Goal: Task Accomplishment & Management: Manage account settings

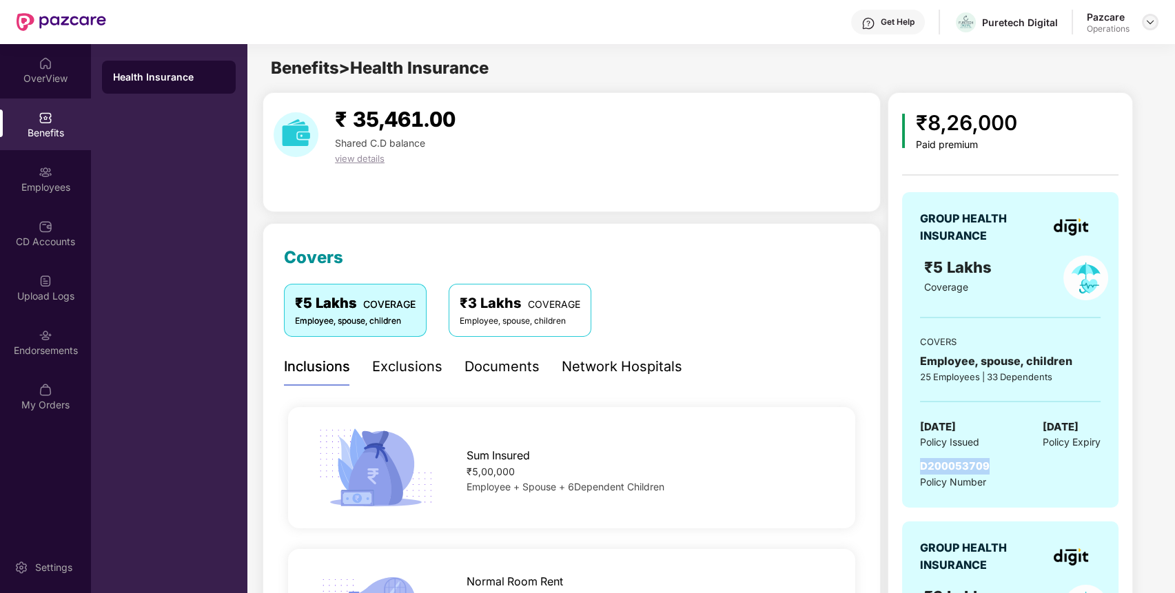
click at [1145, 22] on img at bounding box center [1150, 22] width 11 height 11
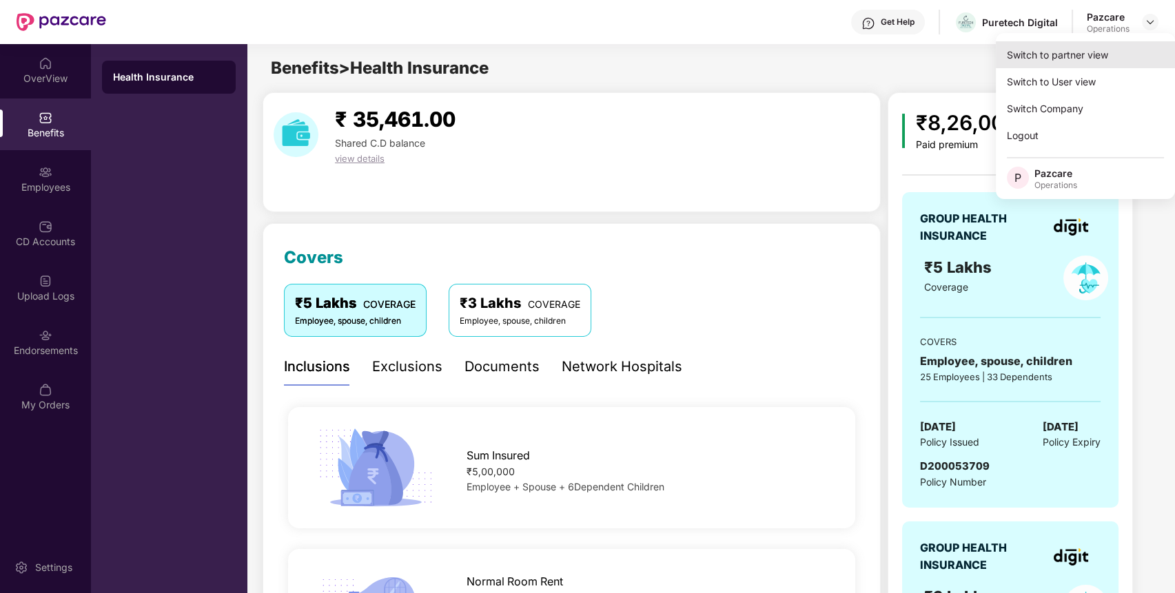
click at [1109, 52] on div "Switch to partner view" at bounding box center [1085, 54] width 179 height 27
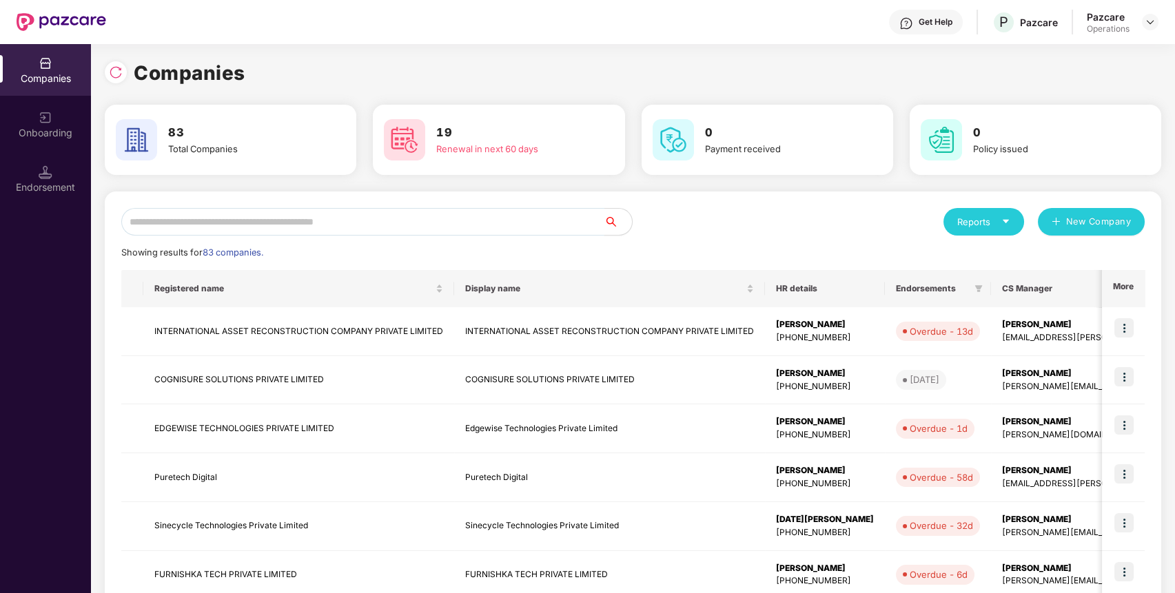
click at [540, 232] on input "text" at bounding box center [362, 222] width 483 height 28
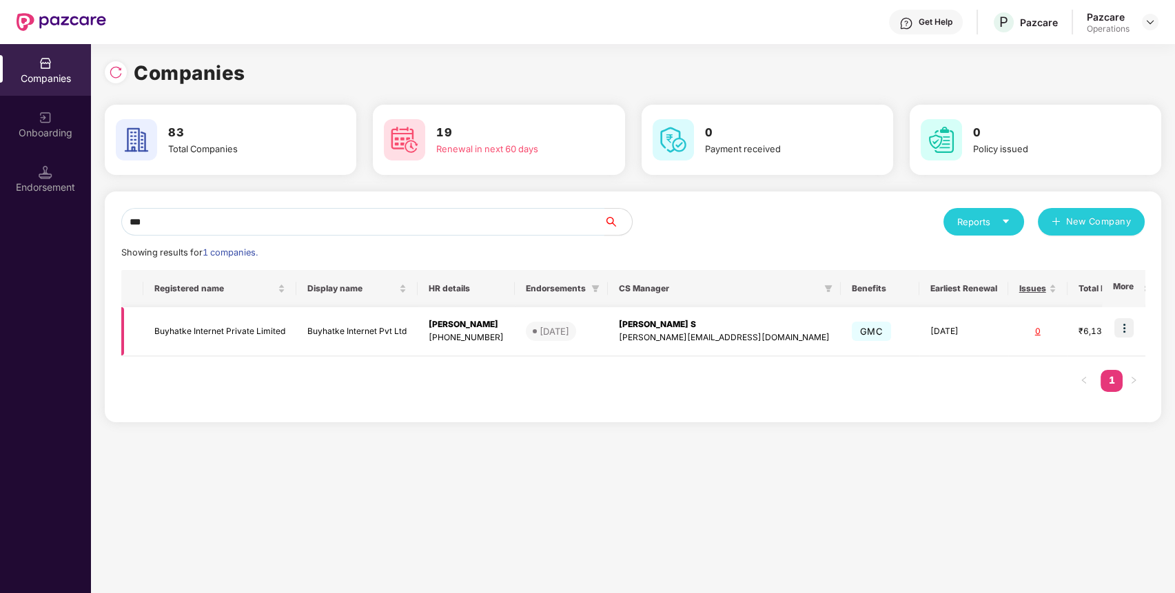
type input "***"
click at [259, 333] on td "Buyhatke Internet Private Limited" at bounding box center [219, 331] width 153 height 49
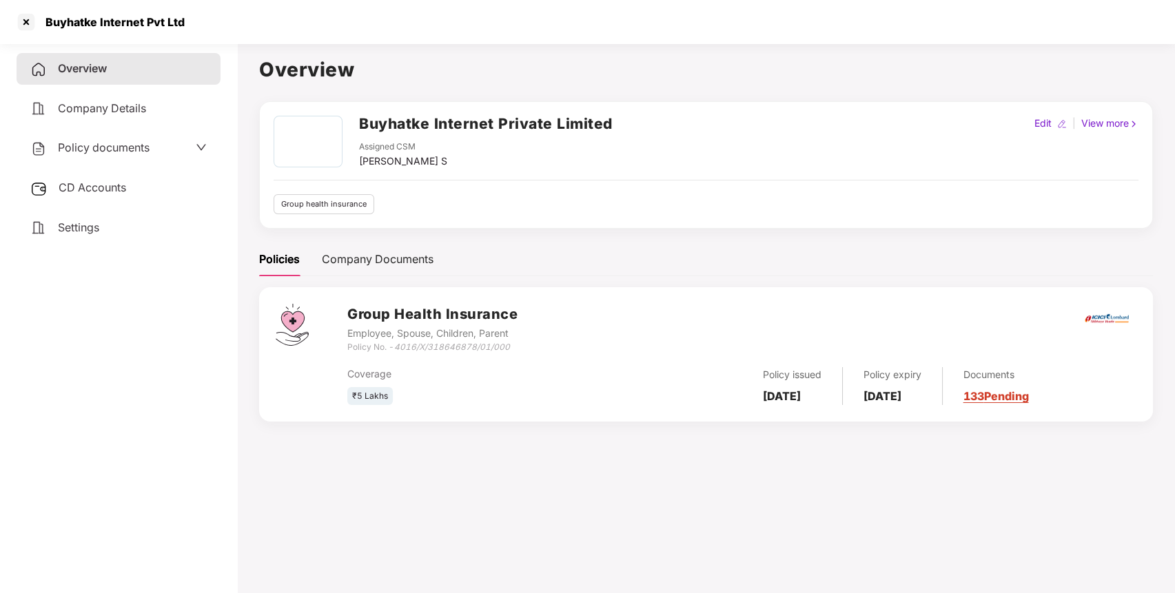
click at [132, 191] on div "CD Accounts" at bounding box center [119, 188] width 204 height 32
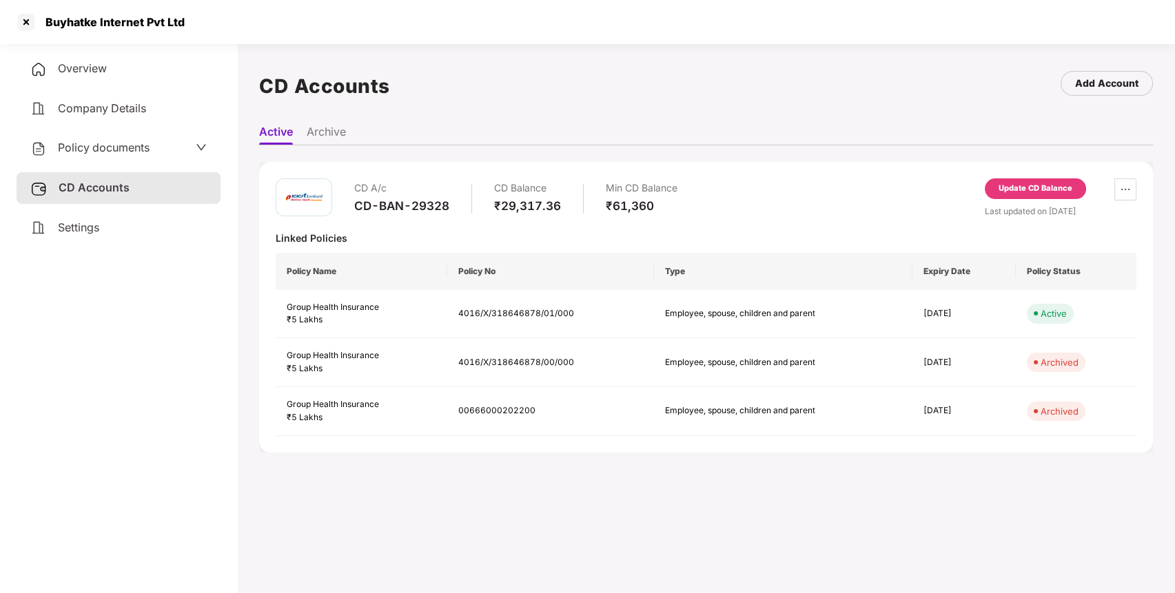
click at [422, 205] on div "CD-BAN-29328" at bounding box center [401, 205] width 95 height 15
copy div "CD-BAN-29328"
click at [422, 205] on div "CD-BAN-29328" at bounding box center [401, 205] width 95 height 15
click at [1077, 184] on div "Update CD Balance" at bounding box center [1035, 188] width 101 height 21
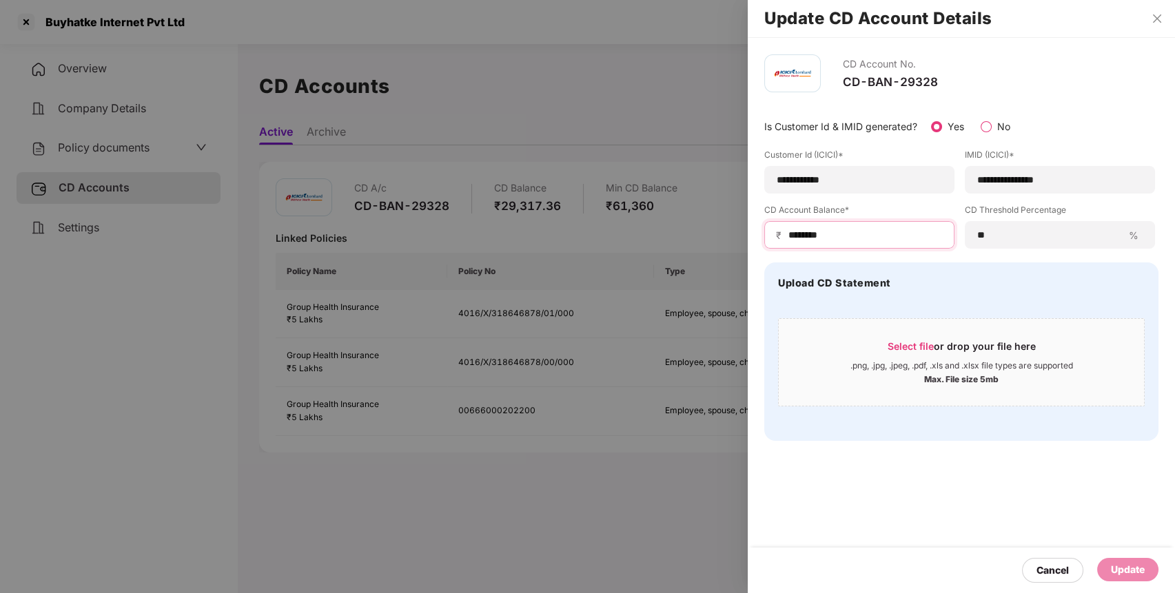
drag, startPoint x: 831, startPoint y: 238, endPoint x: 704, endPoint y: 247, distance: 127.8
click at [704, 247] on div "**********" at bounding box center [587, 296] width 1175 height 593
type input "*****"
click at [1127, 575] on div "Update" at bounding box center [1128, 569] width 34 height 15
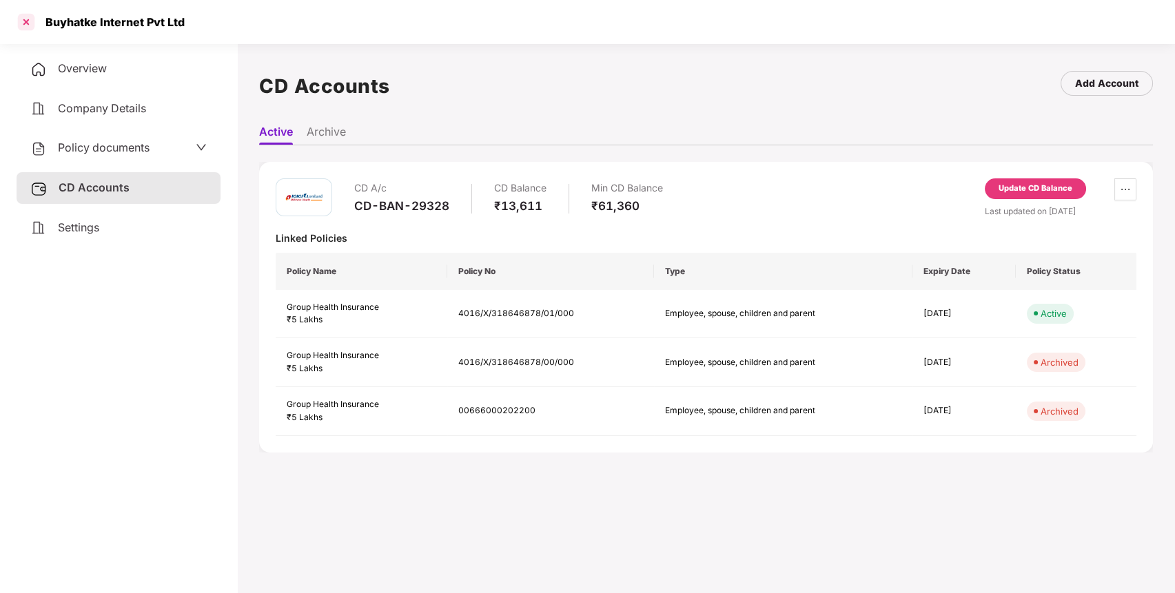
click at [31, 21] on div at bounding box center [26, 22] width 22 height 22
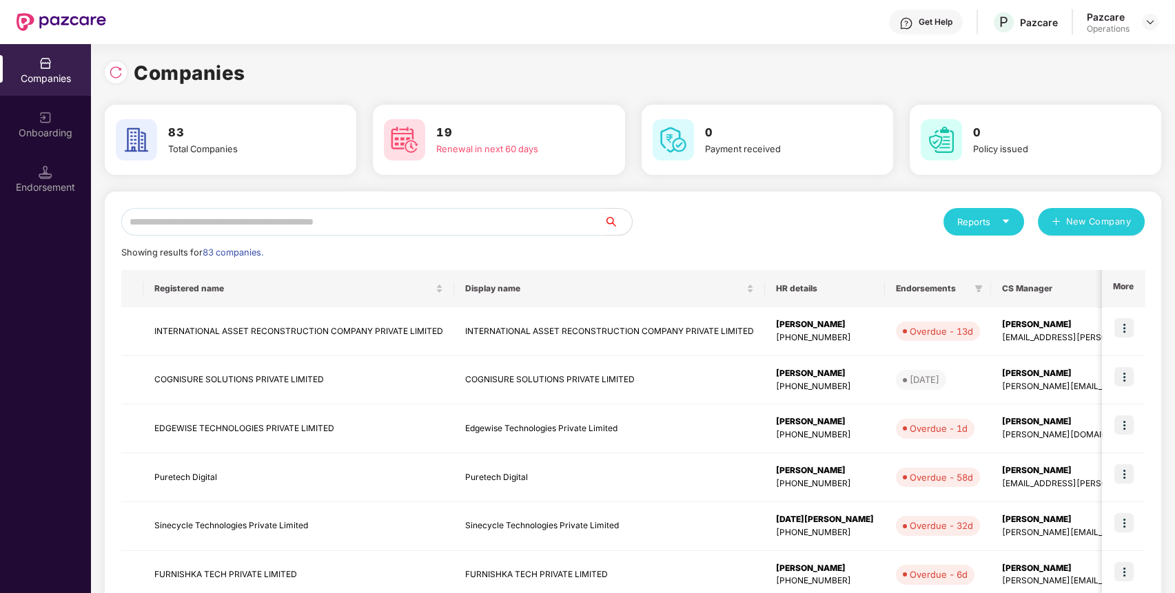
click at [346, 209] on input "text" at bounding box center [362, 222] width 483 height 28
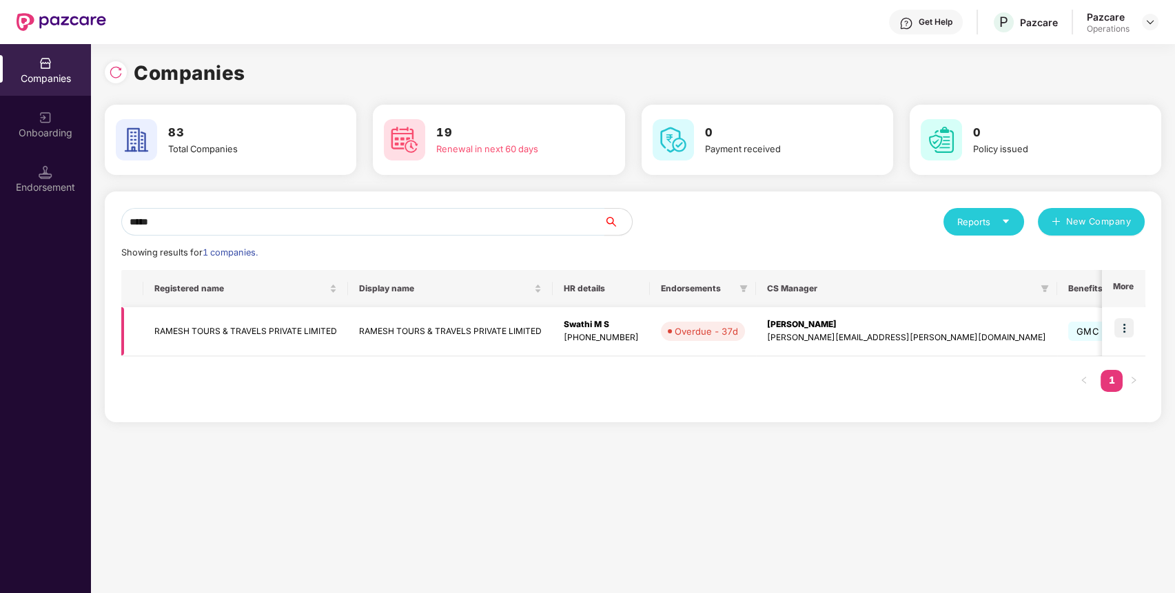
type input "*****"
click at [277, 327] on td "RAMESH TOURS & TRAVELS PRIVATE LIMITED" at bounding box center [245, 331] width 205 height 49
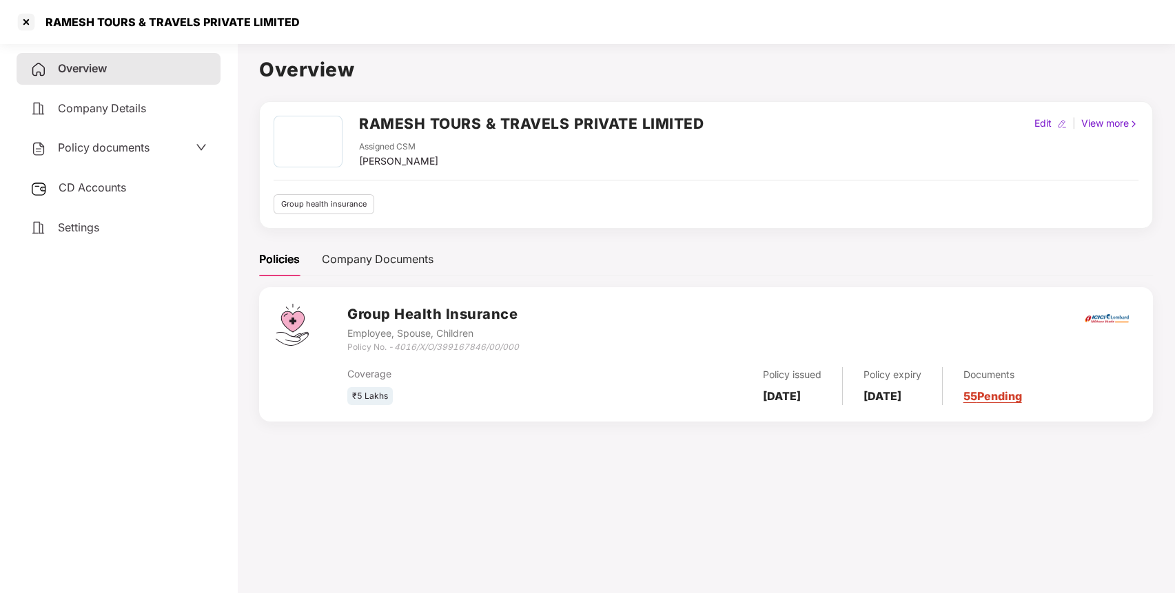
click at [115, 141] on span "Policy documents" at bounding box center [104, 148] width 92 height 14
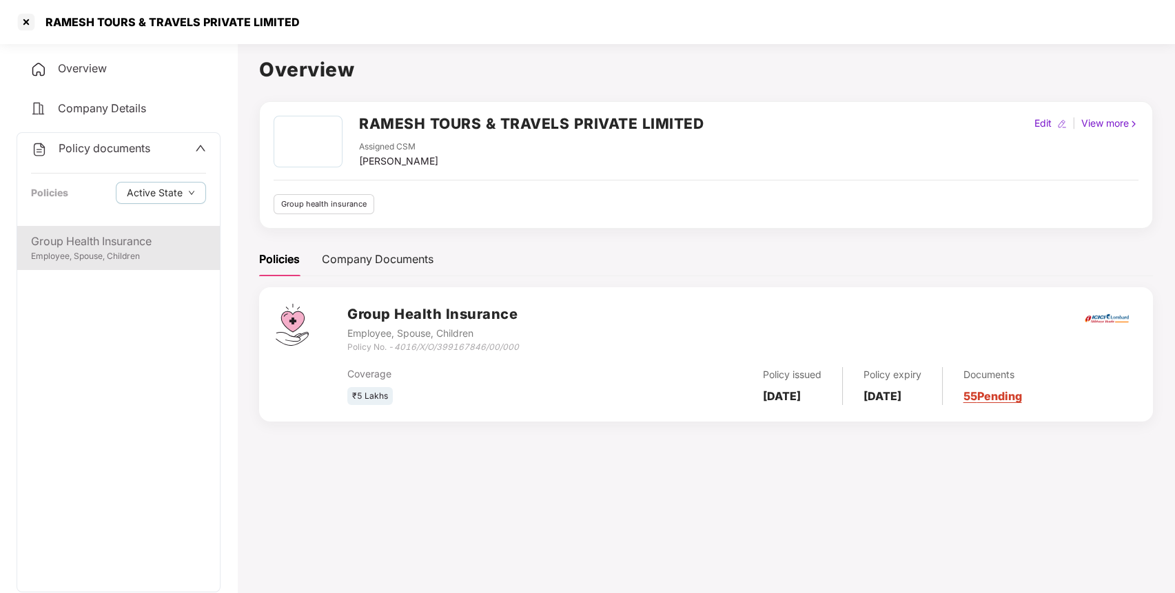
click at [103, 247] on div "Group Health Insurance" at bounding box center [118, 241] width 175 height 17
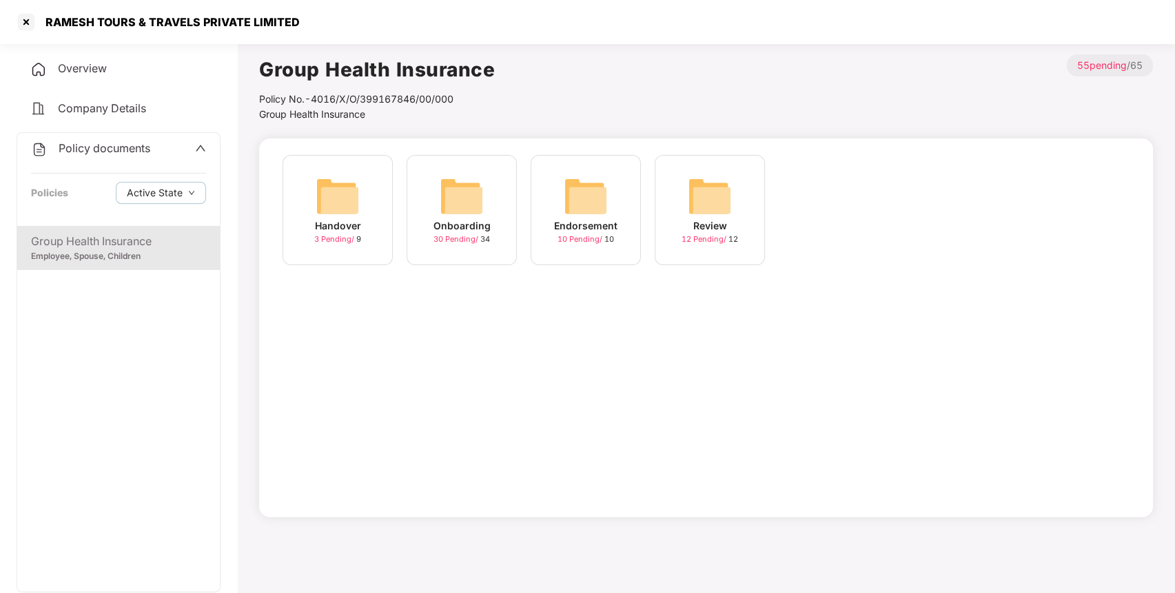
click at [565, 203] on img at bounding box center [586, 196] width 44 height 44
click at [706, 199] on img at bounding box center [710, 196] width 44 height 44
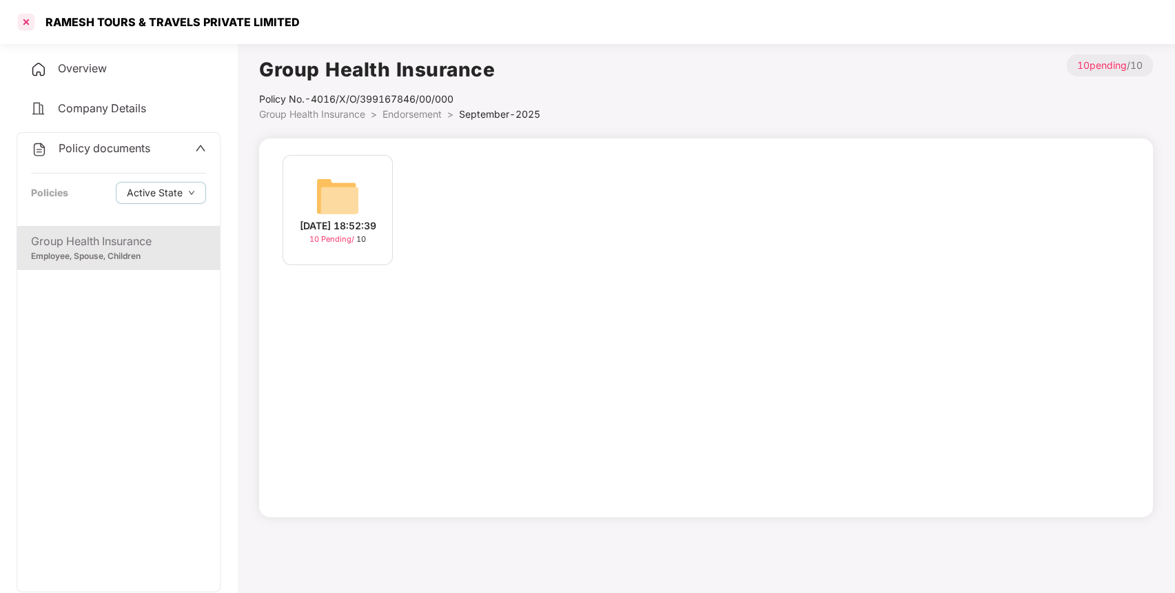
click at [23, 17] on div at bounding box center [26, 22] width 22 height 22
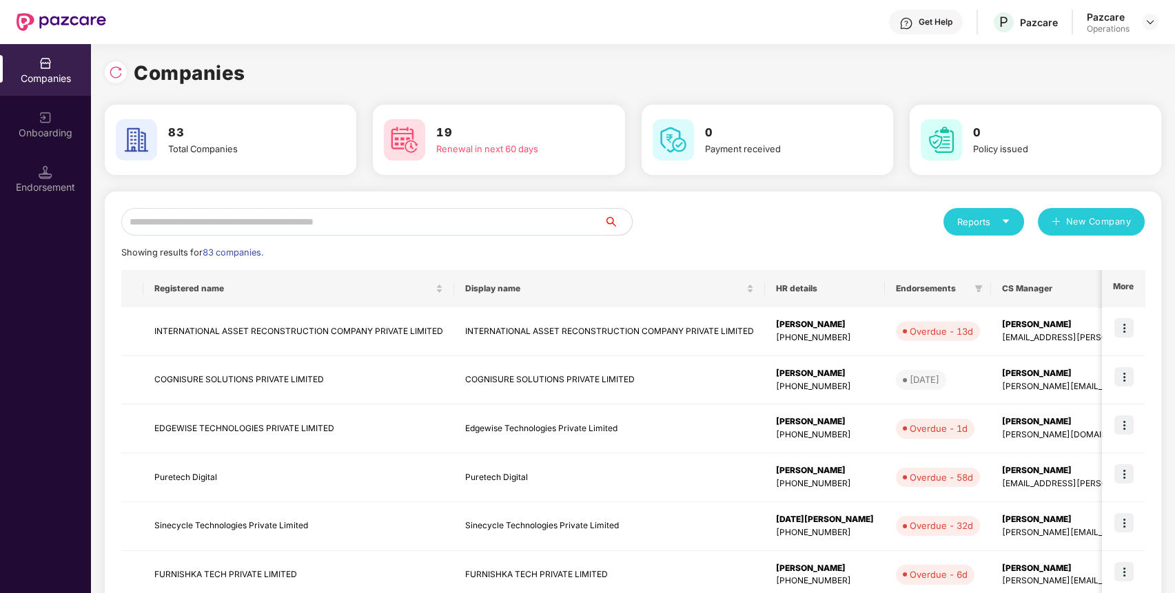
click at [524, 223] on input "text" at bounding box center [362, 222] width 483 height 28
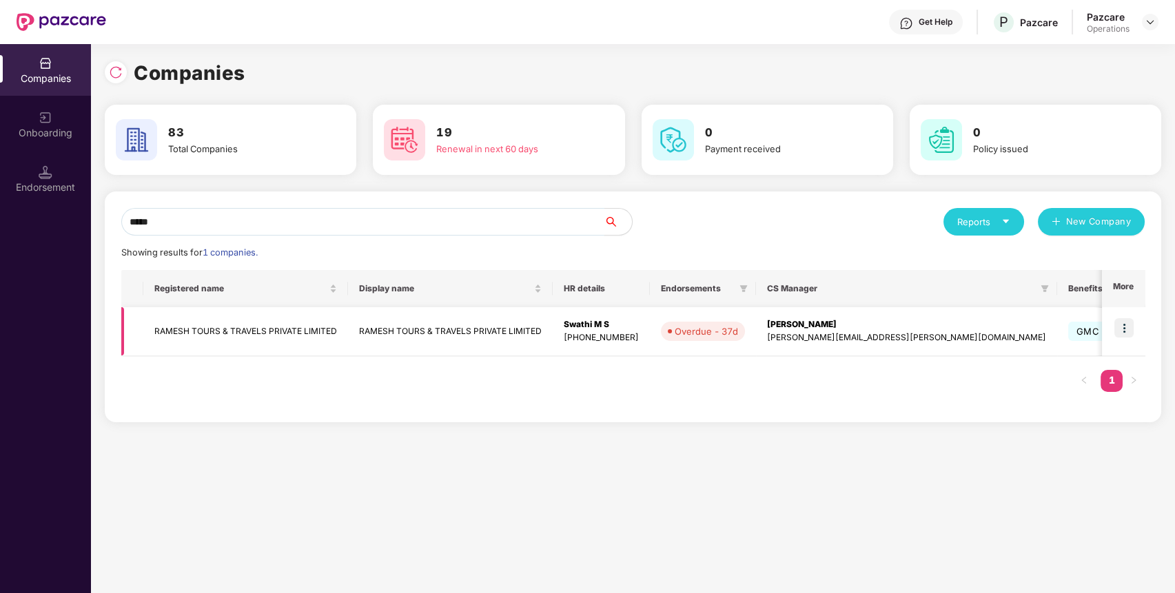
type input "*****"
click at [318, 325] on td "RAMESH TOURS & TRAVELS PRIVATE LIMITED" at bounding box center [245, 331] width 205 height 49
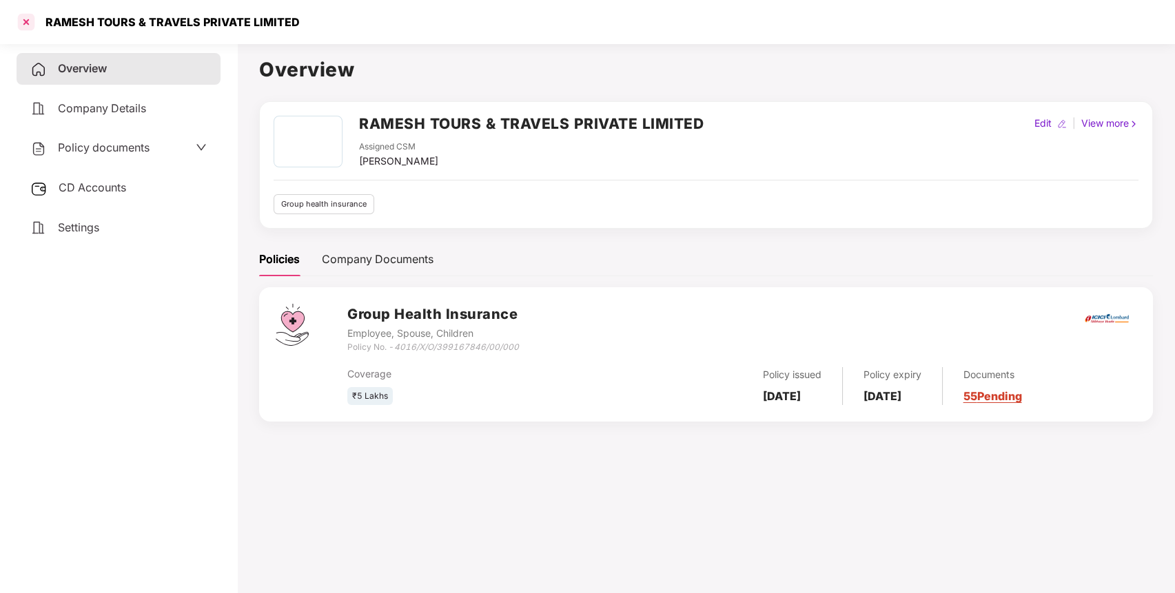
click at [22, 11] on div at bounding box center [26, 22] width 22 height 22
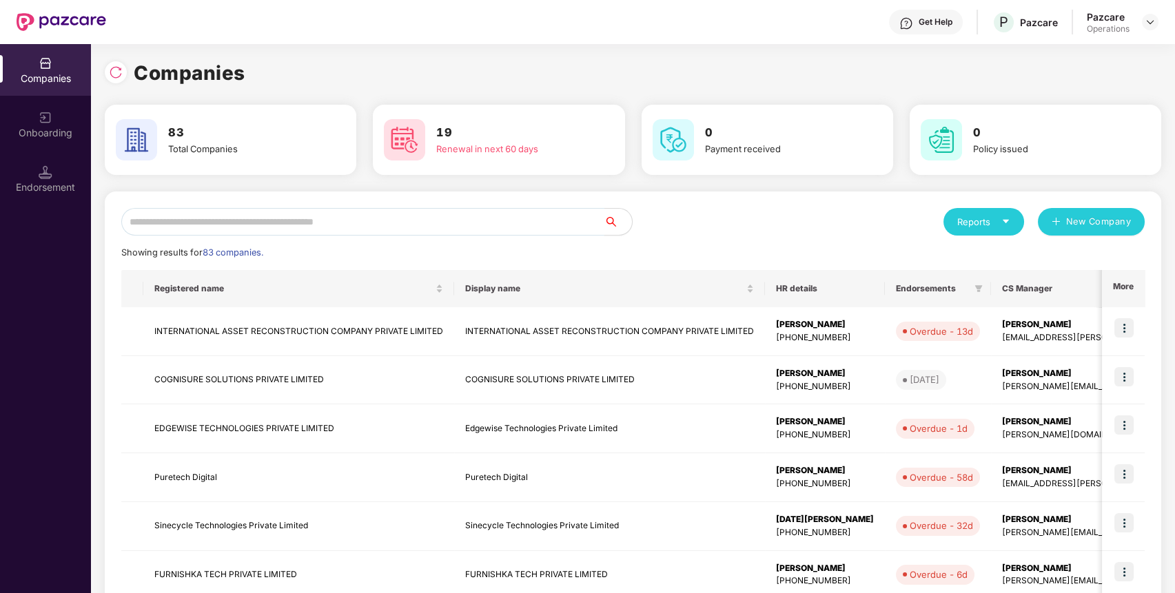
click at [392, 218] on input "text" at bounding box center [362, 222] width 483 height 28
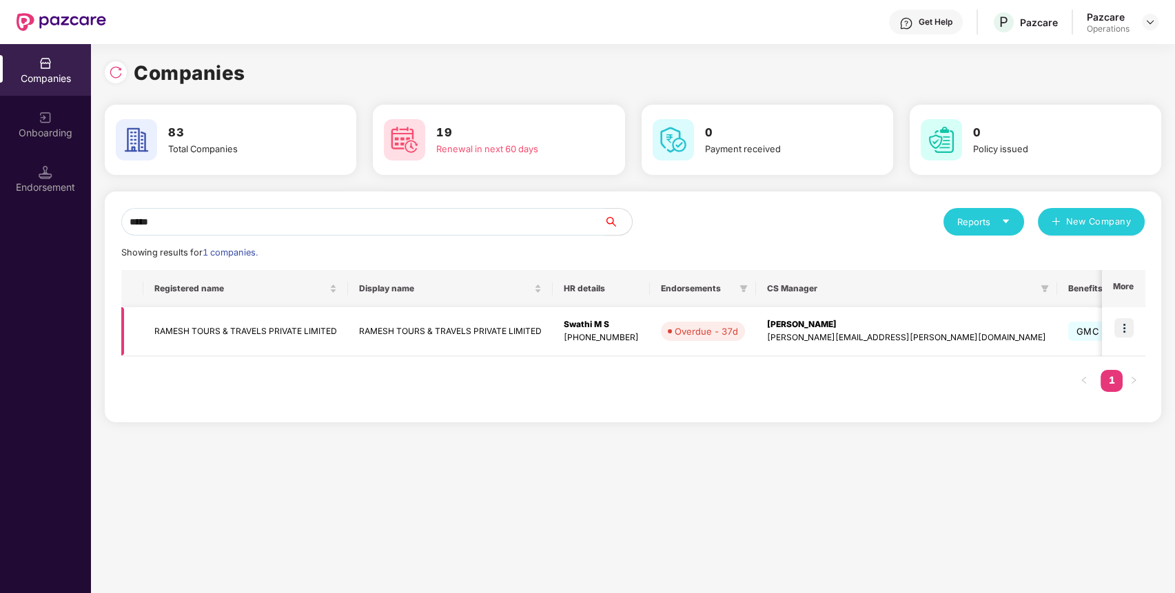
type input "*****"
click at [1121, 327] on img at bounding box center [1123, 327] width 19 height 19
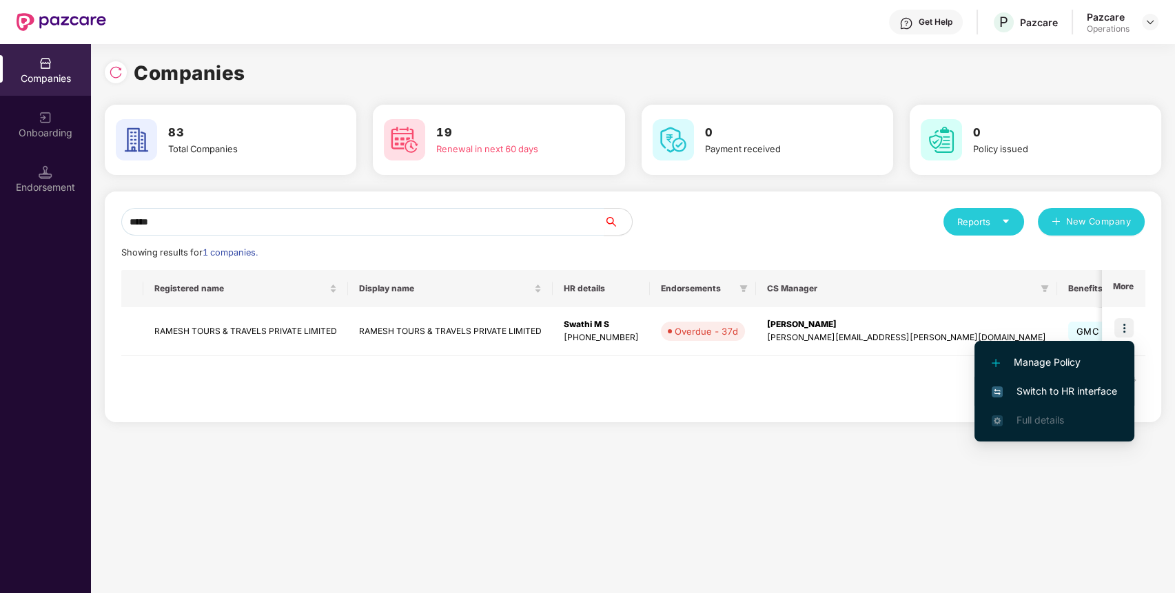
click at [1086, 388] on span "Switch to HR interface" at bounding box center [1054, 391] width 125 height 15
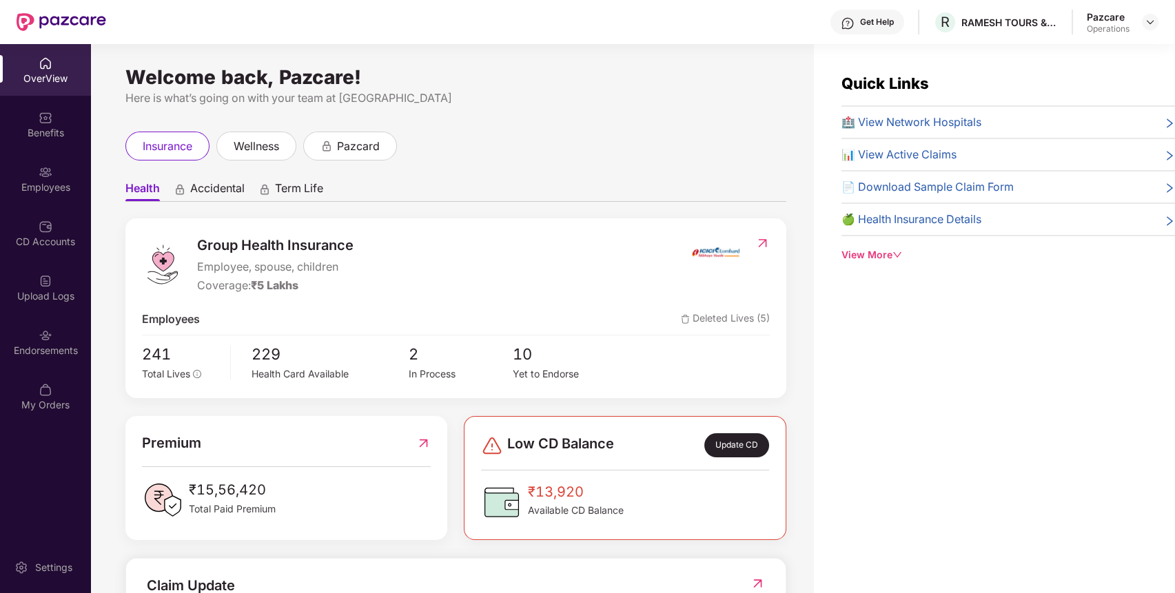
click at [61, 338] on div "Endorsements" at bounding box center [45, 342] width 91 height 52
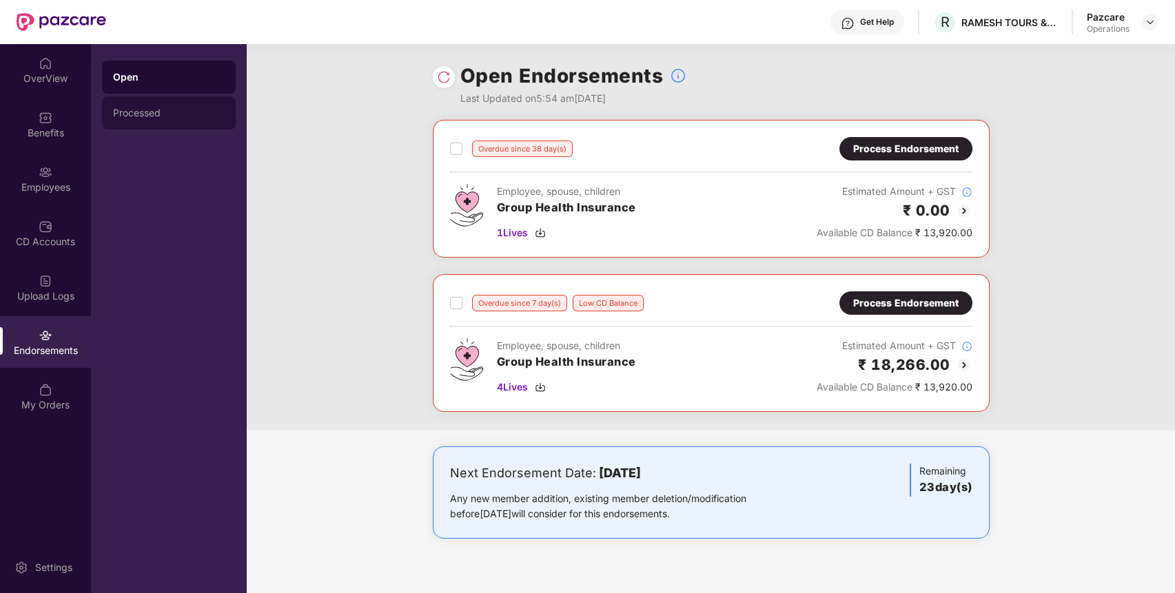
click at [154, 113] on div "Processed" at bounding box center [169, 112] width 112 height 11
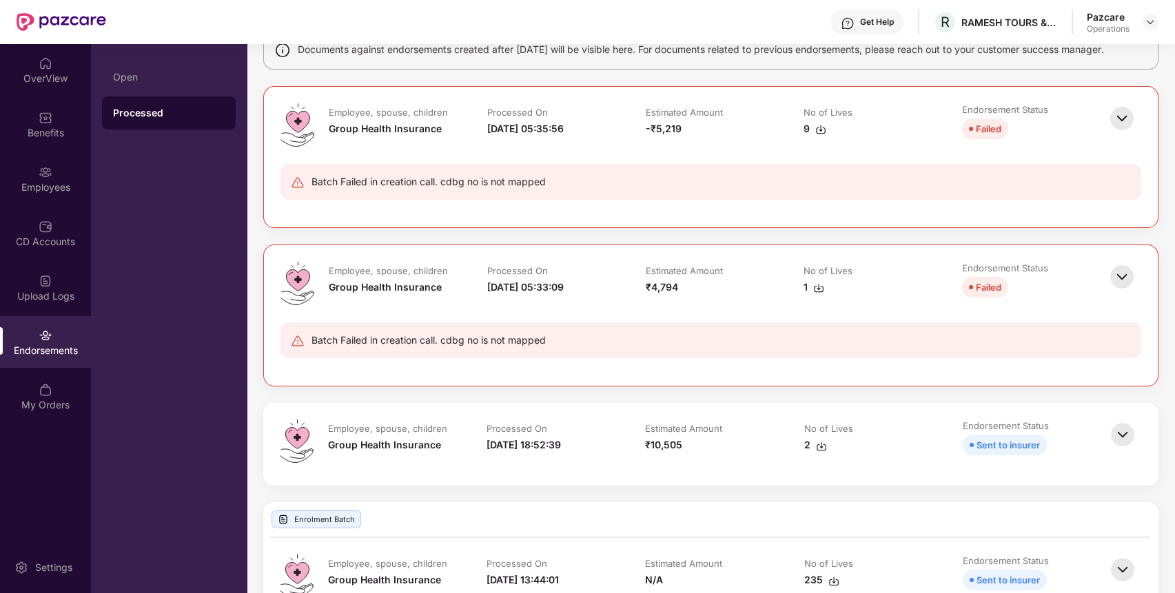
scroll to position [157, 0]
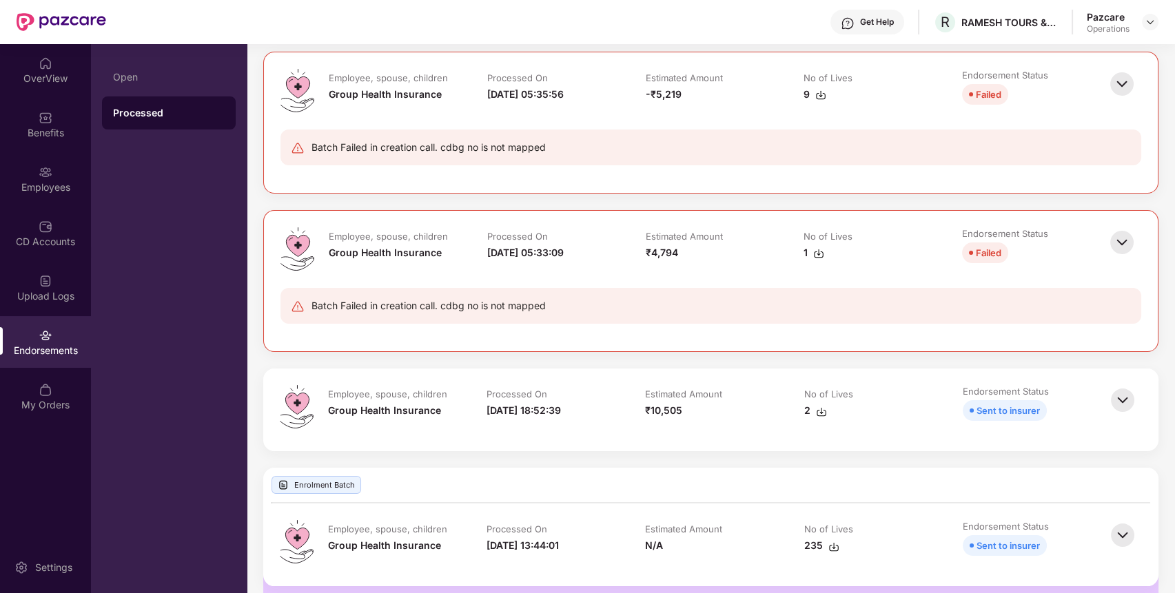
click at [1112, 232] on img at bounding box center [1122, 242] width 30 height 30
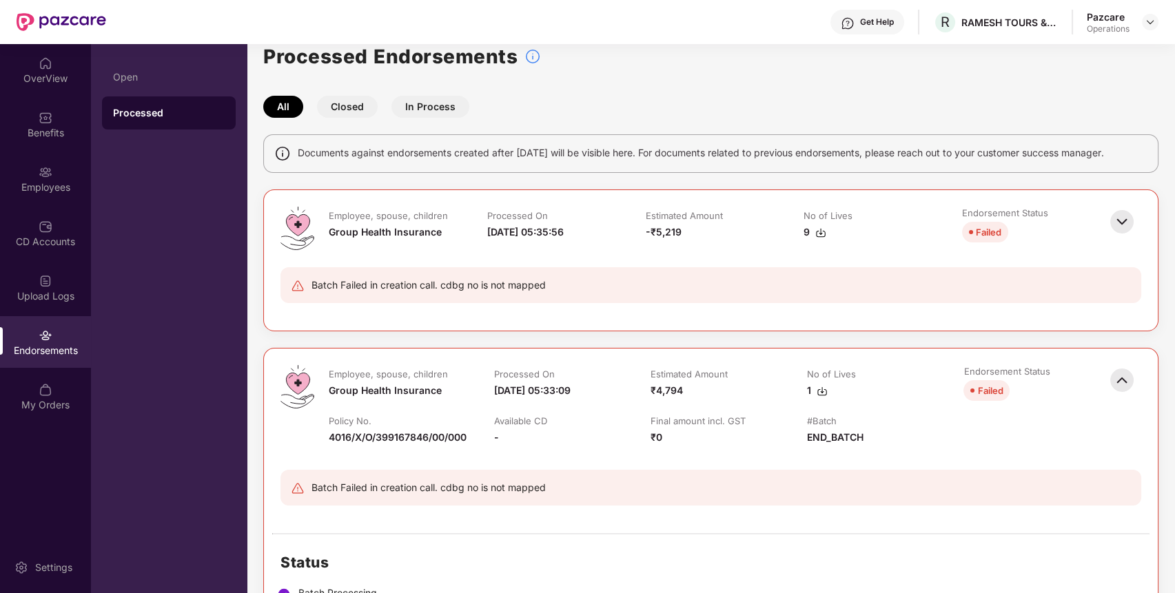
scroll to position [0, 0]
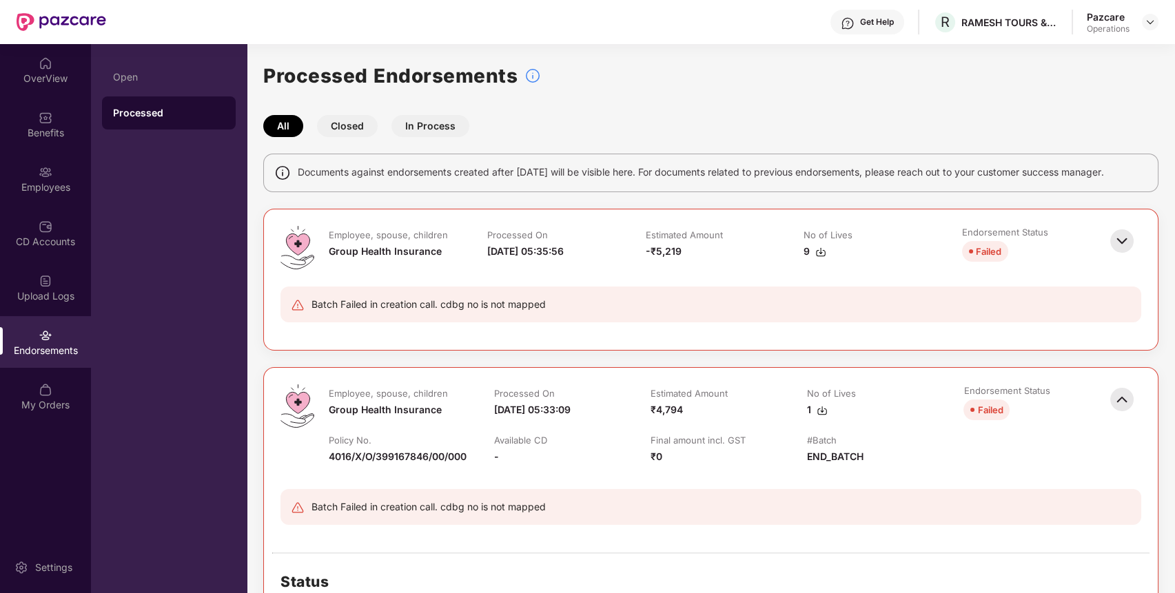
click at [1120, 245] on img at bounding box center [1122, 241] width 30 height 30
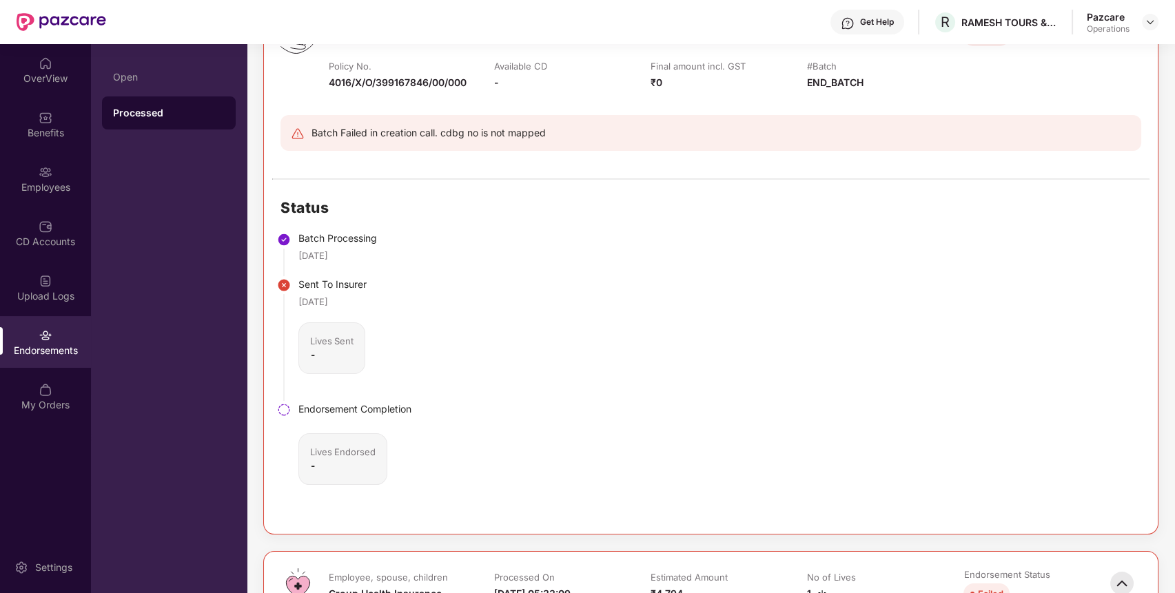
scroll to position [216, 0]
click at [54, 134] on div "Benefits" at bounding box center [45, 133] width 91 height 14
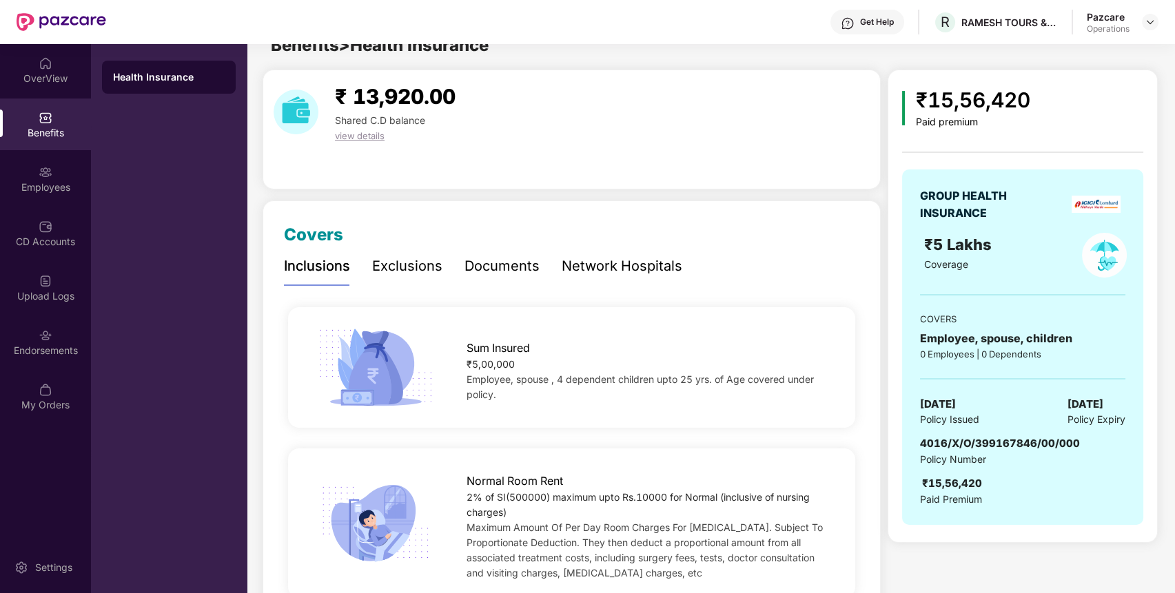
scroll to position [0, 0]
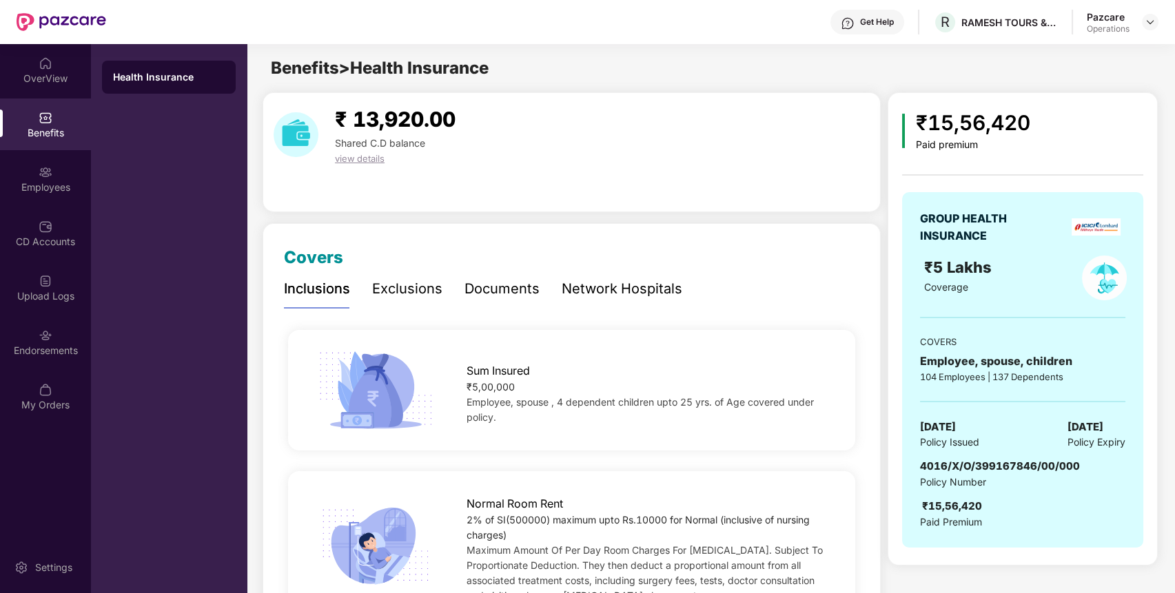
click at [996, 464] on span "4016/X/O/399167846/00/000" at bounding box center [1000, 466] width 160 height 13
copy span "399167846"
click at [996, 464] on span "4016/X/O/399167846/00/000" at bounding box center [1000, 466] width 160 height 13
copy span "4016/X/O/399167846/00/000"
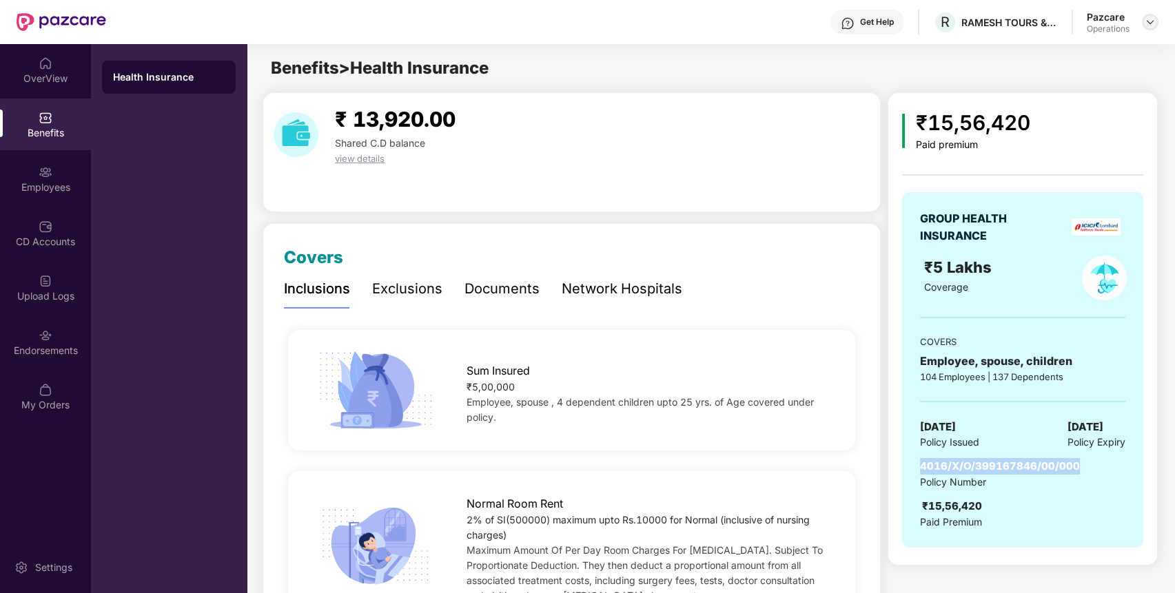
click at [1153, 23] on img at bounding box center [1150, 22] width 11 height 11
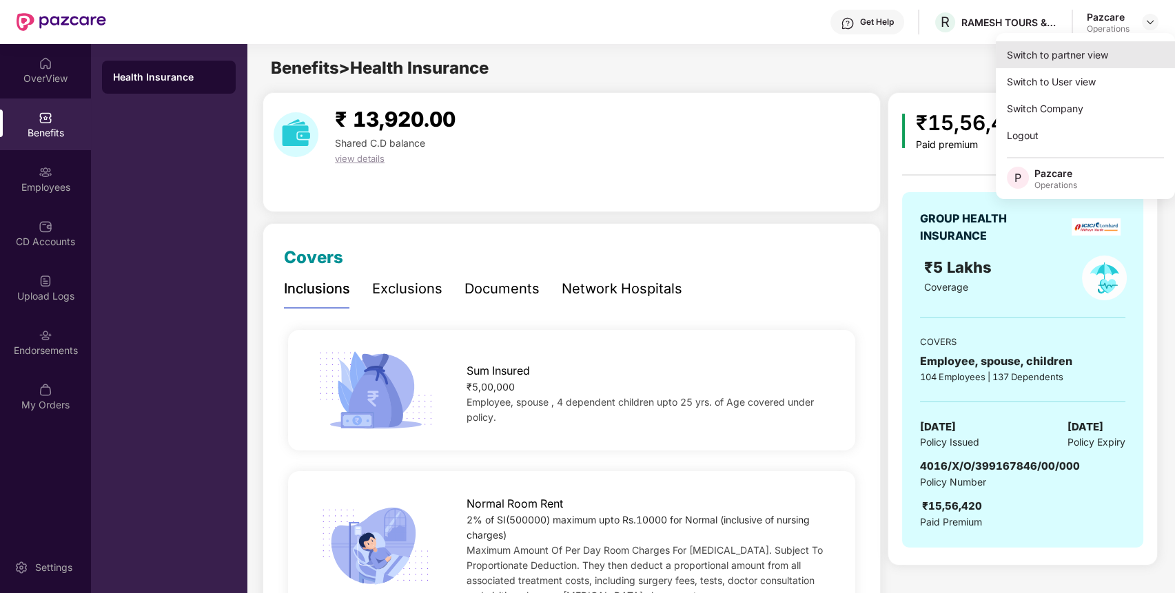
click at [1130, 48] on div "Switch to partner view" at bounding box center [1085, 54] width 179 height 27
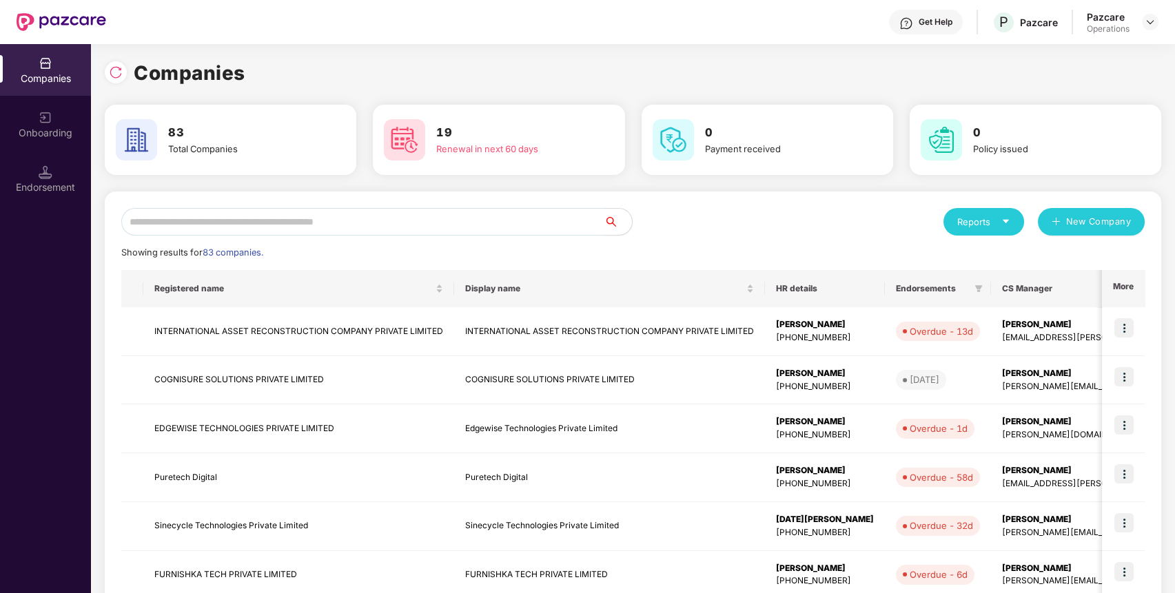
click at [568, 218] on input "text" at bounding box center [362, 222] width 483 height 28
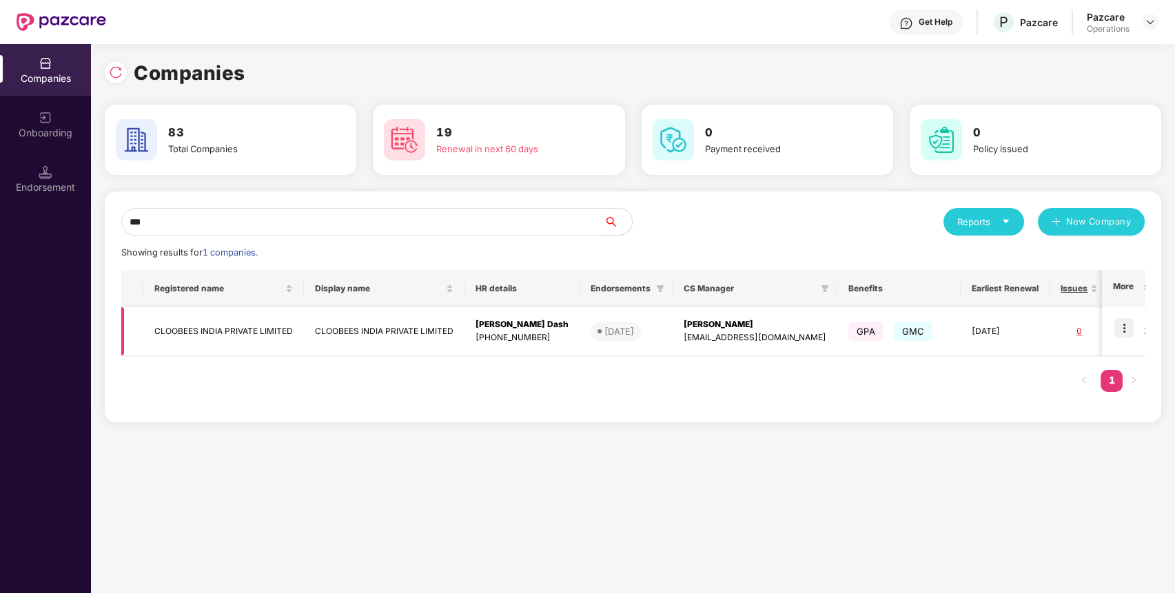
type input "***"
click at [1120, 325] on img at bounding box center [1123, 327] width 19 height 19
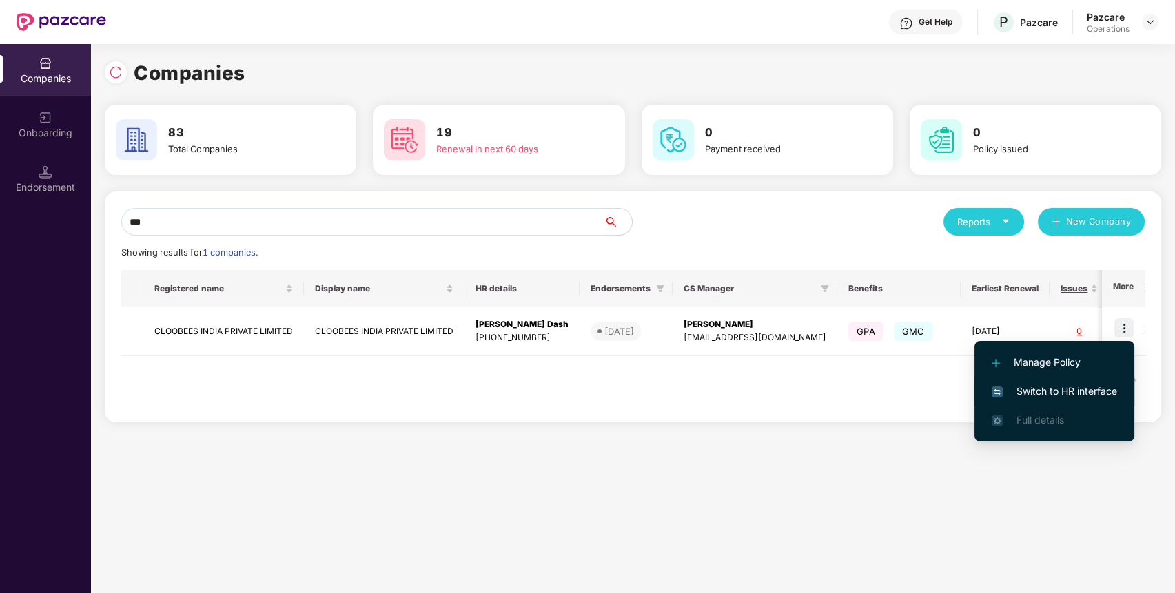
click at [1052, 385] on span "Switch to HR interface" at bounding box center [1054, 391] width 125 height 15
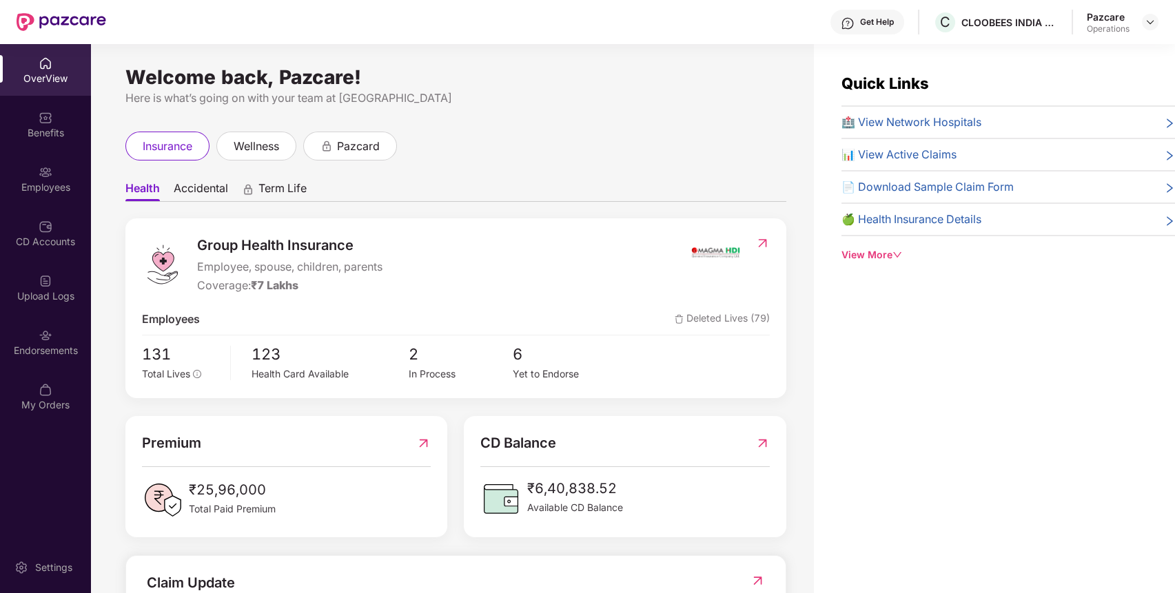
click at [64, 356] on div "Endorsements" at bounding box center [45, 351] width 91 height 14
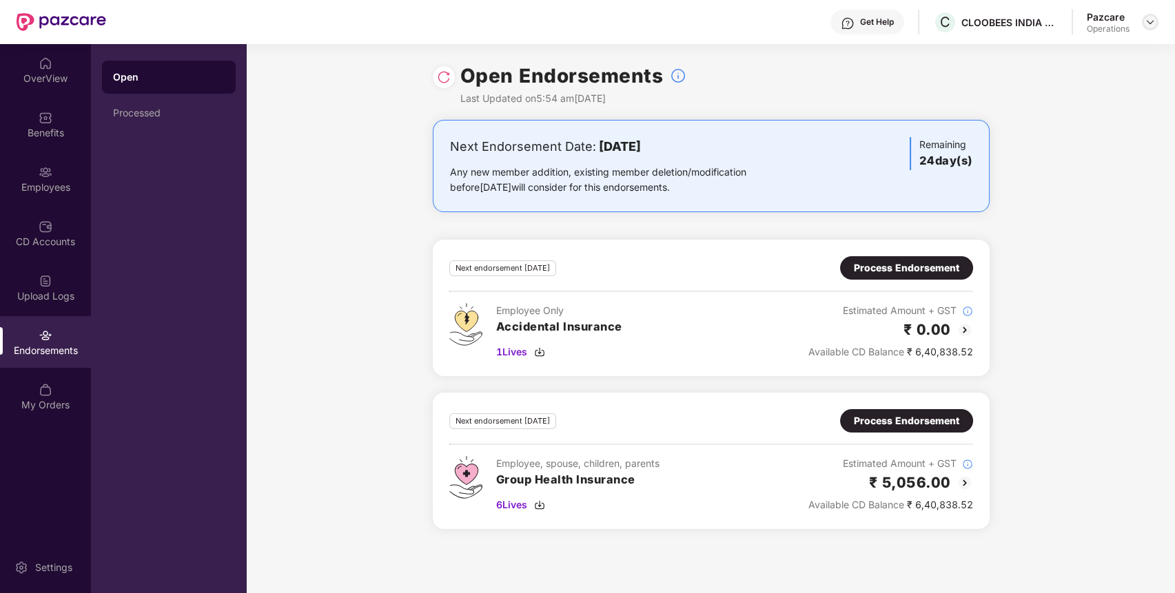
click at [1149, 22] on img at bounding box center [1150, 22] width 11 height 11
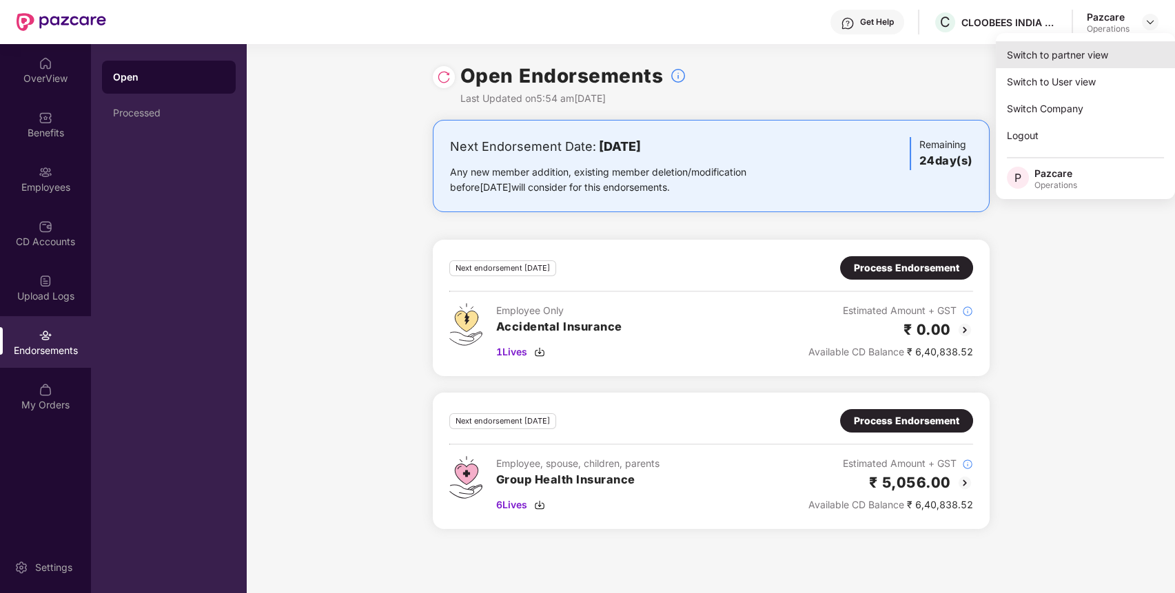
click at [1056, 65] on div "Switch to partner view" at bounding box center [1085, 54] width 179 height 27
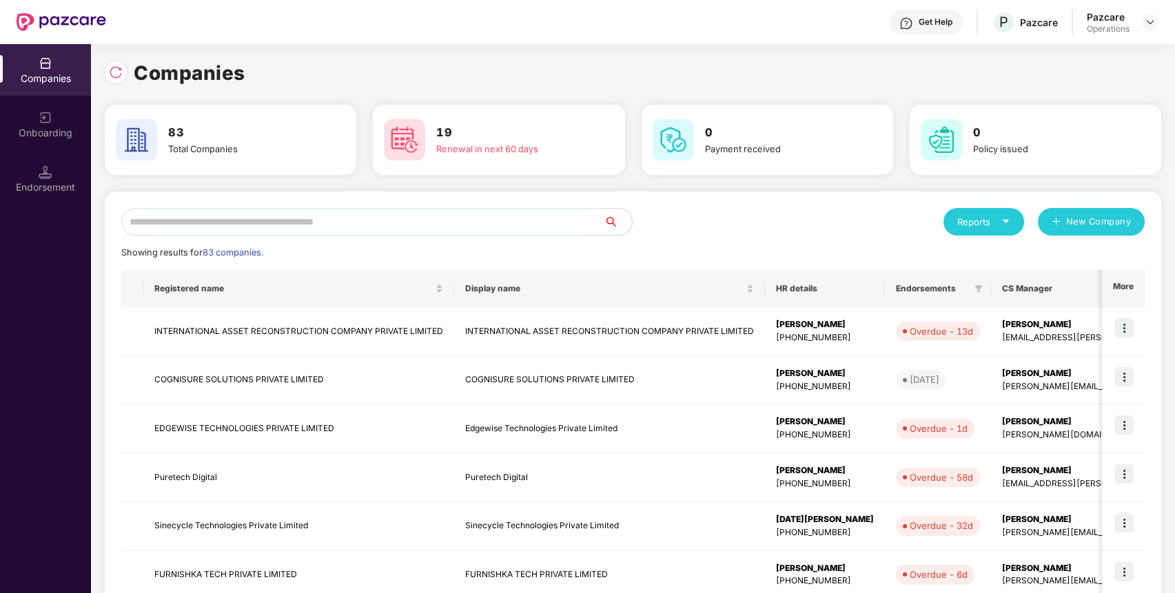
click at [447, 219] on input "text" at bounding box center [362, 222] width 483 height 28
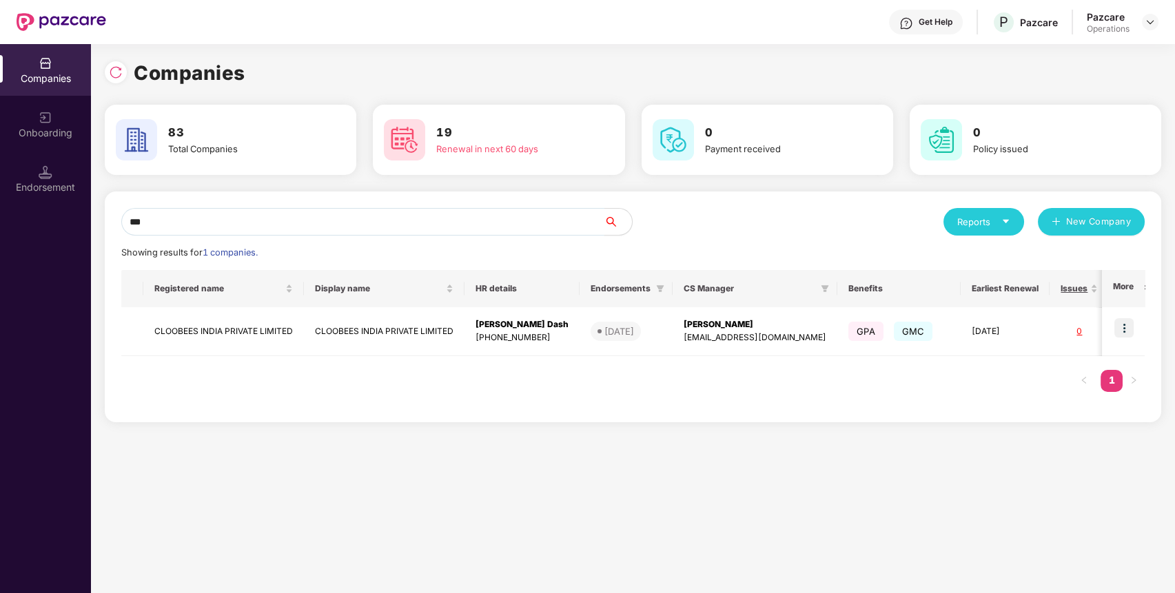
drag, startPoint x: 320, startPoint y: 229, endPoint x: 0, endPoint y: 223, distance: 319.8
click at [0, 223] on div "Companies Onboarding Endorsement Companies 83 Total Companies 19 Renewal in nex…" at bounding box center [587, 318] width 1175 height 549
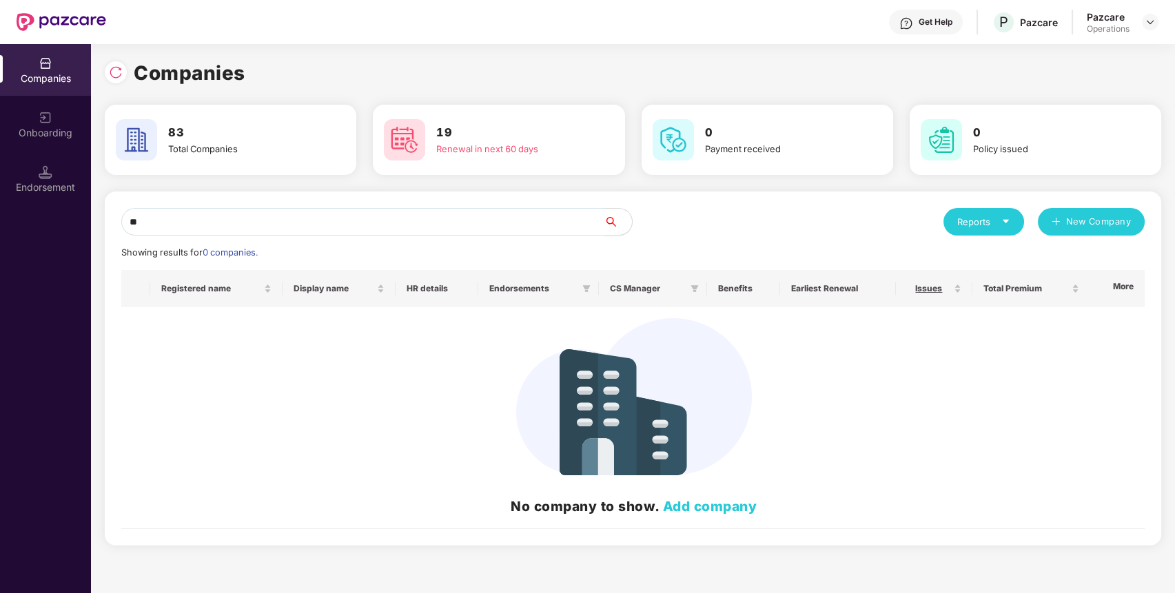
type input "*"
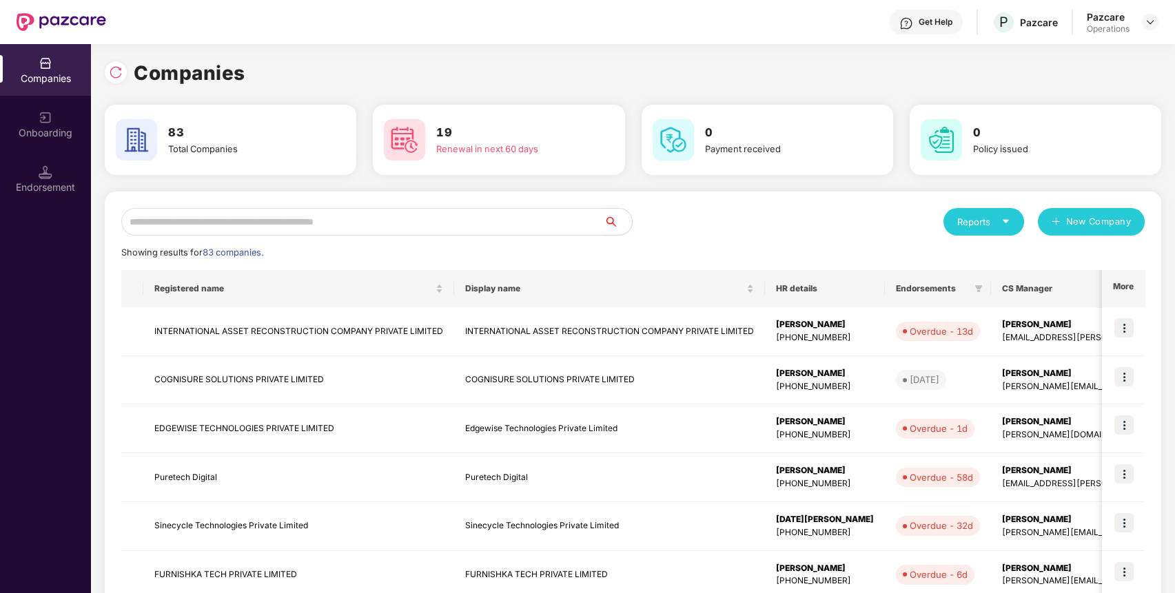
click at [470, 230] on input "text" at bounding box center [362, 222] width 483 height 28
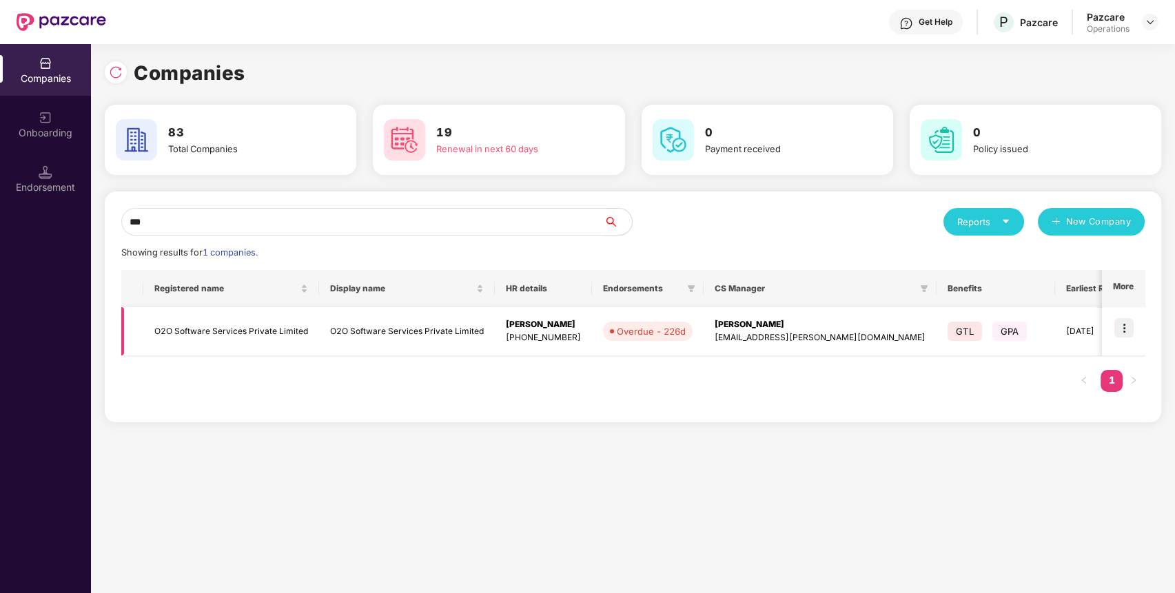
type input "***"
click at [194, 337] on td "O2O Software Services Private Limited" at bounding box center [231, 331] width 176 height 49
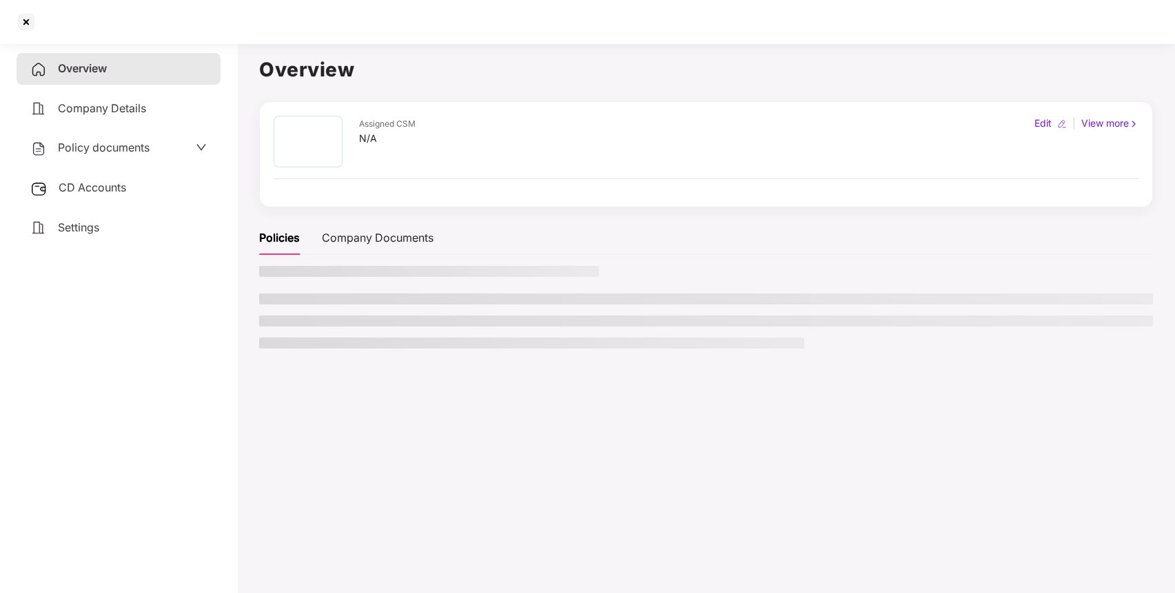
click at [132, 198] on div "CD Accounts" at bounding box center [119, 188] width 204 height 32
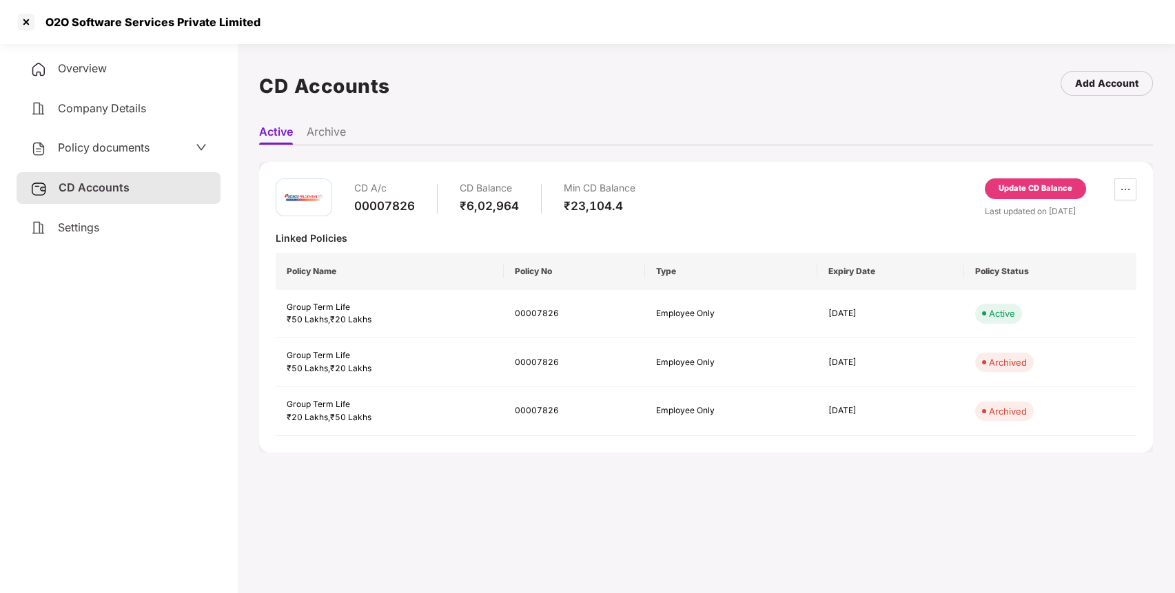
click at [998, 194] on div "Update CD Balance" at bounding box center [1035, 188] width 101 height 21
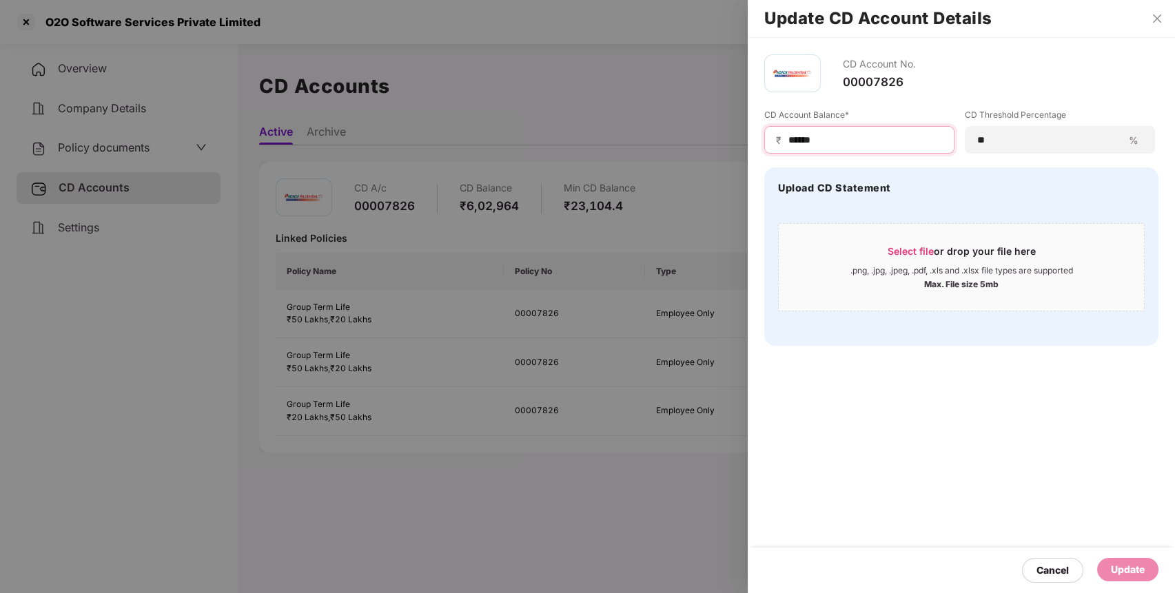
drag, startPoint x: 830, startPoint y: 140, endPoint x: 684, endPoint y: 147, distance: 146.9
click at [684, 147] on div "Update CD Account Details CD Account No. 00007826 CD Account Balance* ₹ ****** …" at bounding box center [587, 296] width 1175 height 593
type input "******"
click at [1117, 561] on div "Update" at bounding box center [1127, 569] width 61 height 23
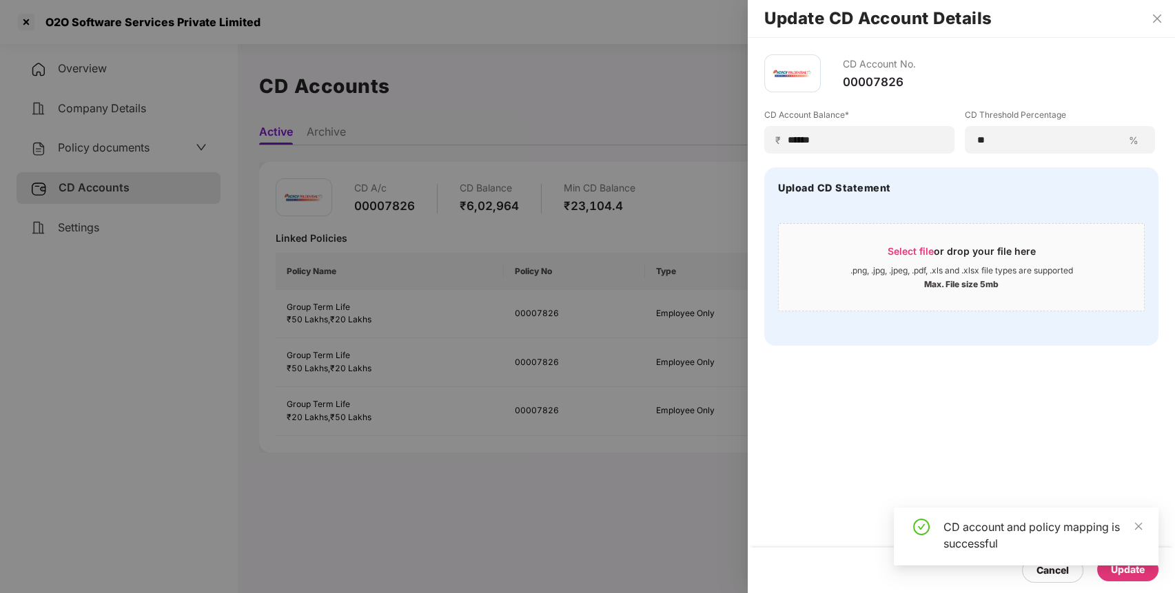
click at [30, 22] on div at bounding box center [587, 296] width 1175 height 593
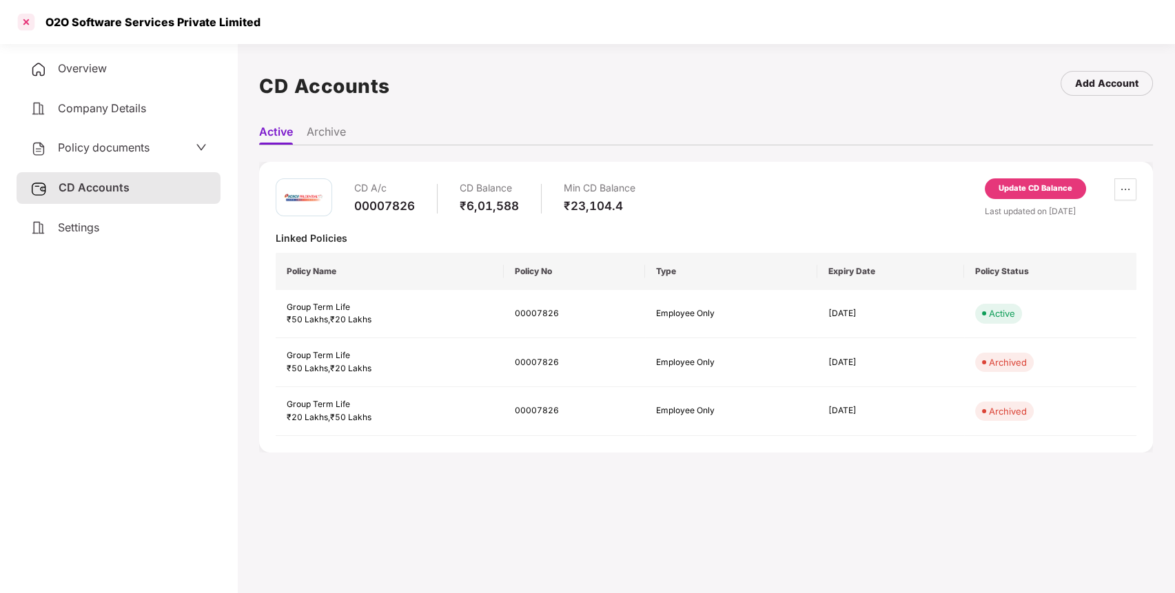
click at [29, 17] on div at bounding box center [26, 22] width 22 height 22
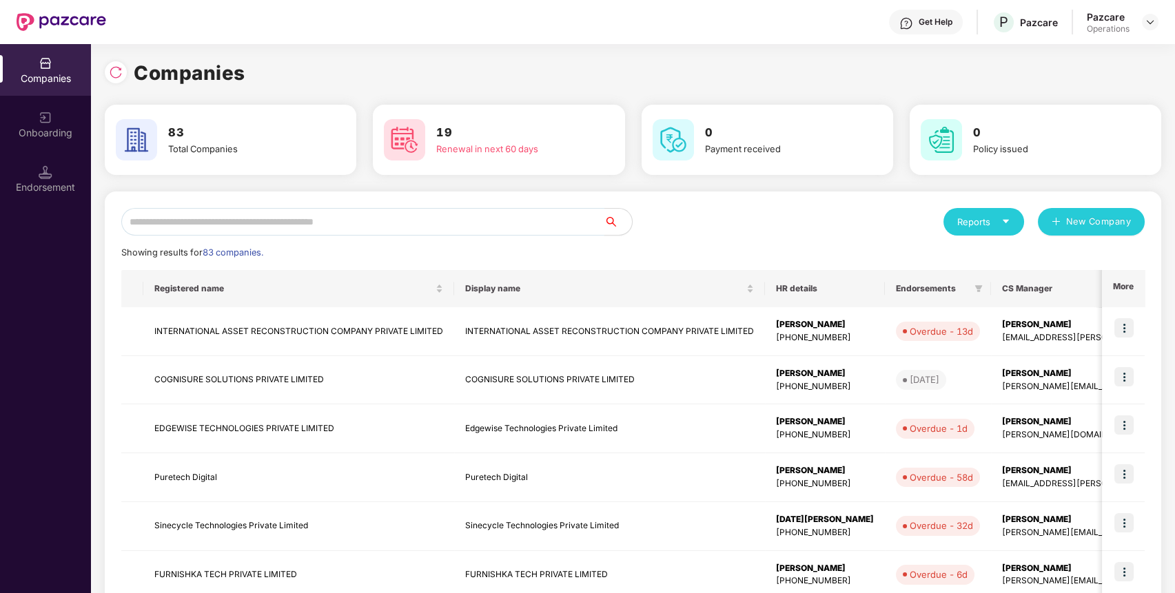
click at [407, 221] on input "text" at bounding box center [362, 222] width 483 height 28
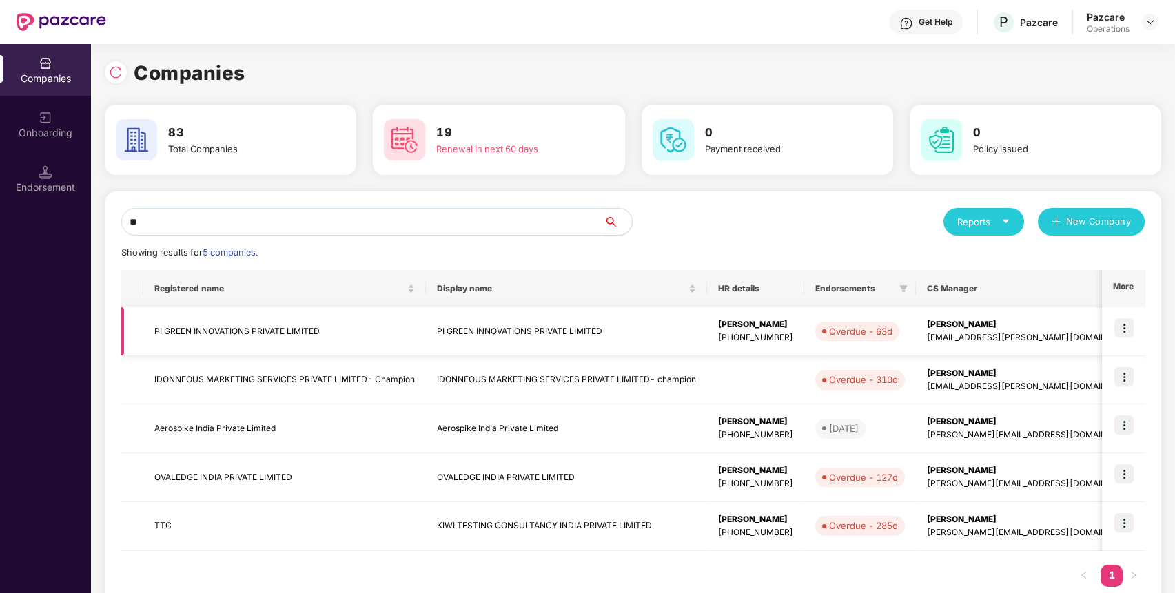
type input "**"
click at [1130, 325] on img at bounding box center [1123, 327] width 19 height 19
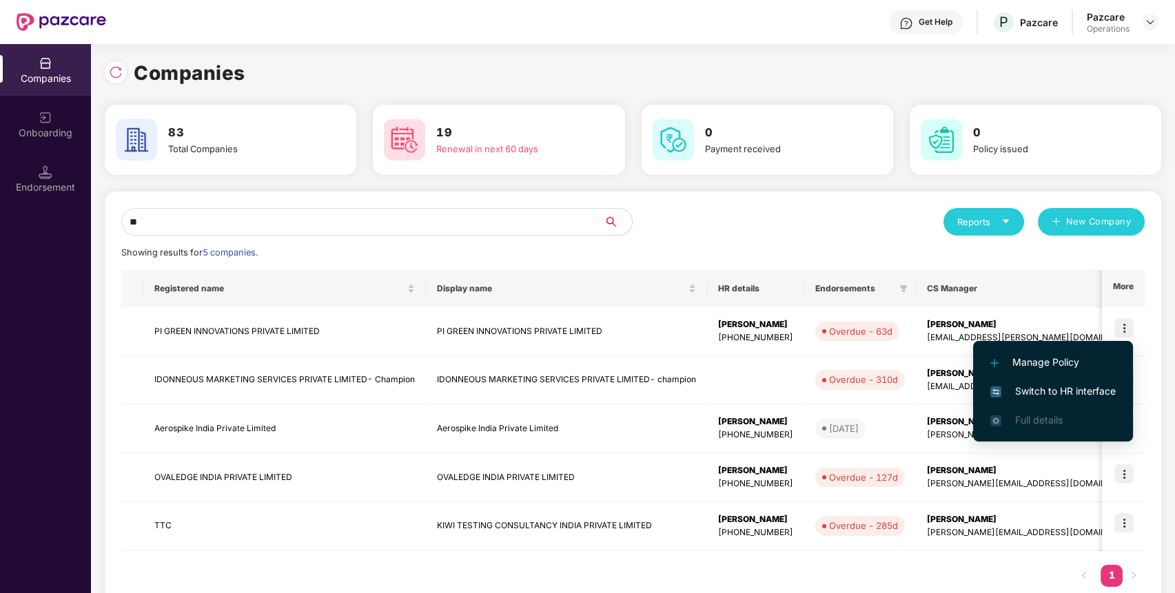
click at [1065, 381] on li "Switch to HR interface" at bounding box center [1053, 391] width 160 height 29
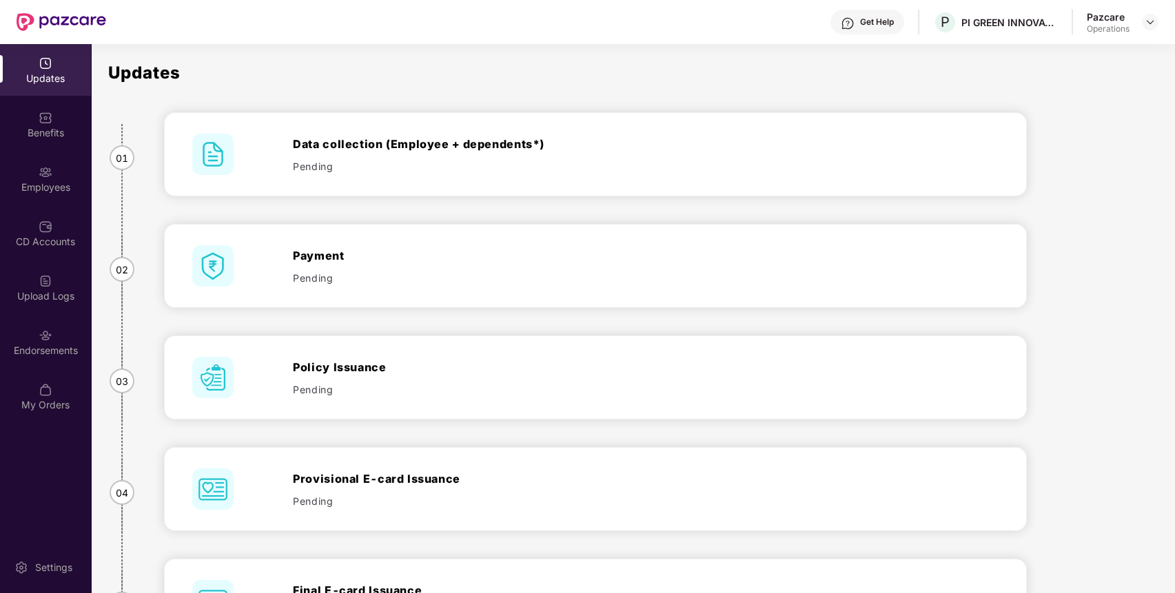
click at [54, 334] on div "Endorsements" at bounding box center [45, 342] width 91 height 52
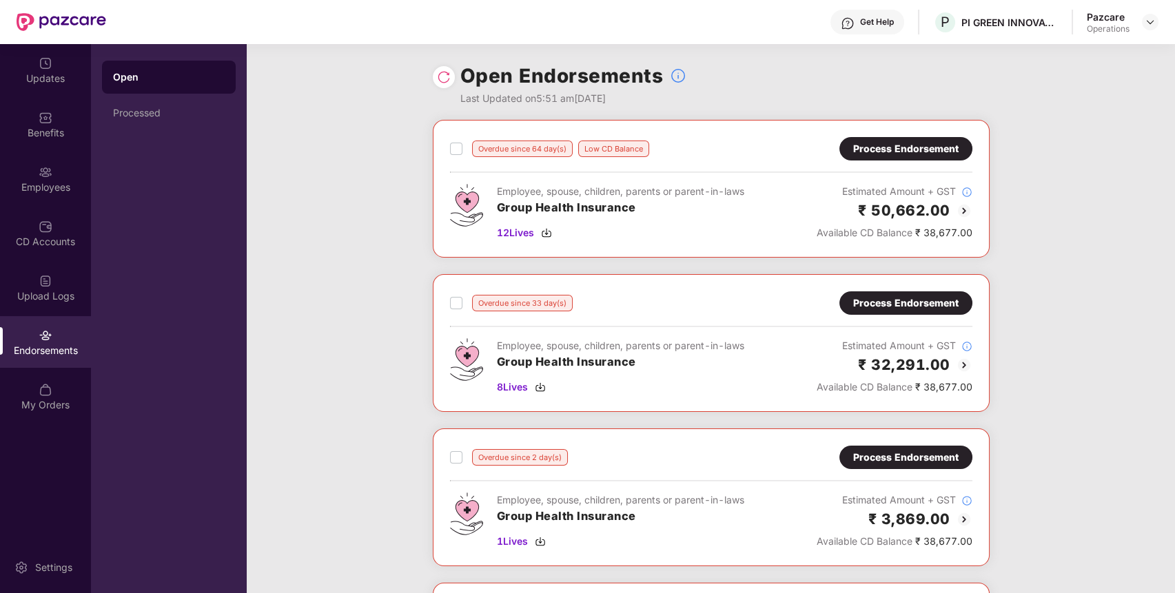
click at [871, 294] on div "Process Endorsement" at bounding box center [905, 302] width 133 height 23
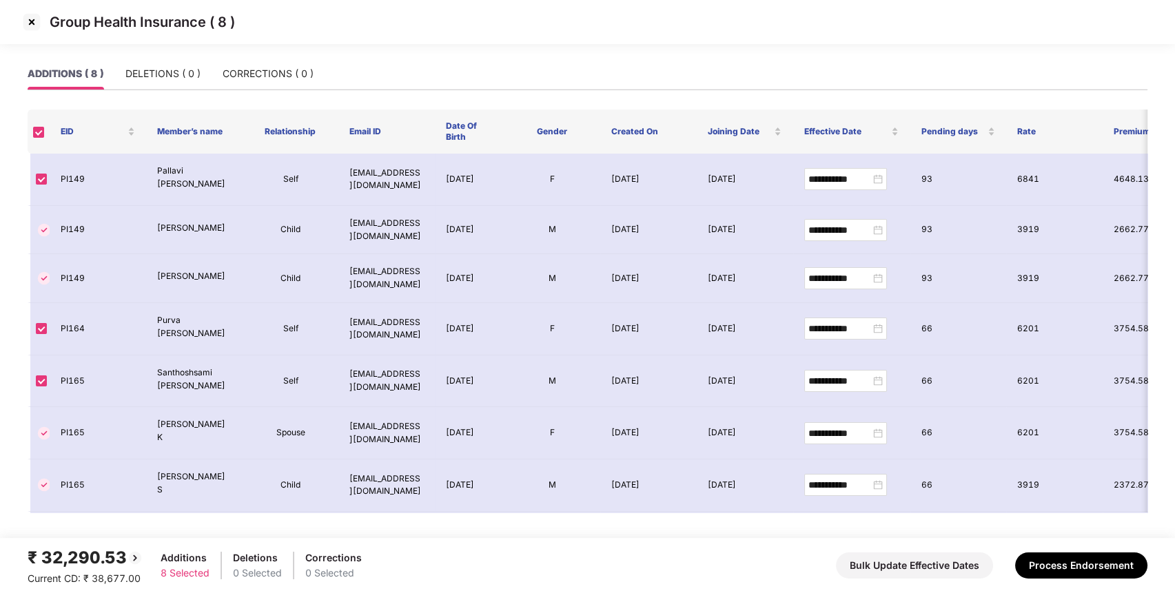
click at [31, 20] on img at bounding box center [32, 22] width 22 height 22
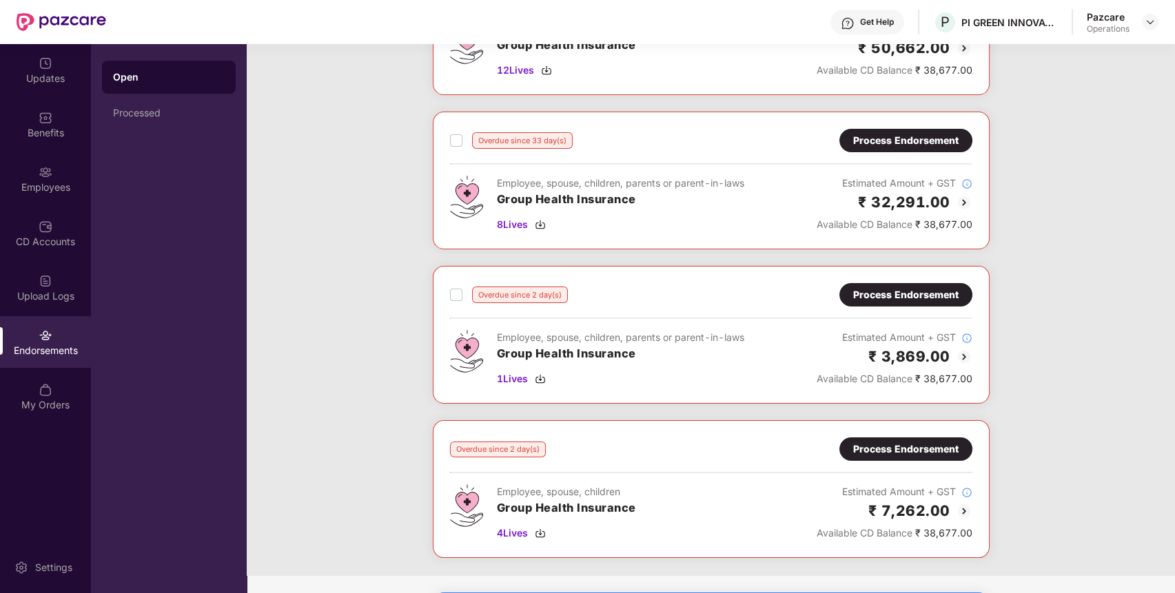
scroll to position [163, 0]
click at [880, 453] on div "Process Endorsement" at bounding box center [905, 448] width 105 height 15
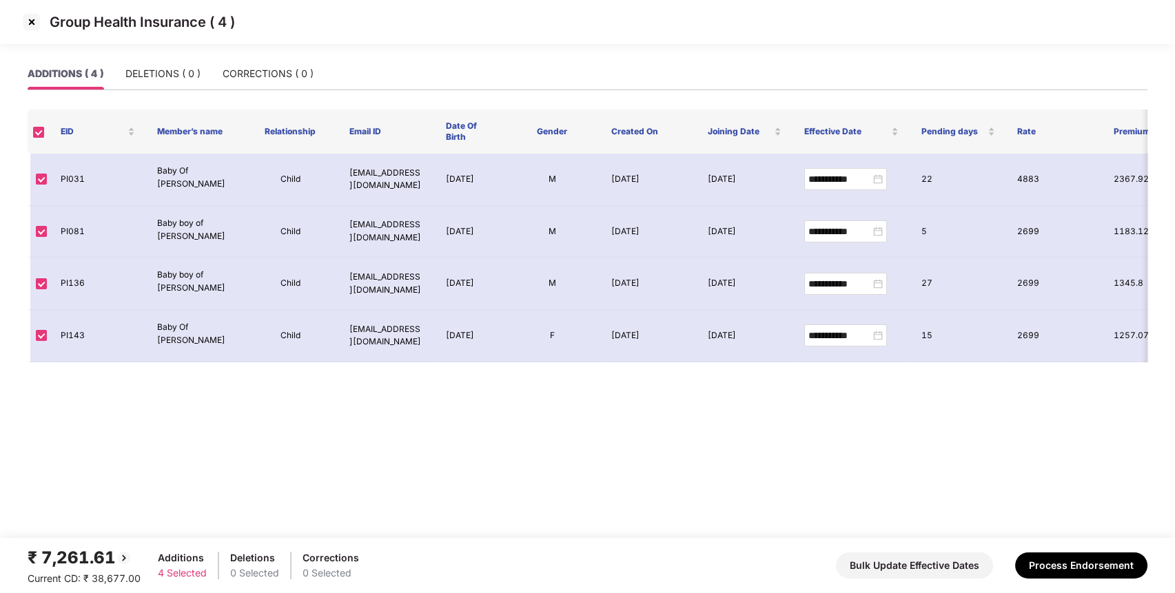
click at [35, 21] on img at bounding box center [32, 22] width 22 height 22
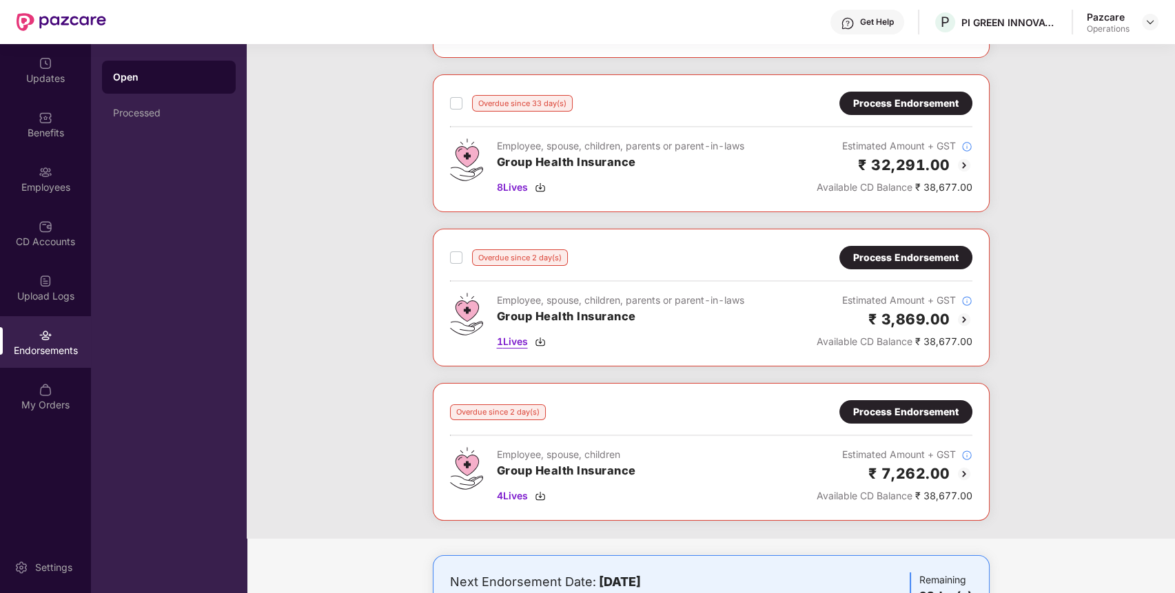
scroll to position [0, 0]
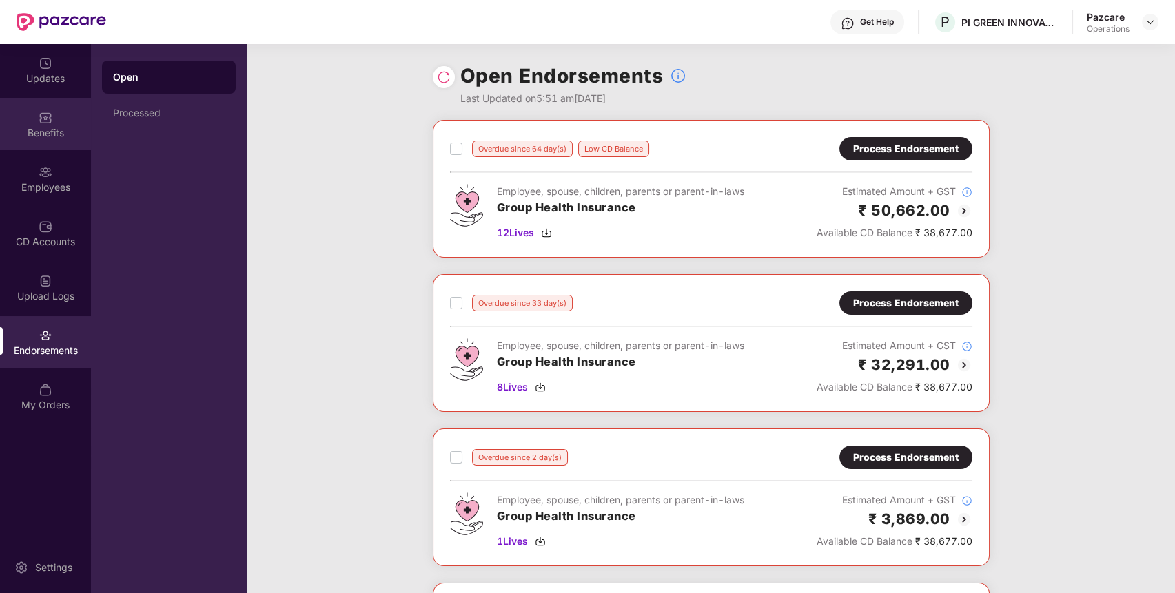
click at [52, 139] on div "Benefits" at bounding box center [45, 125] width 91 height 52
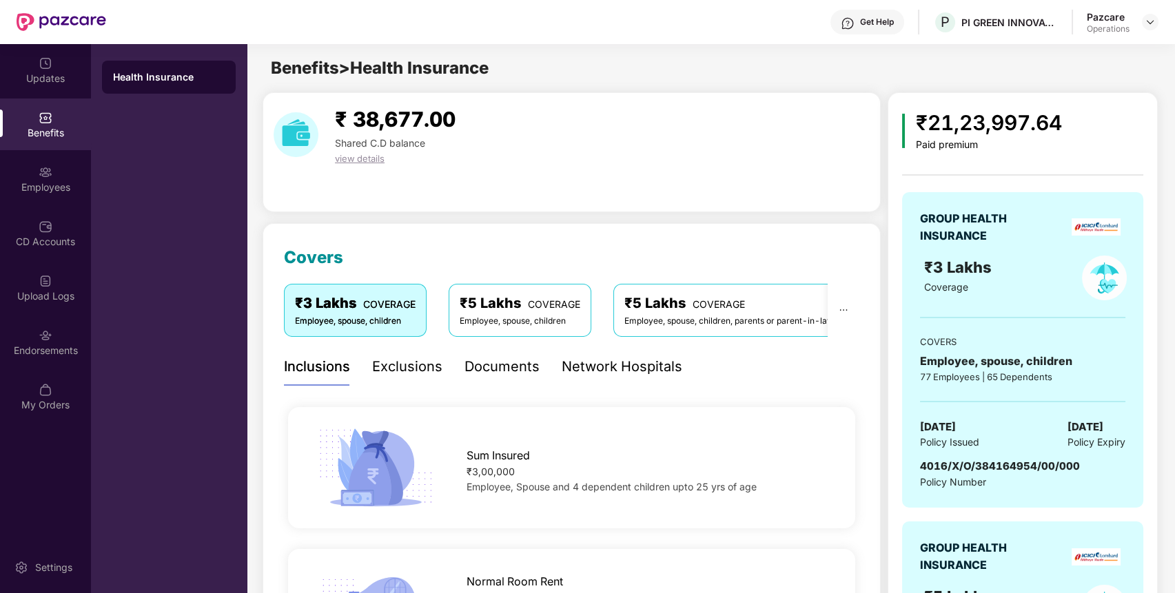
click at [965, 470] on span "4016/X/O/384164954/00/000" at bounding box center [1000, 466] width 160 height 13
copy span "4016/X/O/384164954/00/000"
click at [48, 225] on img at bounding box center [46, 227] width 14 height 14
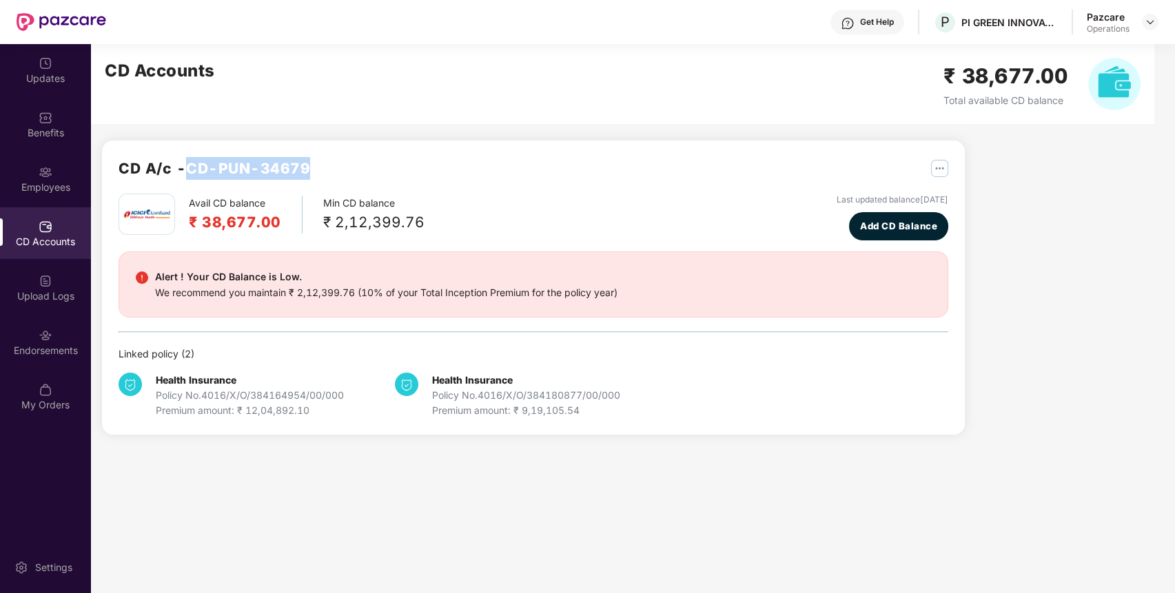
drag, startPoint x: 311, startPoint y: 164, endPoint x: 189, endPoint y: 167, distance: 122.7
click at [189, 167] on div "CD A/c - CD-PUN-34679" at bounding box center [534, 175] width 830 height 37
copy h2 "CD-PUN-34679"
click at [26, 133] on div "Benefits" at bounding box center [45, 133] width 91 height 14
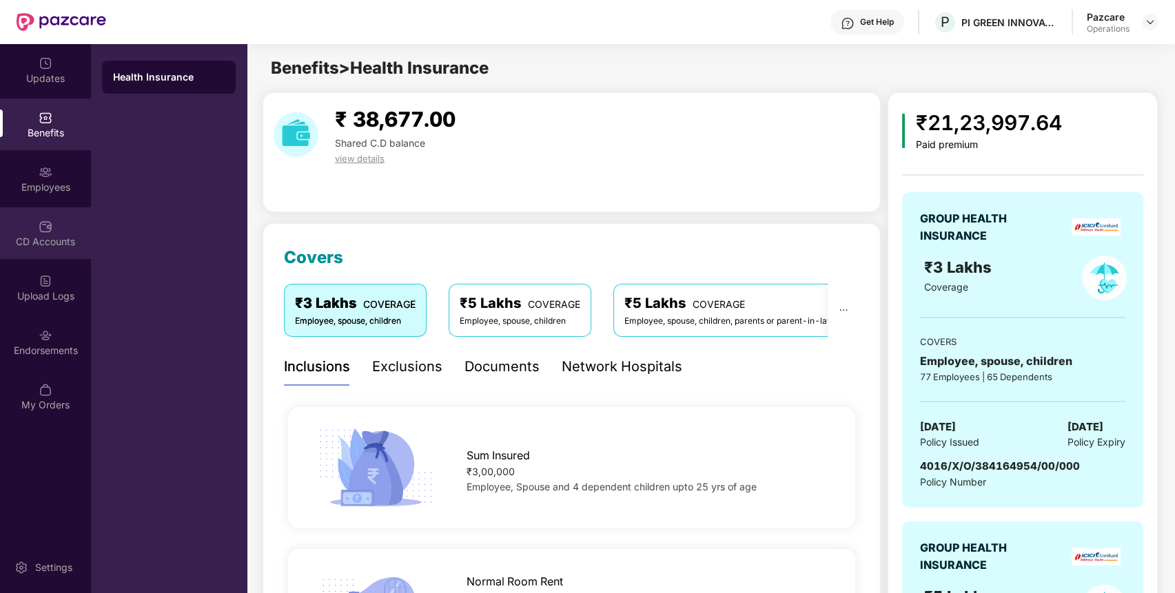
click at [63, 235] on div "CD Accounts" at bounding box center [45, 242] width 91 height 14
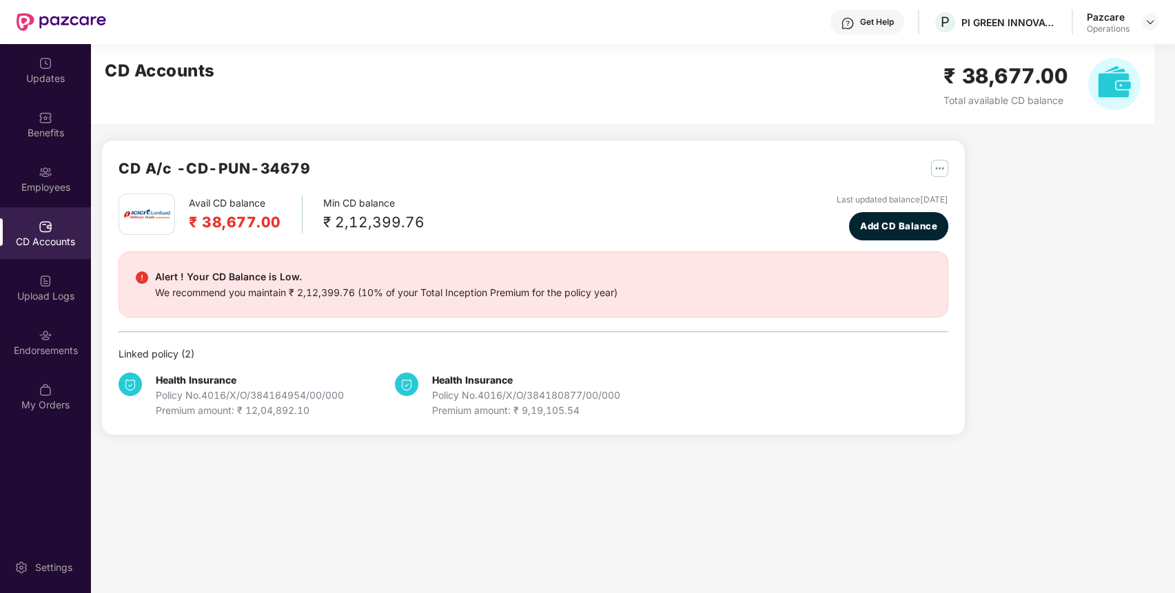
click at [235, 172] on h2 "CD A/c - CD-PUN-34679" at bounding box center [215, 168] width 192 height 23
drag, startPoint x: 195, startPoint y: 171, endPoint x: 317, endPoint y: 163, distance: 122.2
click at [317, 163] on div "CD A/c - CD-PUN-34679" at bounding box center [534, 175] width 830 height 37
copy h2 "CD-PUN-34679"
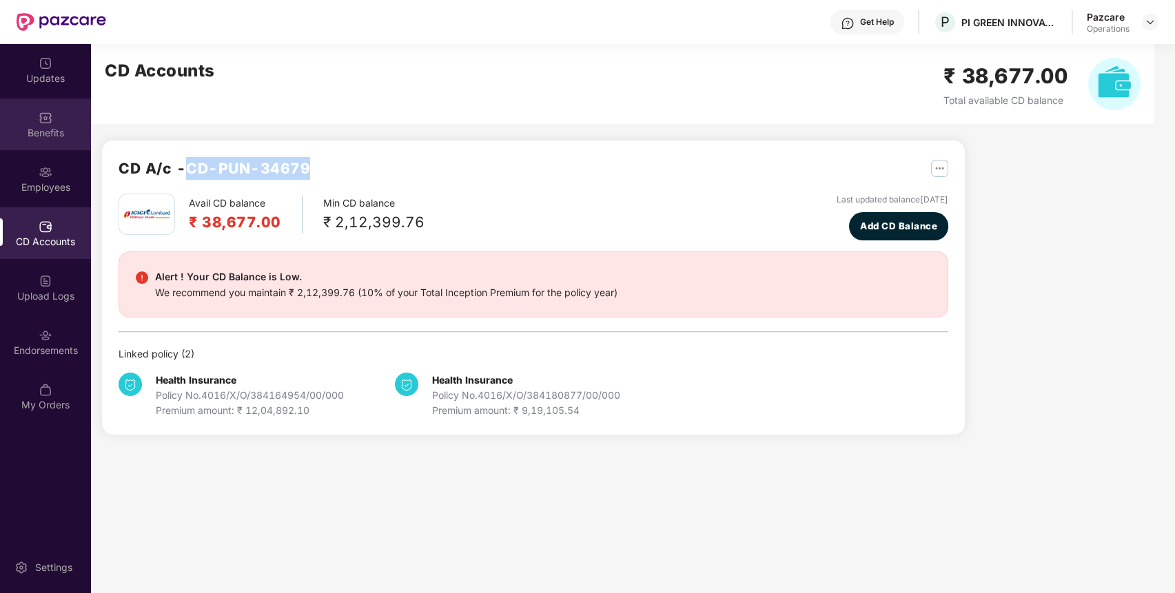
click at [50, 121] on img at bounding box center [46, 118] width 14 height 14
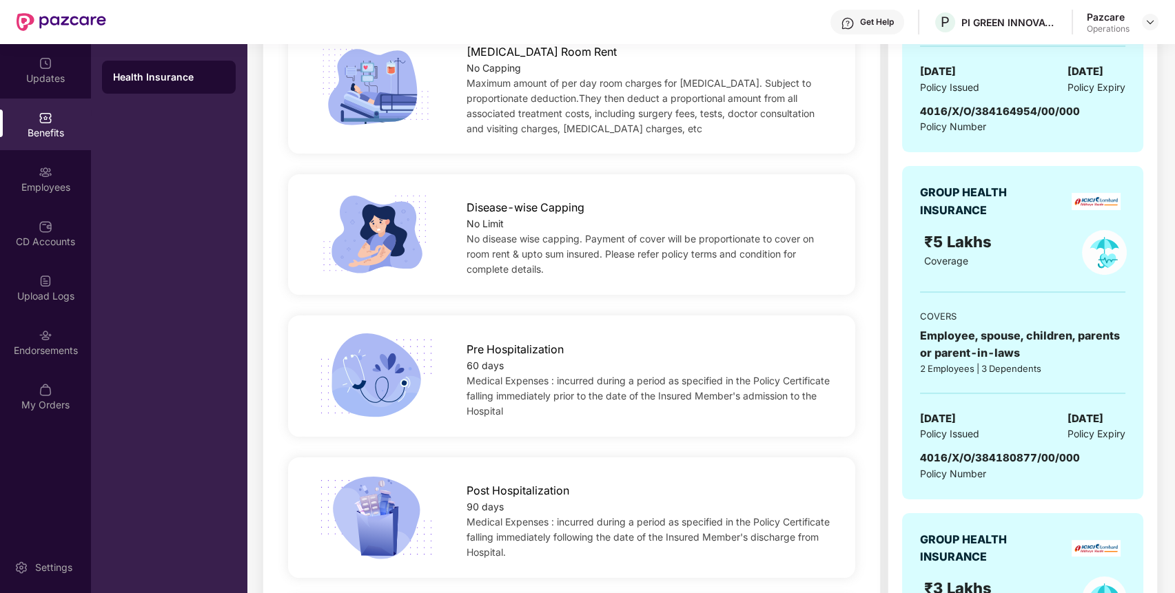
scroll to position [598, 0]
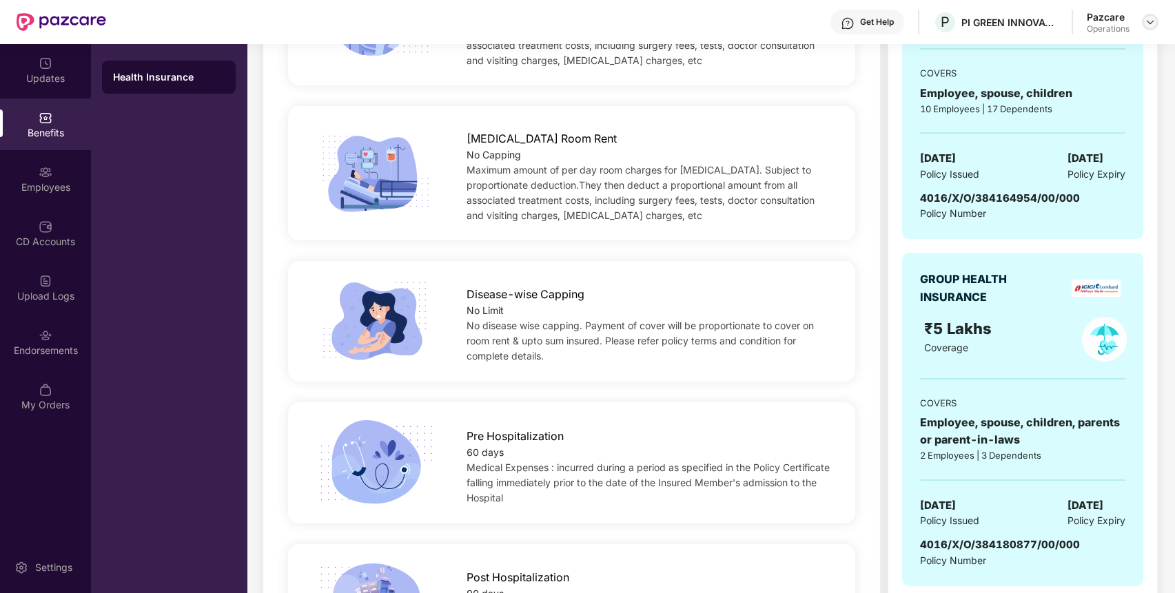
click at [1152, 28] on div at bounding box center [1150, 22] width 17 height 17
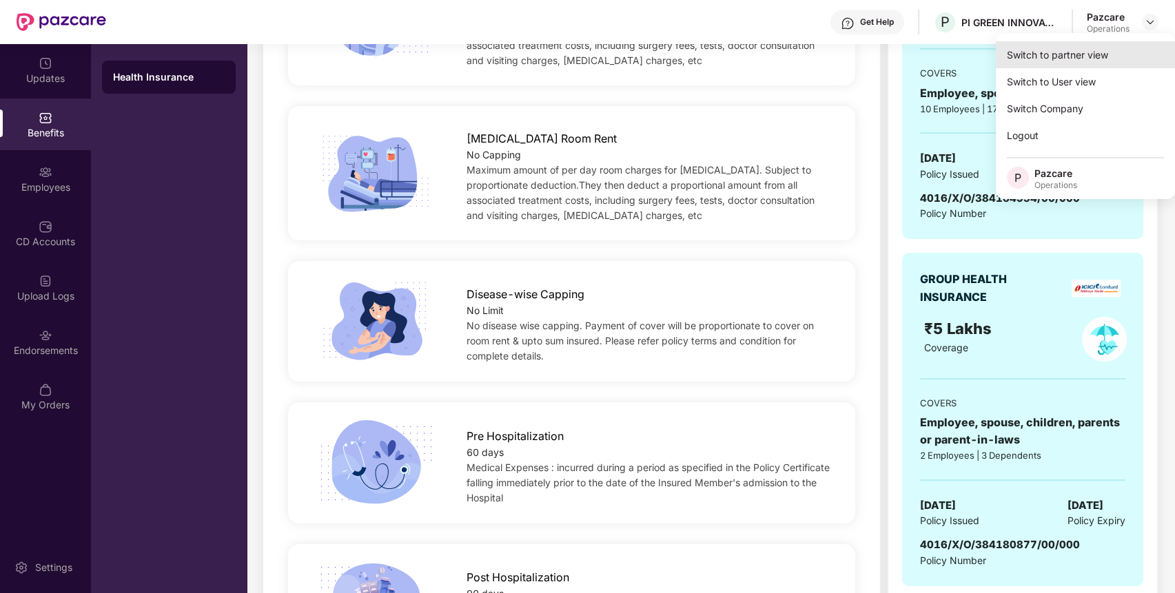
click at [1122, 48] on div "Switch to partner view" at bounding box center [1085, 54] width 179 height 27
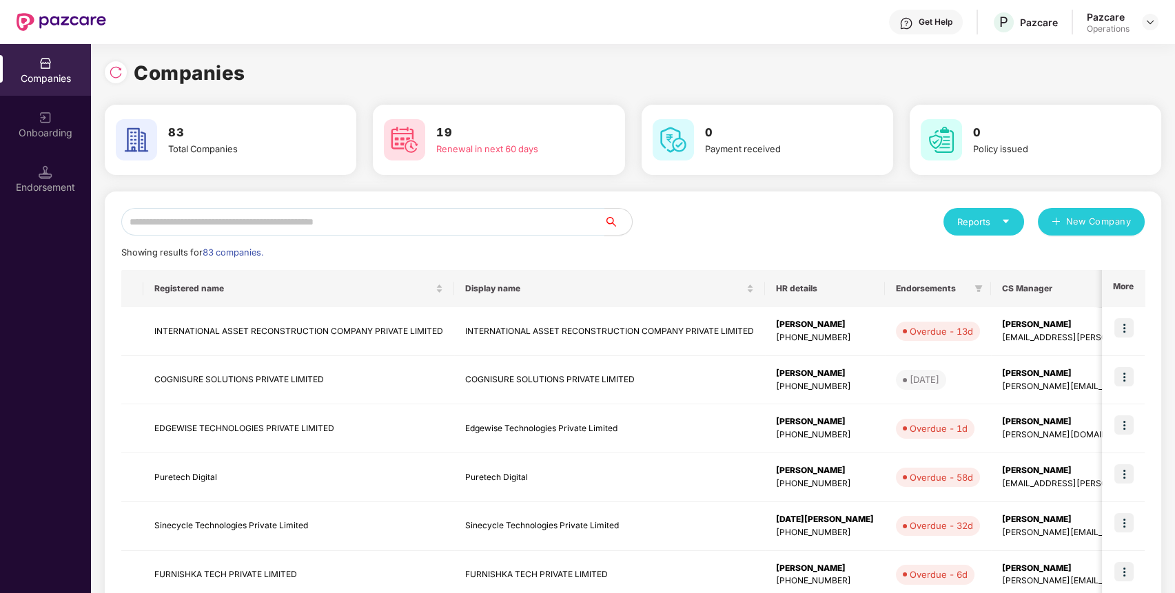
click at [568, 226] on input "text" at bounding box center [362, 222] width 483 height 28
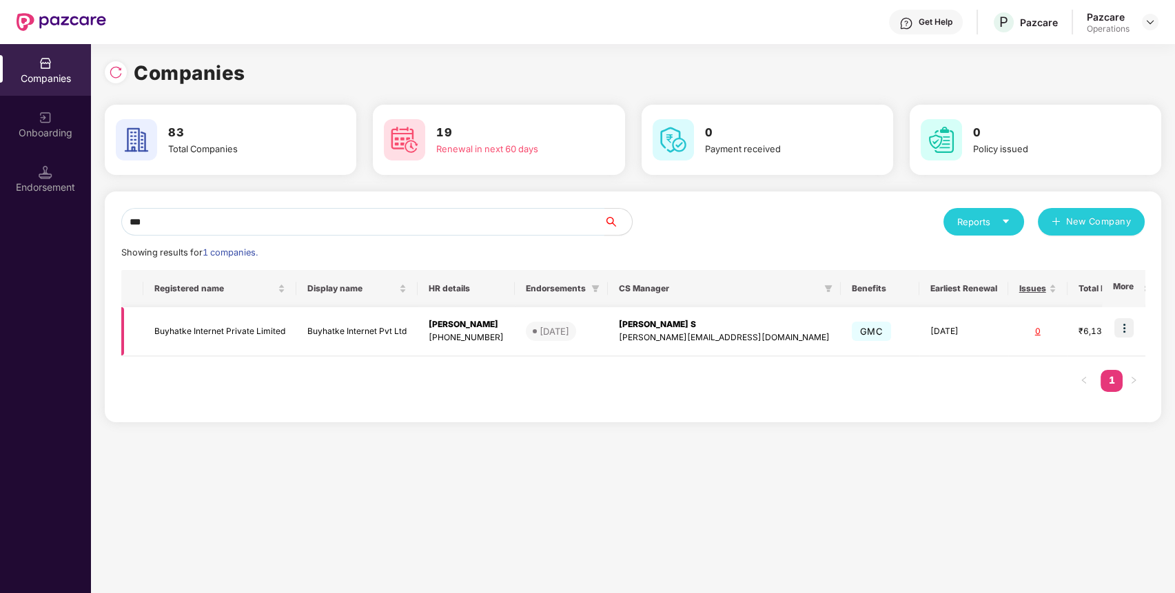
type input "***"
click at [276, 324] on td "Buyhatke Internet Private Limited" at bounding box center [219, 331] width 153 height 49
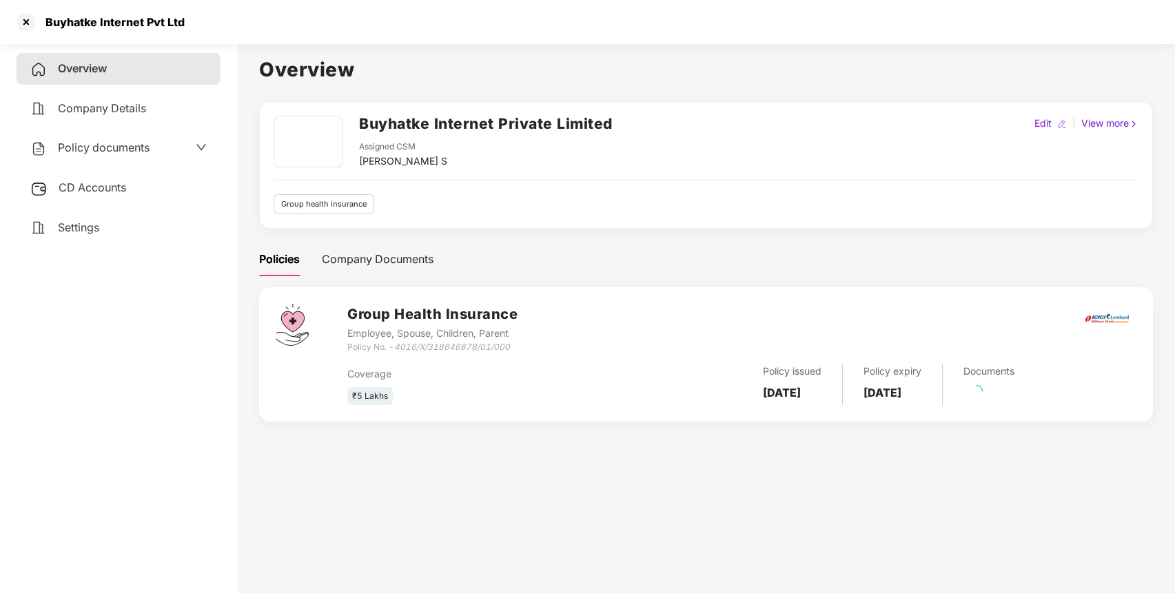
click at [149, 187] on div "CD Accounts" at bounding box center [119, 188] width 204 height 32
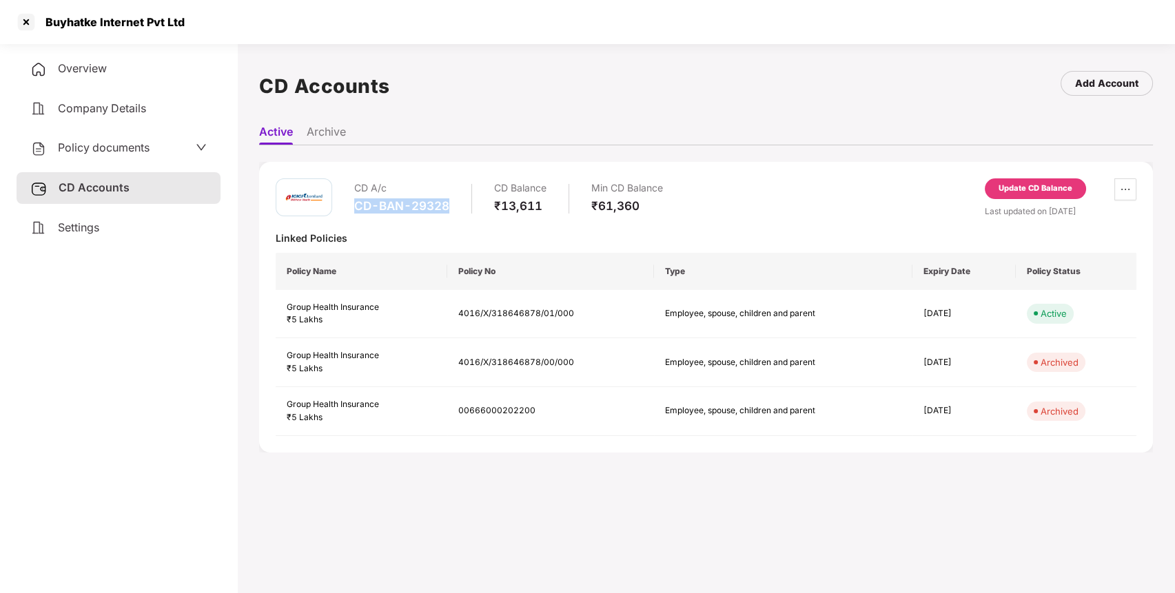
drag, startPoint x: 448, startPoint y: 202, endPoint x: 353, endPoint y: 211, distance: 95.5
click at [353, 211] on div "CD A/c CD-BAN-29328 CD Balance ₹13,611 Min CD Balance ₹61,360" at bounding box center [469, 197] width 387 height 39
copy div "CD-BAN-29328"
click at [153, 98] on div "Company Details" at bounding box center [119, 109] width 204 height 32
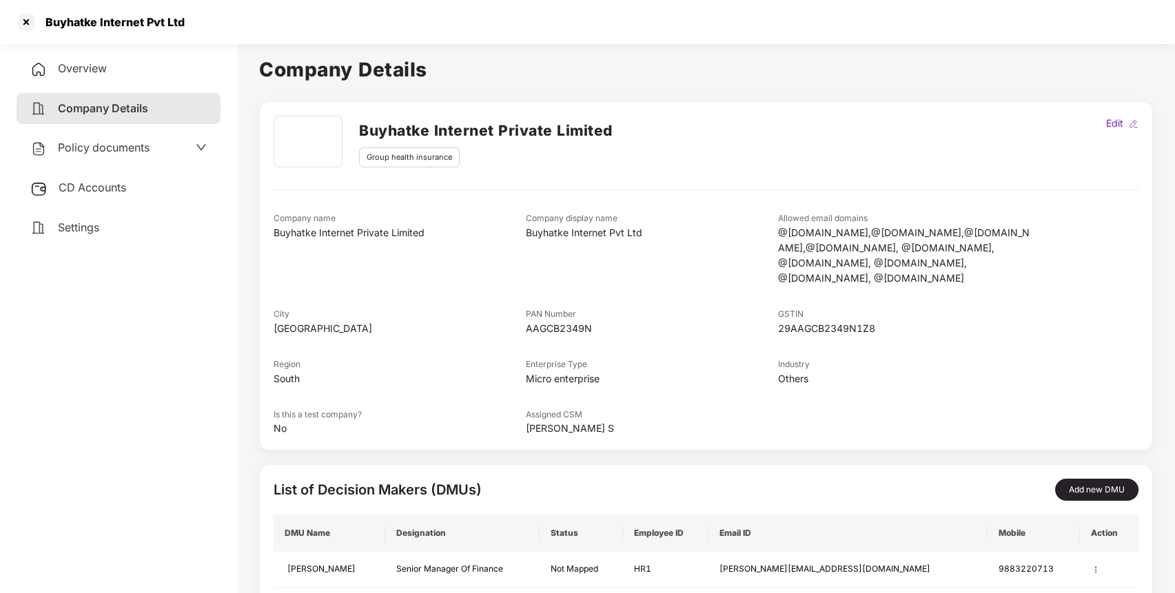
click at [133, 62] on div "Overview" at bounding box center [119, 69] width 204 height 32
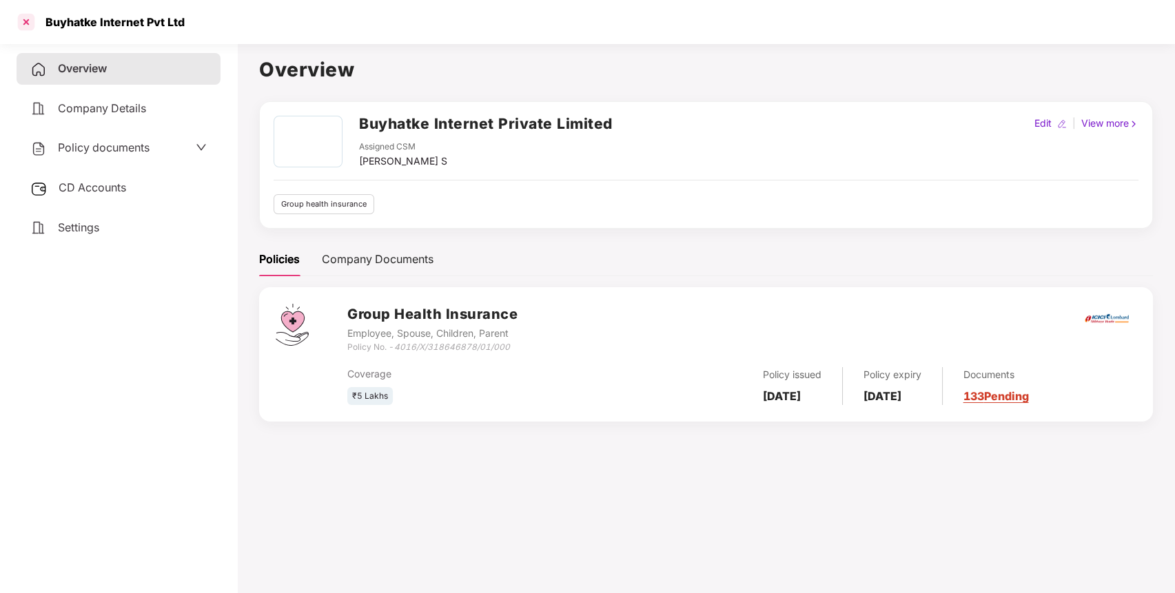
click at [28, 23] on div at bounding box center [26, 22] width 22 height 22
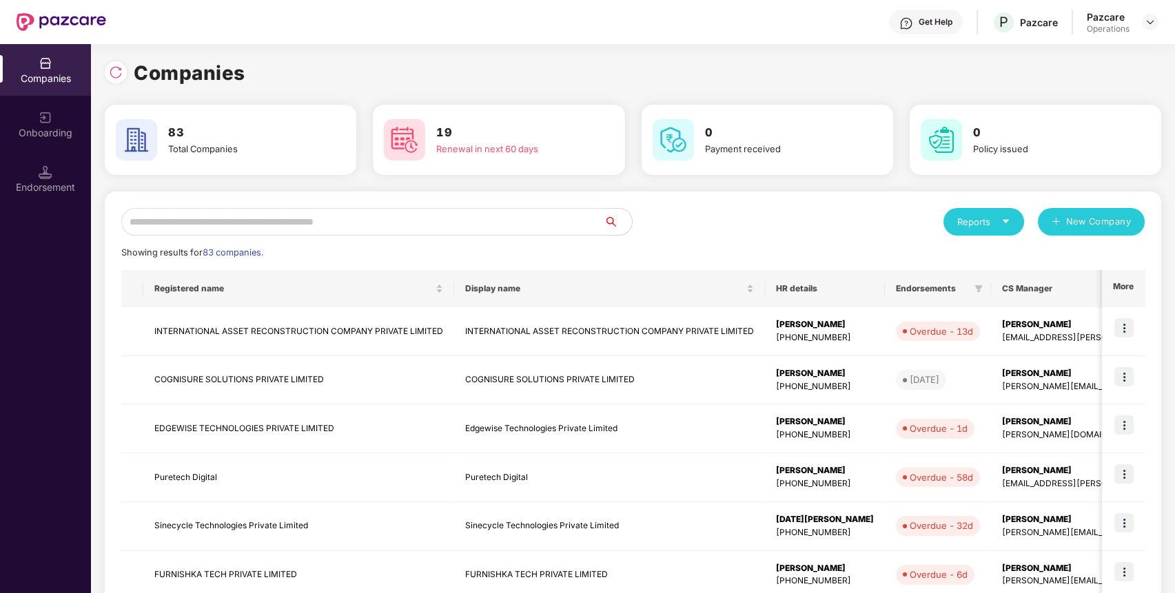
click at [468, 232] on input "text" at bounding box center [362, 222] width 483 height 28
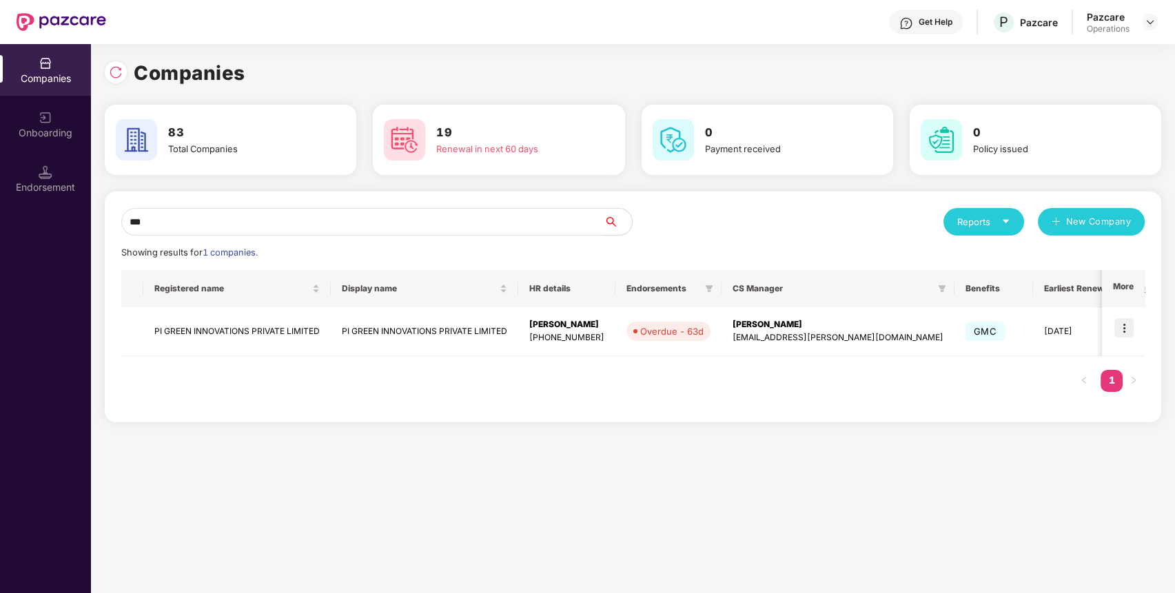
type input "****"
drag, startPoint x: 423, startPoint y: 232, endPoint x: 0, endPoint y: 264, distance: 424.3
click at [0, 264] on div "Companies Onboarding Endorsement Companies 83 Total Companies 19 Renewal in nex…" at bounding box center [587, 318] width 1175 height 549
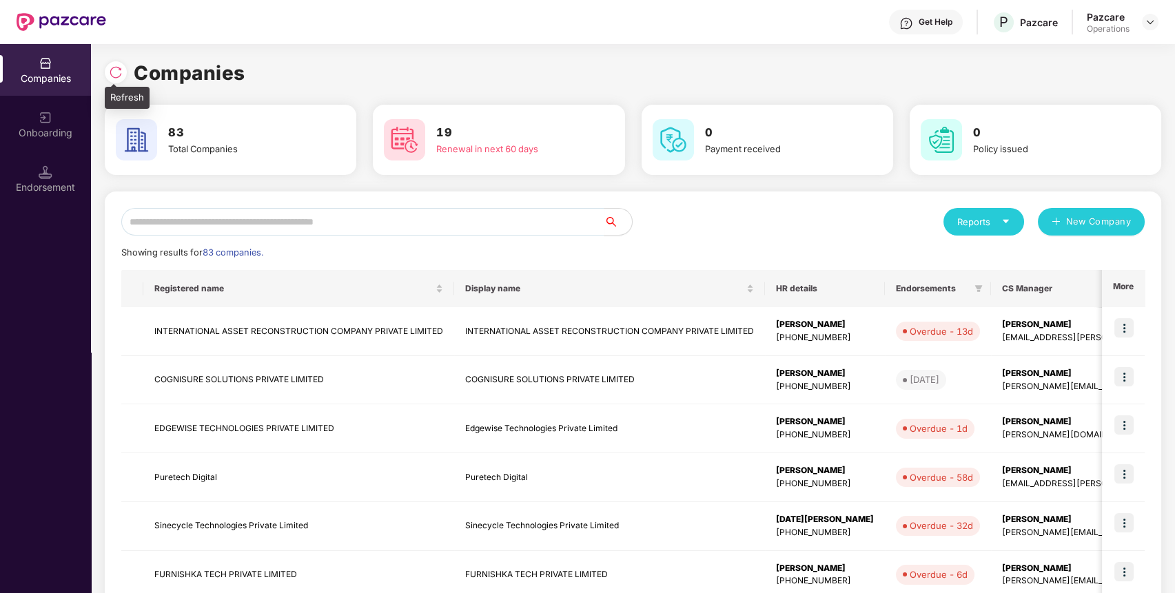
click at [107, 72] on div at bounding box center [116, 72] width 22 height 22
click at [116, 65] on img at bounding box center [116, 72] width 14 height 14
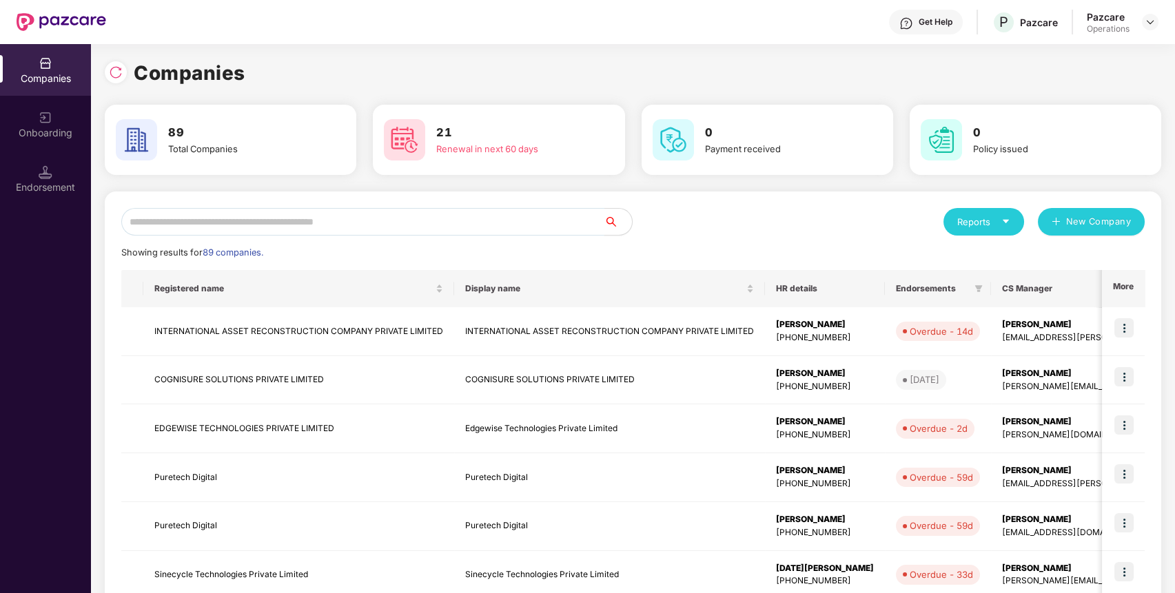
click at [463, 219] on input "text" at bounding box center [362, 222] width 483 height 28
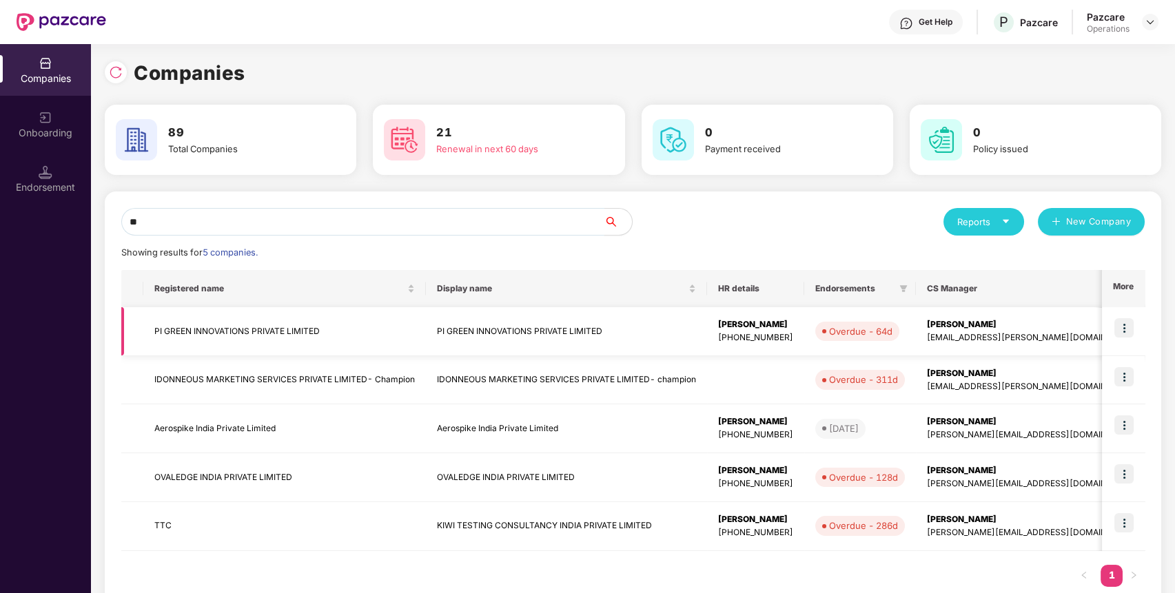
type input "**"
click at [236, 329] on td "PI GREEN INNOVATIONS PRIVATE LIMITED" at bounding box center [284, 331] width 283 height 49
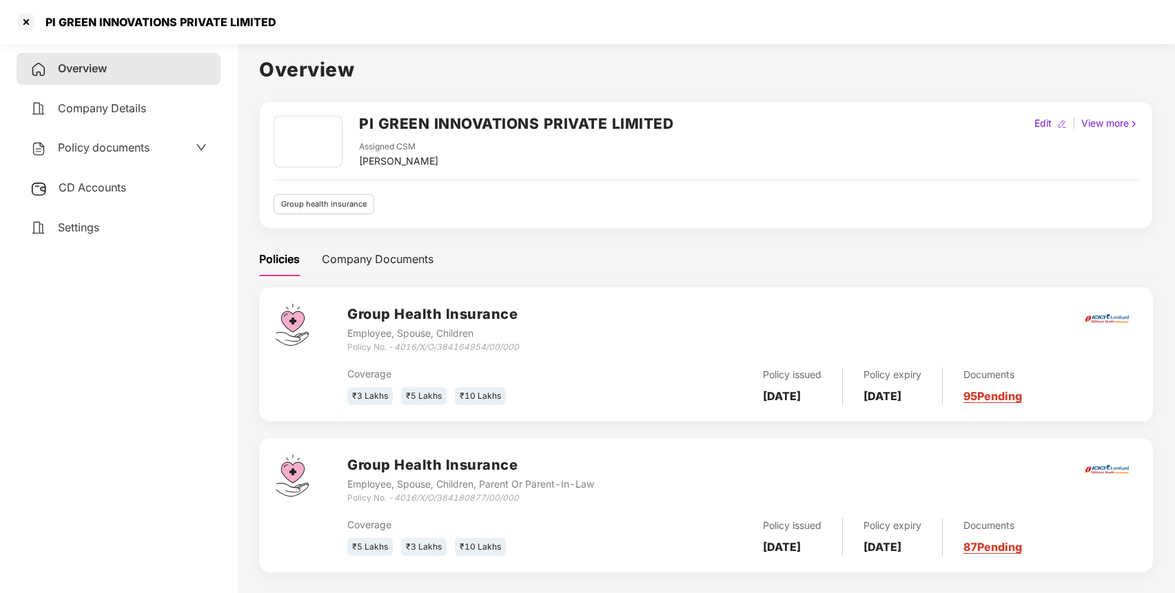
click at [508, 105] on div "PI GREEN INNOVATIONS PRIVATE LIMITED Assigned CSM [PERSON_NAME] Edit | View mor…" at bounding box center [706, 164] width 894 height 127
copy h2 "PI GREEN INNOVATIONS PRIVATE LIMITED"
click at [508, 105] on div "PI GREEN INNOVATIONS PRIVATE LIMITED Assigned CSM [PERSON_NAME] Edit | View mor…" at bounding box center [706, 164] width 894 height 127
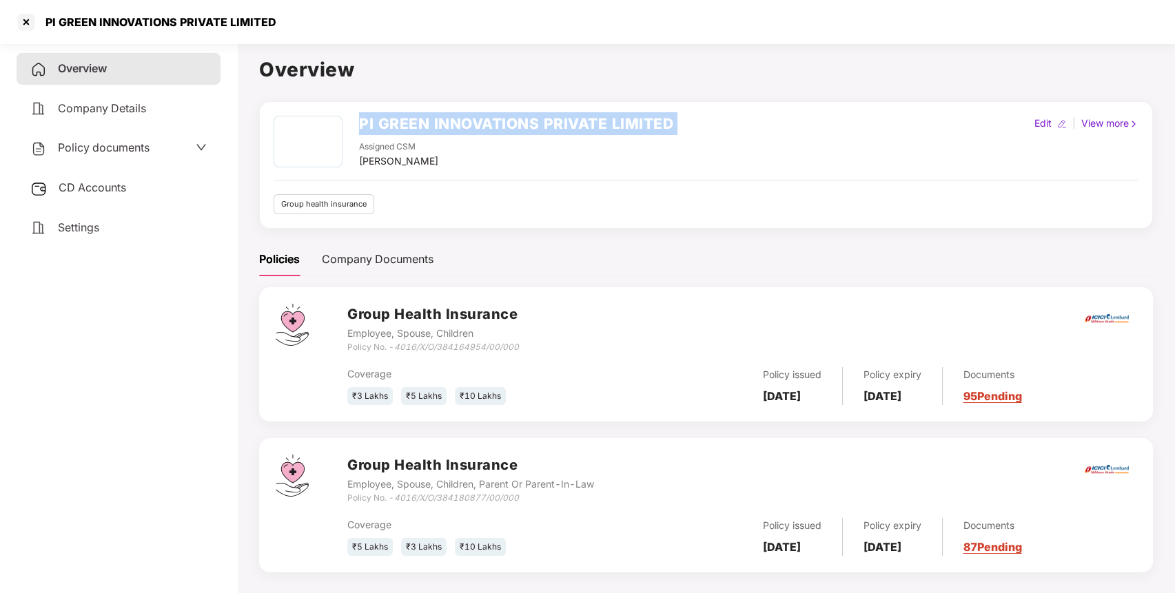
scroll to position [38, 0]
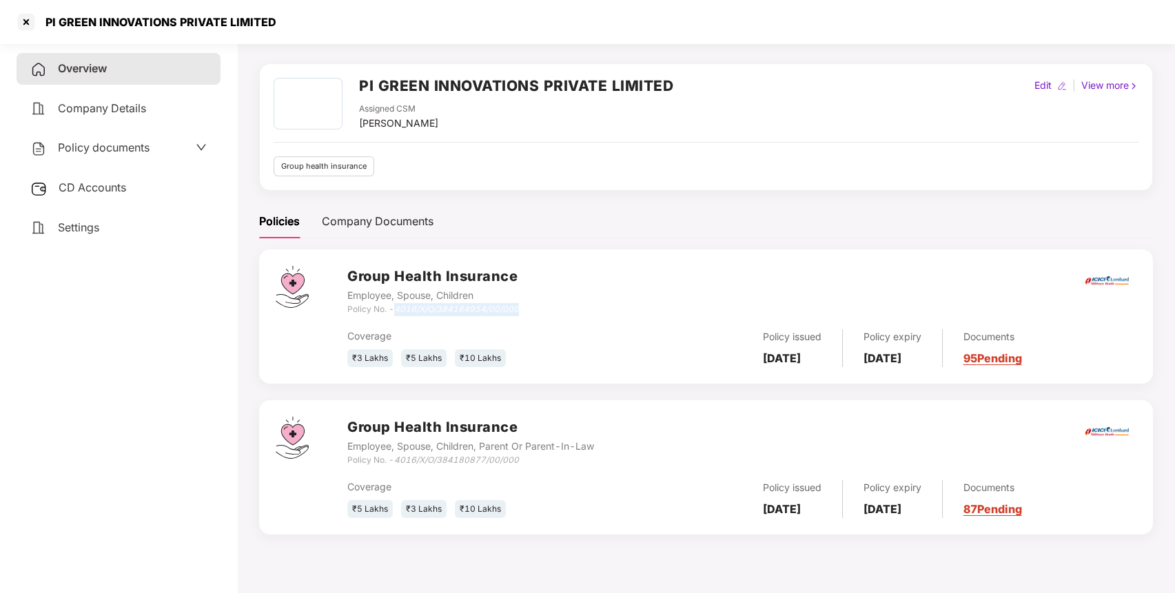
drag, startPoint x: 397, startPoint y: 305, endPoint x: 555, endPoint y: 303, distance: 158.5
click at [555, 303] on div "Group Health Insurance Employee, Spouse, Children Policy No. - 4016/X/O/3841649…" at bounding box center [741, 291] width 789 height 50
copy icon "4016/X/O/384164954/00/000"
drag, startPoint x: 397, startPoint y: 462, endPoint x: 567, endPoint y: 455, distance: 170.3
click at [567, 455] on div "Policy No. - 4016/X/O/384180877/00/000" at bounding box center [470, 460] width 247 height 13
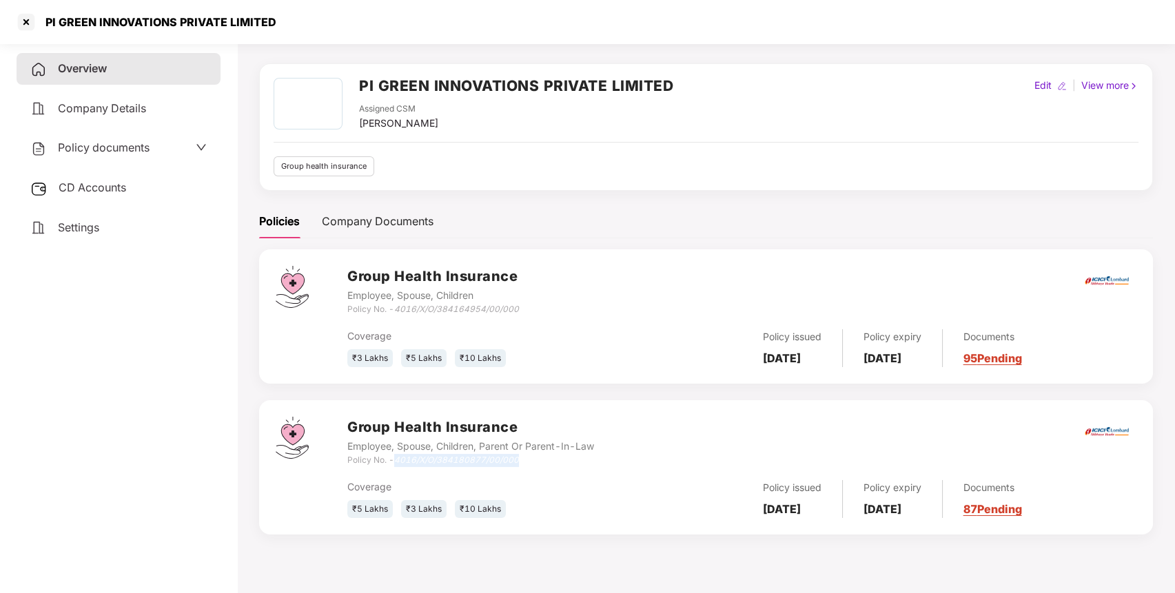
copy icon "4016/X/O/384180877/00/000"
click at [24, 21] on div at bounding box center [26, 22] width 22 height 22
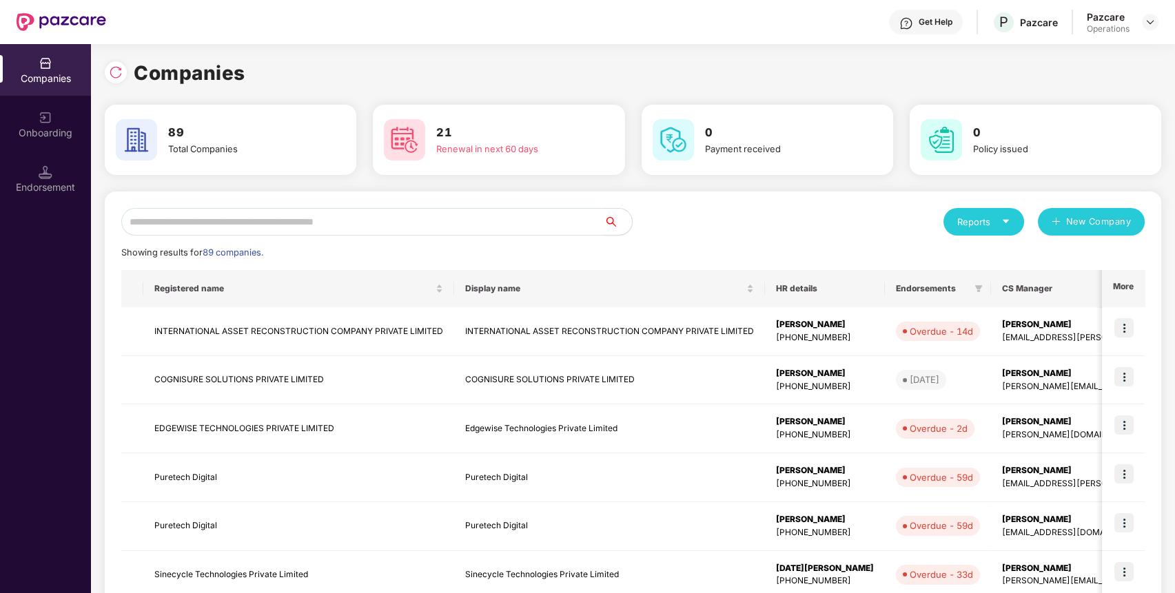
scroll to position [0, 0]
click at [507, 227] on input "*" at bounding box center [362, 222] width 483 height 28
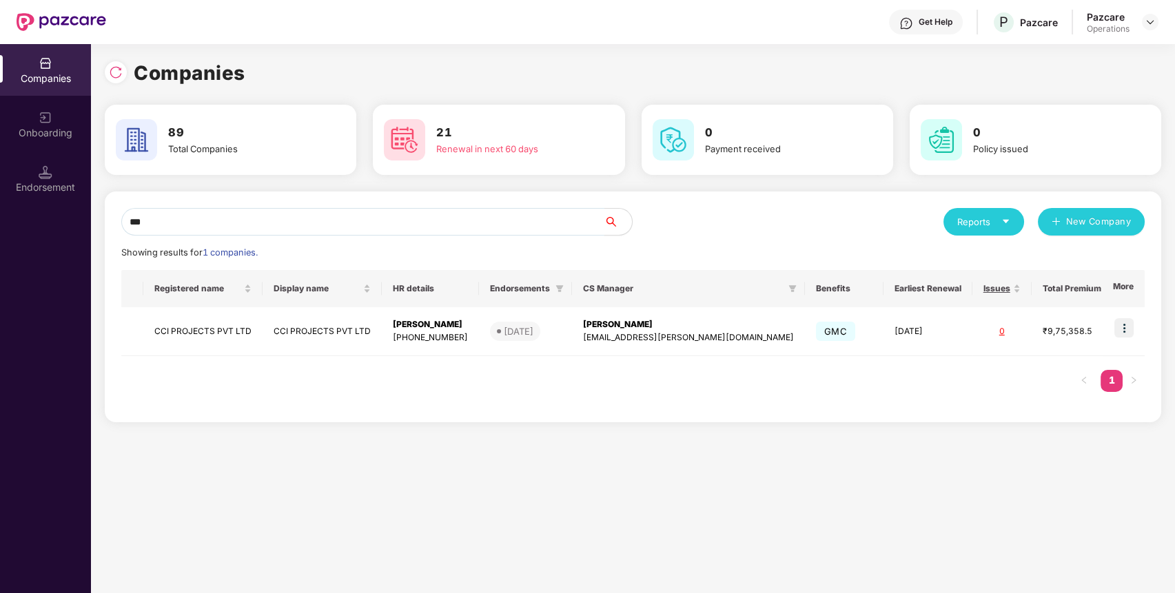
drag, startPoint x: 557, startPoint y: 223, endPoint x: 116, endPoint y: 248, distance: 441.7
click at [116, 248] on div "*** Reports New Company Showing results for 1 companies. Registered name Displa…" at bounding box center [633, 307] width 1056 height 231
drag, startPoint x: 229, startPoint y: 223, endPoint x: 0, endPoint y: 255, distance: 231.6
click at [0, 255] on div "Companies Onboarding Endorsement Companies 89 Total Companies 21 Renewal in nex…" at bounding box center [587, 318] width 1175 height 549
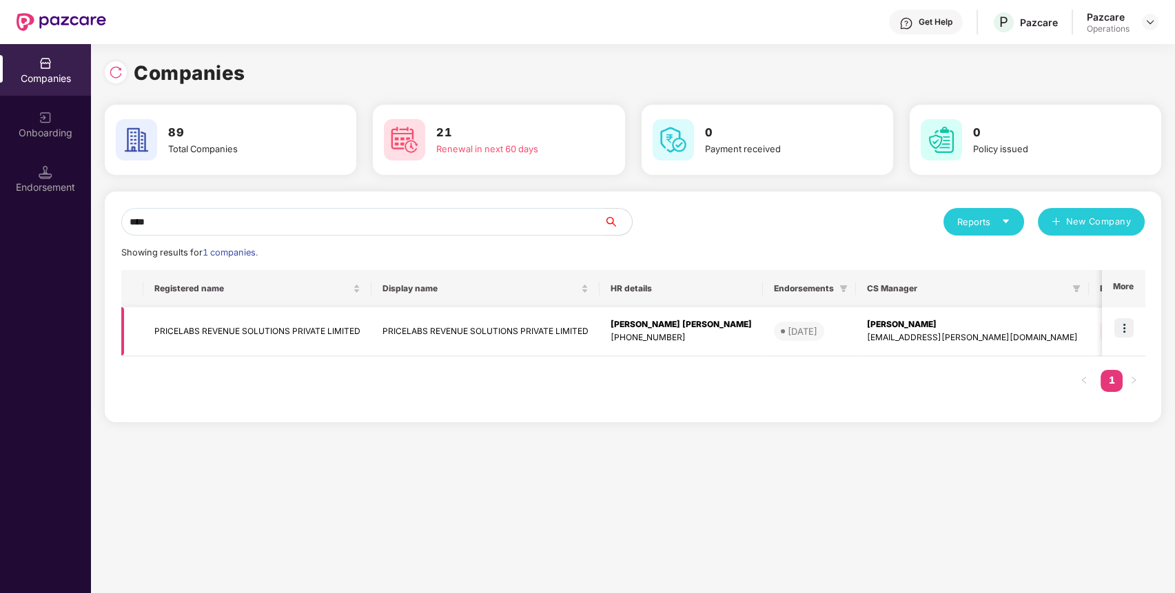
type input "****"
click at [323, 331] on td "PRICELABS REVENUE SOLUTIONS PRIVATE LIMITED" at bounding box center [257, 331] width 228 height 49
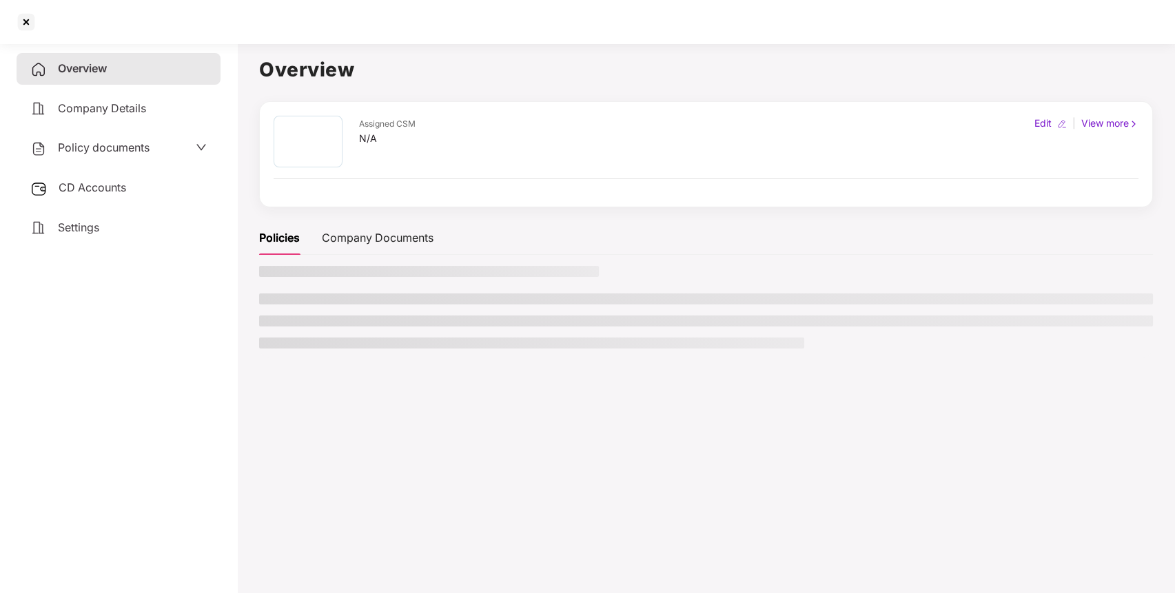
click at [323, 331] on ul at bounding box center [706, 321] width 894 height 55
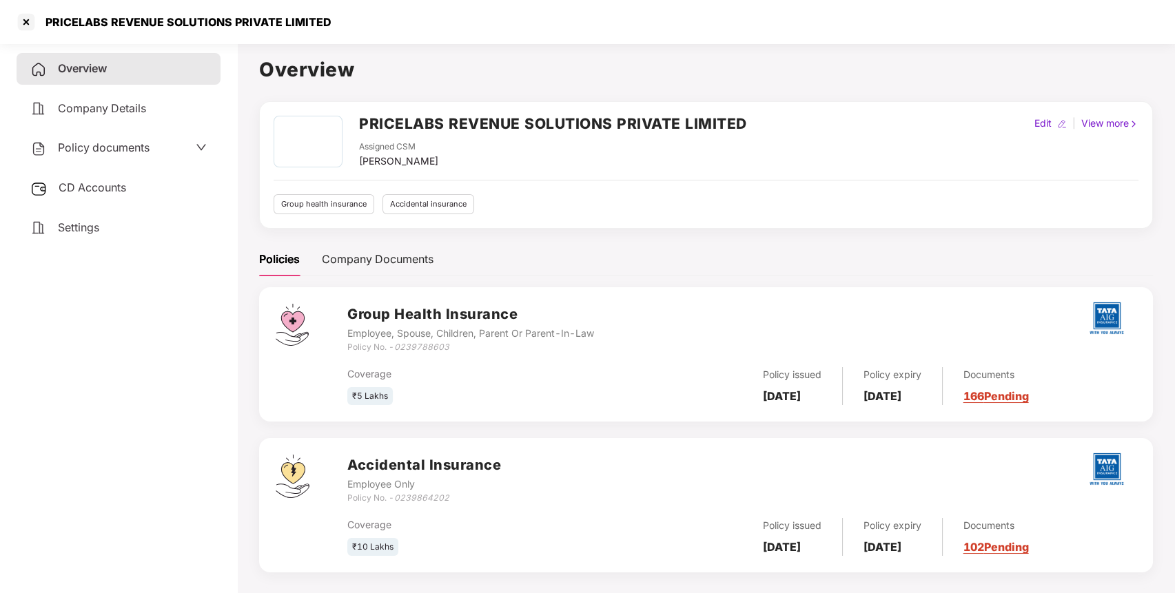
click at [110, 176] on div "CD Accounts" at bounding box center [119, 188] width 204 height 32
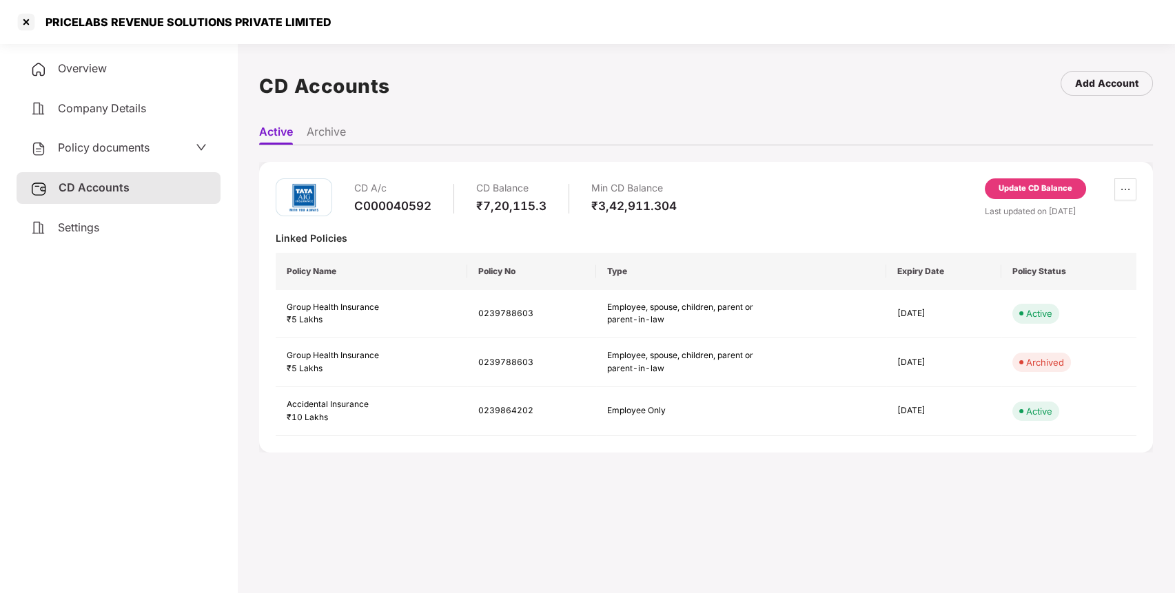
click at [1048, 190] on div "Update CD Balance" at bounding box center [1035, 189] width 74 height 12
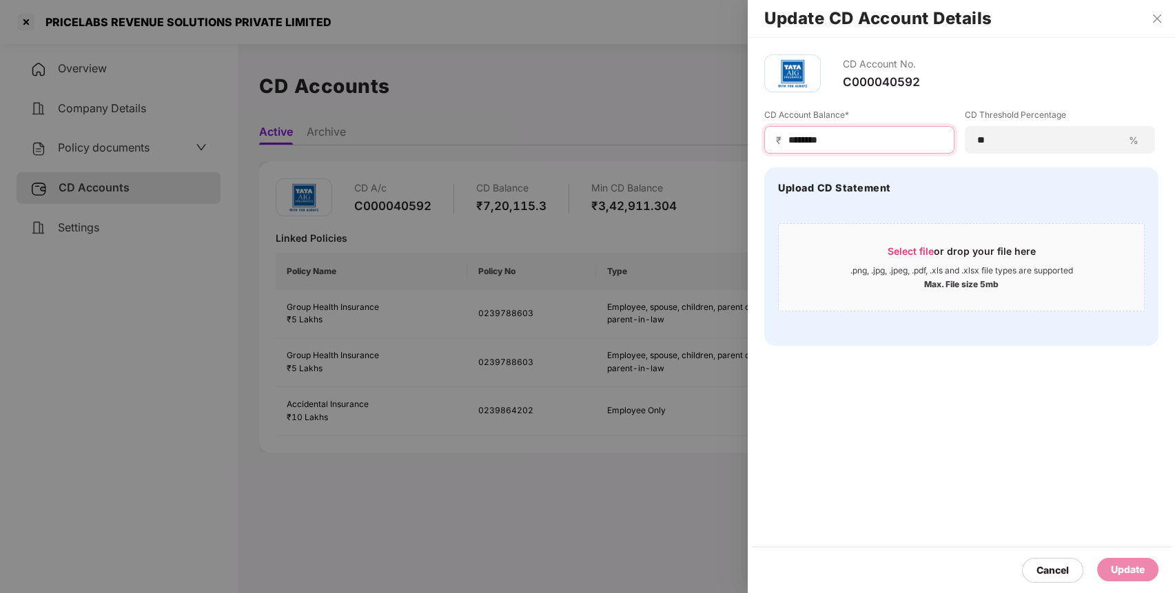
drag, startPoint x: 849, startPoint y: 140, endPoint x: 735, endPoint y: 145, distance: 114.5
click at [735, 145] on div "Update CD Account Details CD Account No. C000040592 CD Account Balance* ₹ *****…" at bounding box center [587, 296] width 1175 height 593
type input "******"
click at [1136, 560] on div "Update" at bounding box center [1127, 569] width 61 height 23
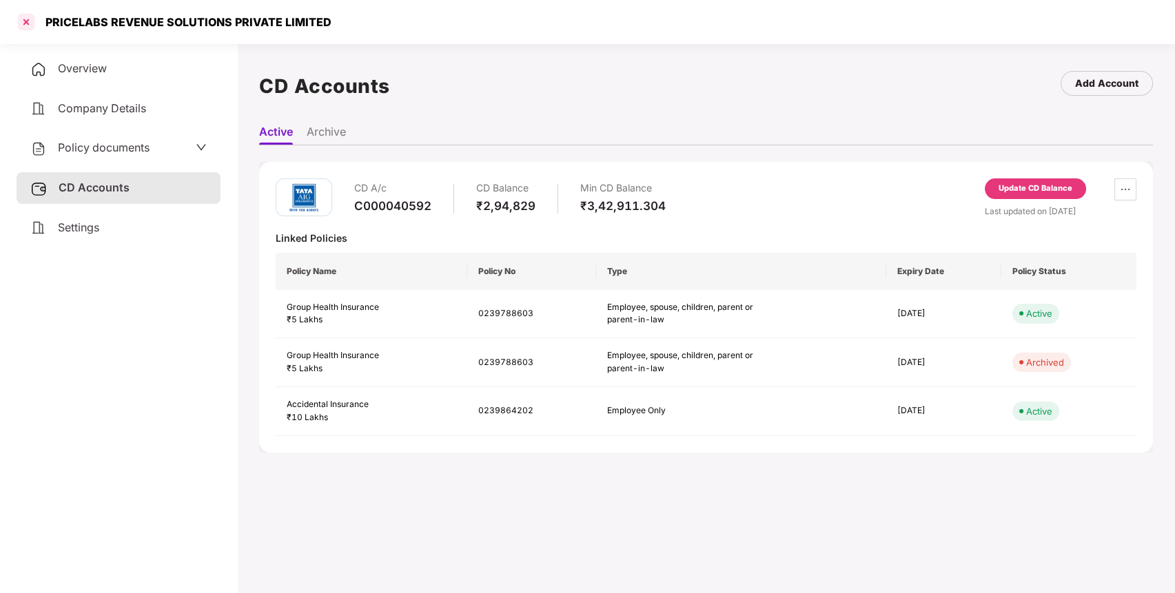
click at [25, 17] on div at bounding box center [26, 22] width 22 height 22
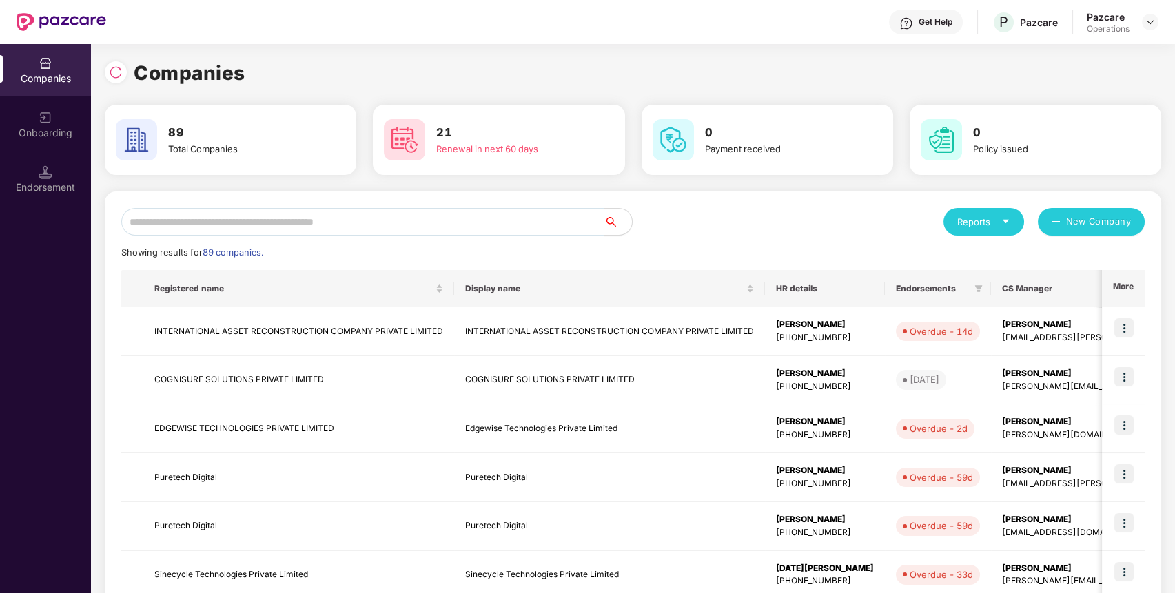
click at [321, 218] on input "text" at bounding box center [362, 222] width 483 height 28
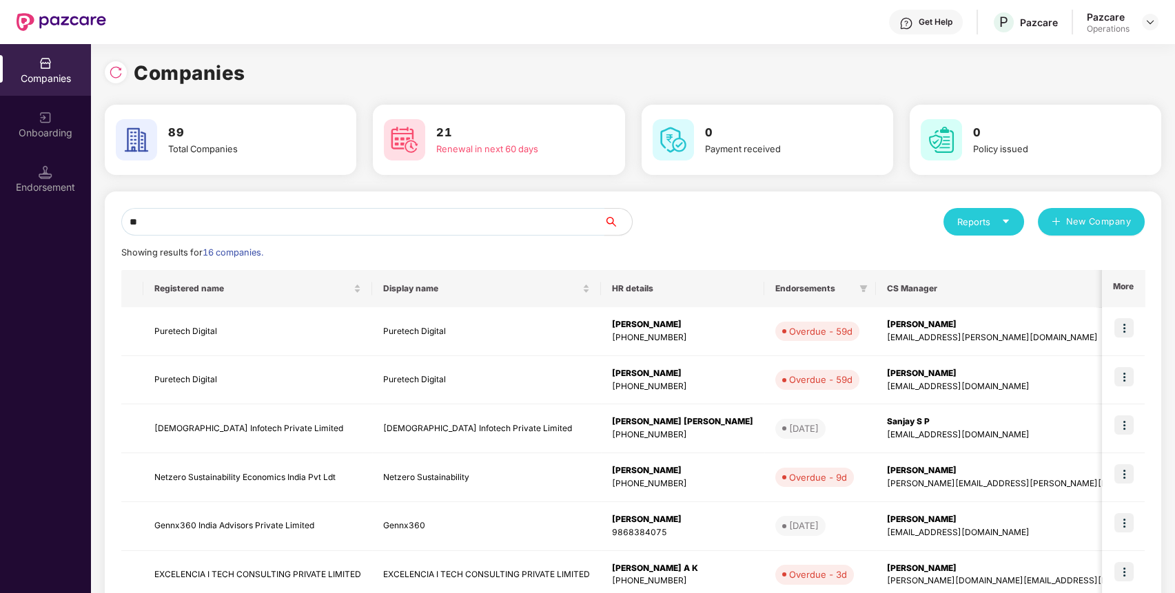
type input "*"
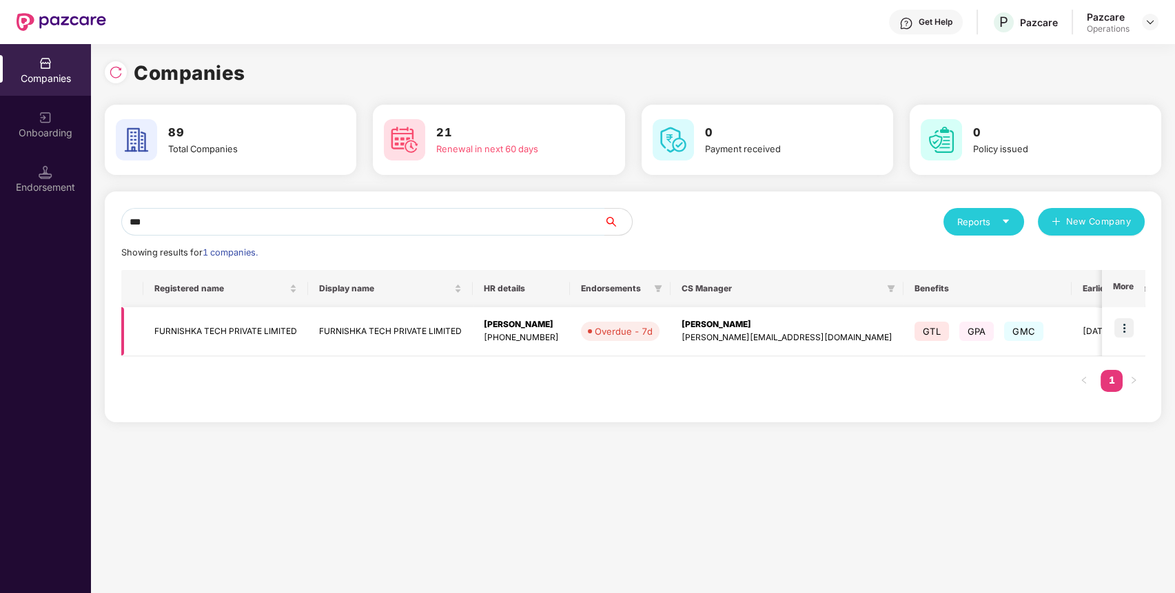
type input "***"
click at [252, 335] on td "FURNISHKA TECH PRIVATE LIMITED" at bounding box center [225, 331] width 165 height 49
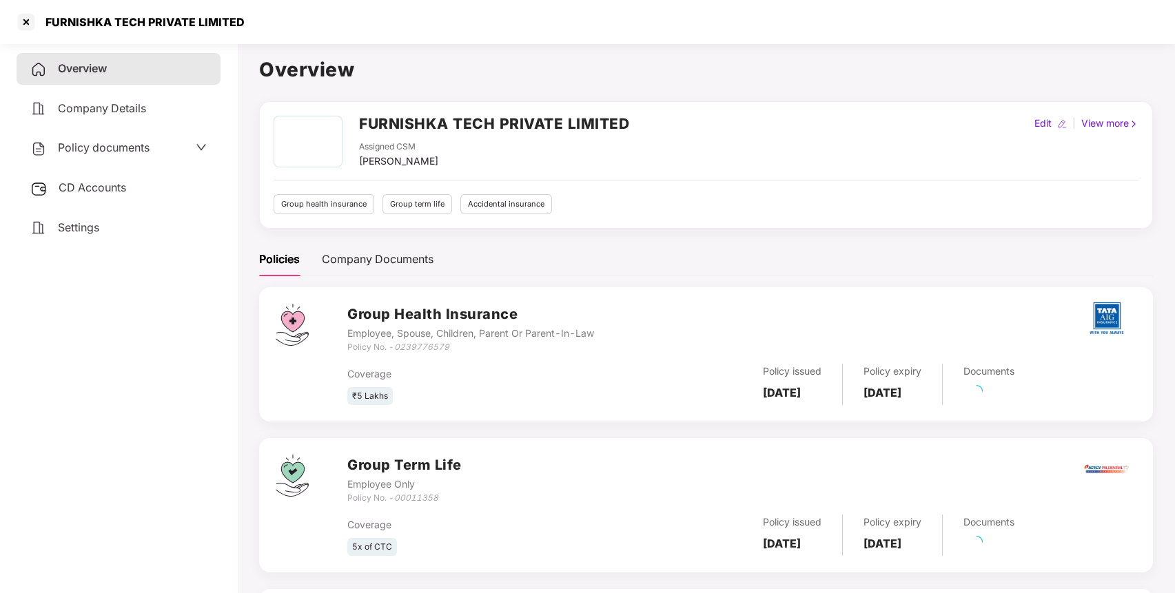
click at [88, 181] on span "CD Accounts" at bounding box center [93, 188] width 68 height 14
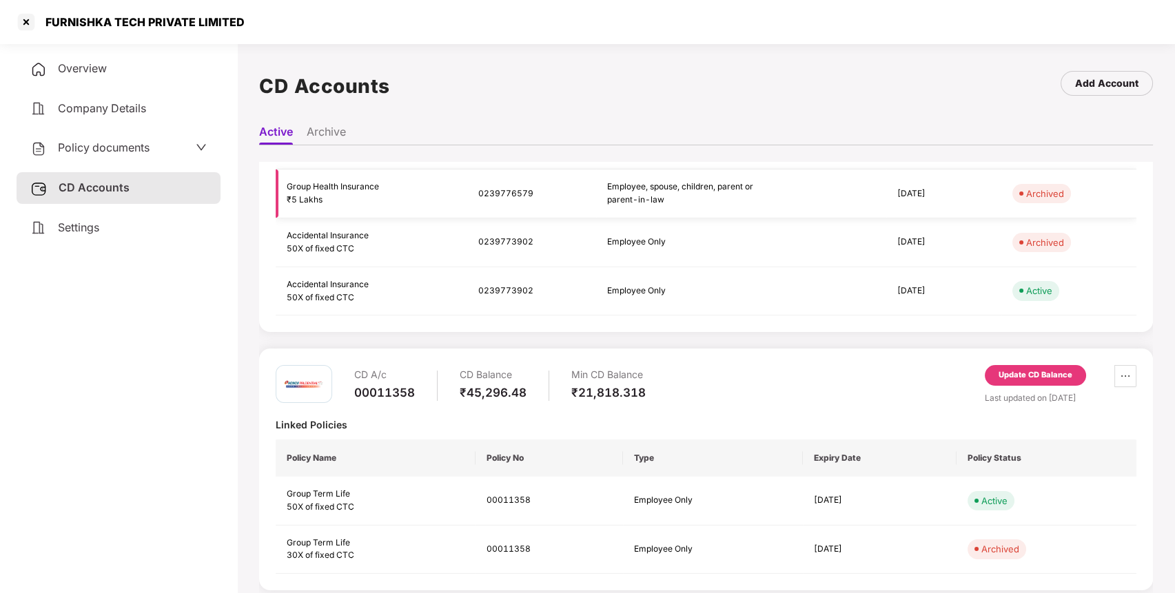
scroll to position [177, 0]
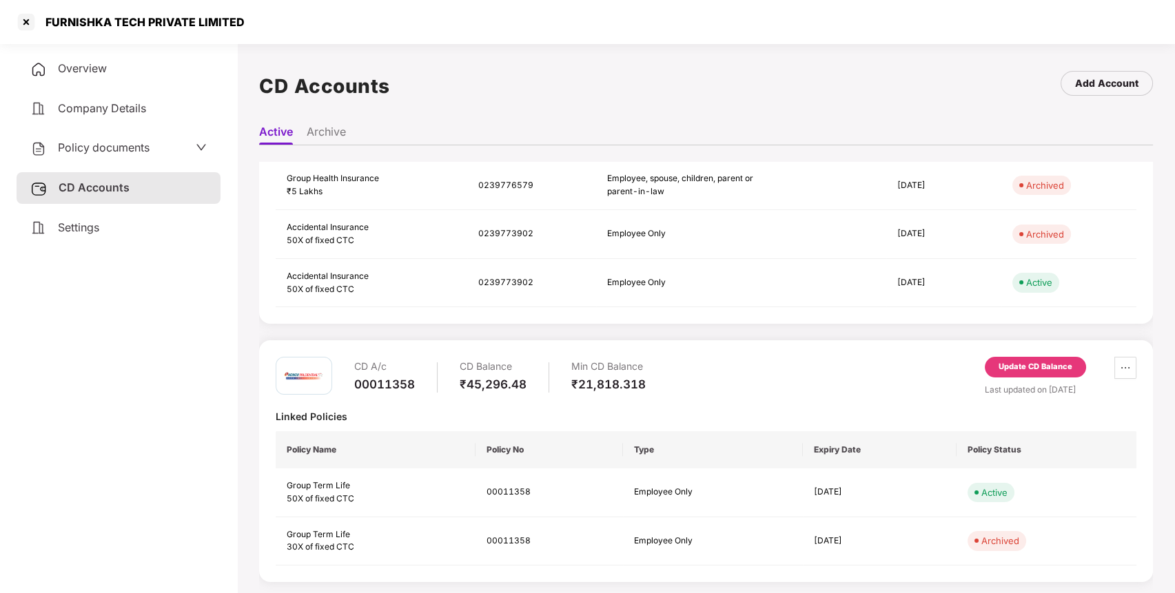
click at [1054, 367] on div "Update CD Balance" at bounding box center [1035, 367] width 74 height 12
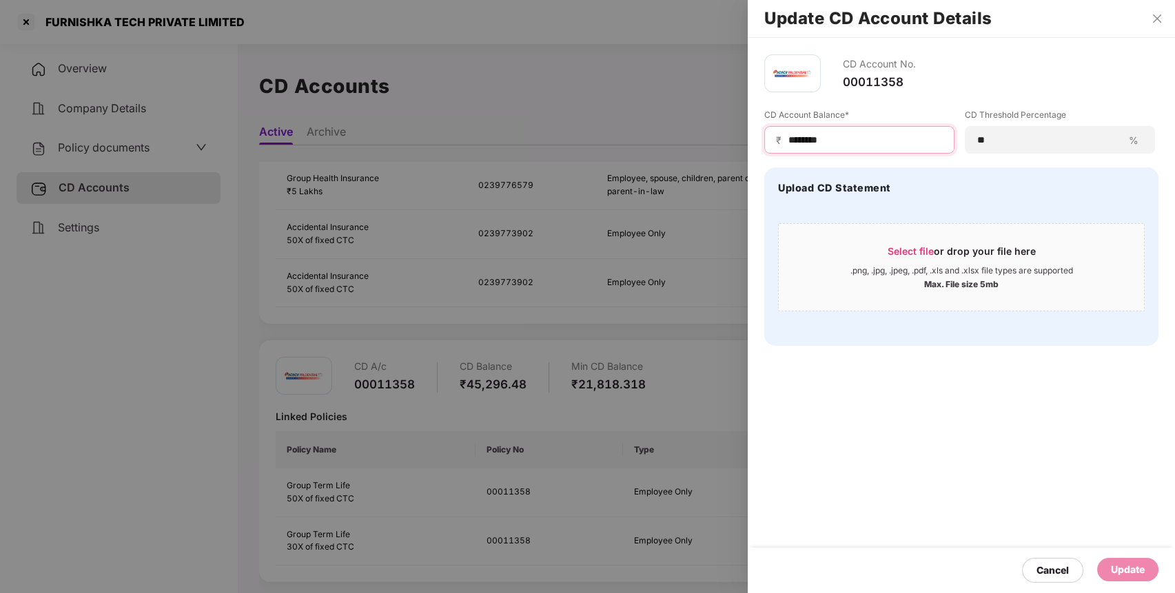
drag, startPoint x: 852, startPoint y: 142, endPoint x: 752, endPoint y: 141, distance: 99.2
click at [752, 141] on div "CD Account No. 00011358 CD Account Balance* ₹ ******** CD Threshold Percentage …" at bounding box center [961, 200] width 427 height 325
type input "*****"
click at [1114, 577] on div "Update" at bounding box center [1128, 569] width 34 height 15
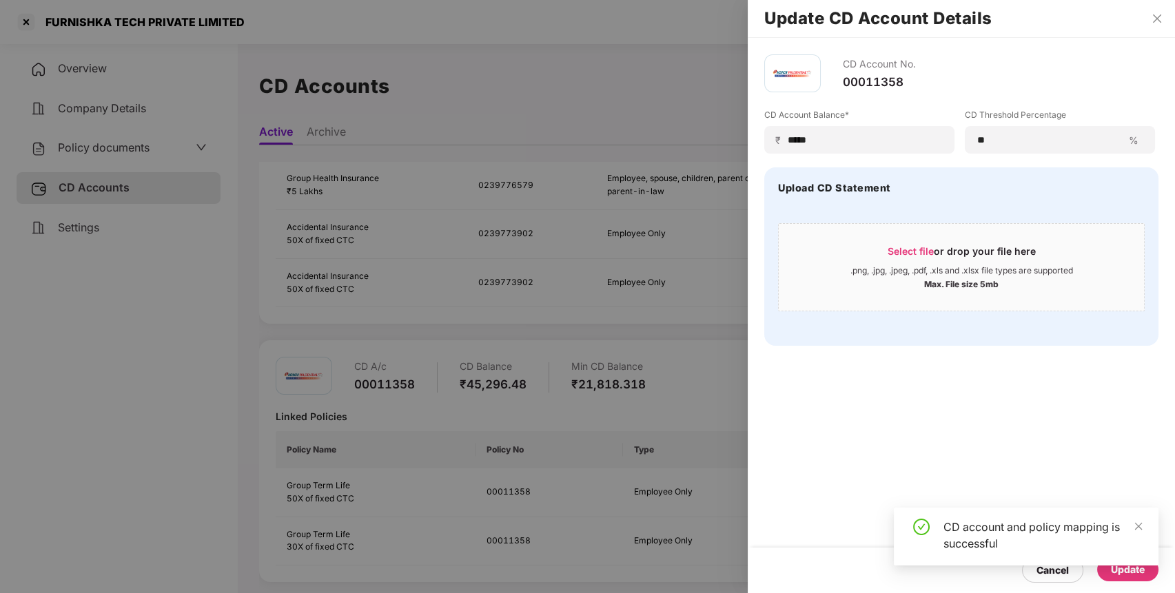
click at [57, 55] on div at bounding box center [587, 296] width 1175 height 593
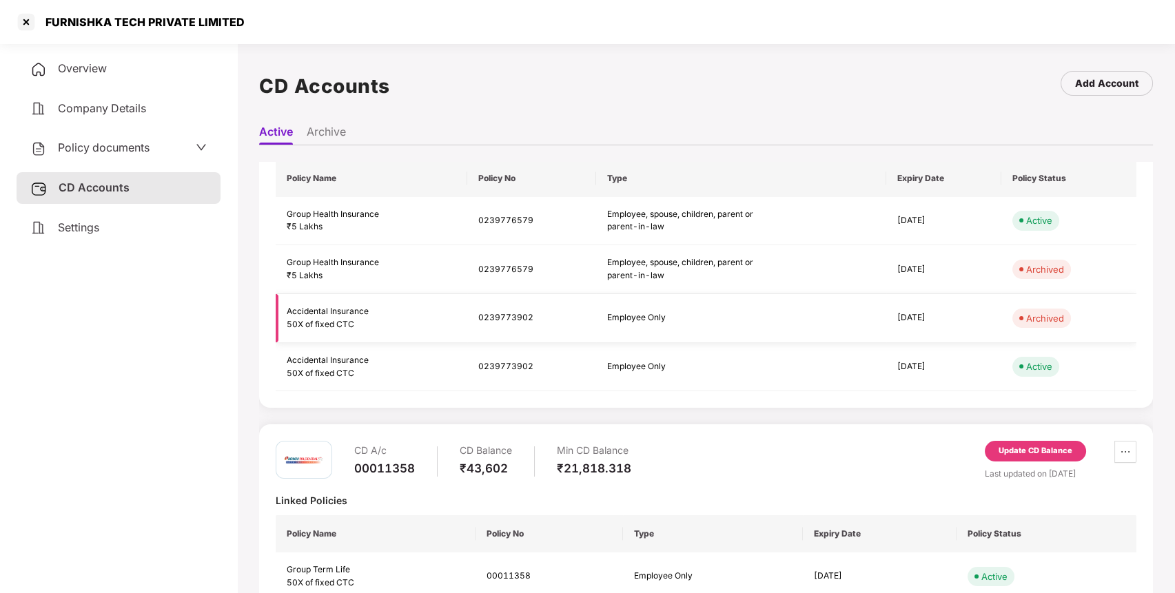
scroll to position [94, 0]
click at [23, 23] on div at bounding box center [26, 22] width 22 height 22
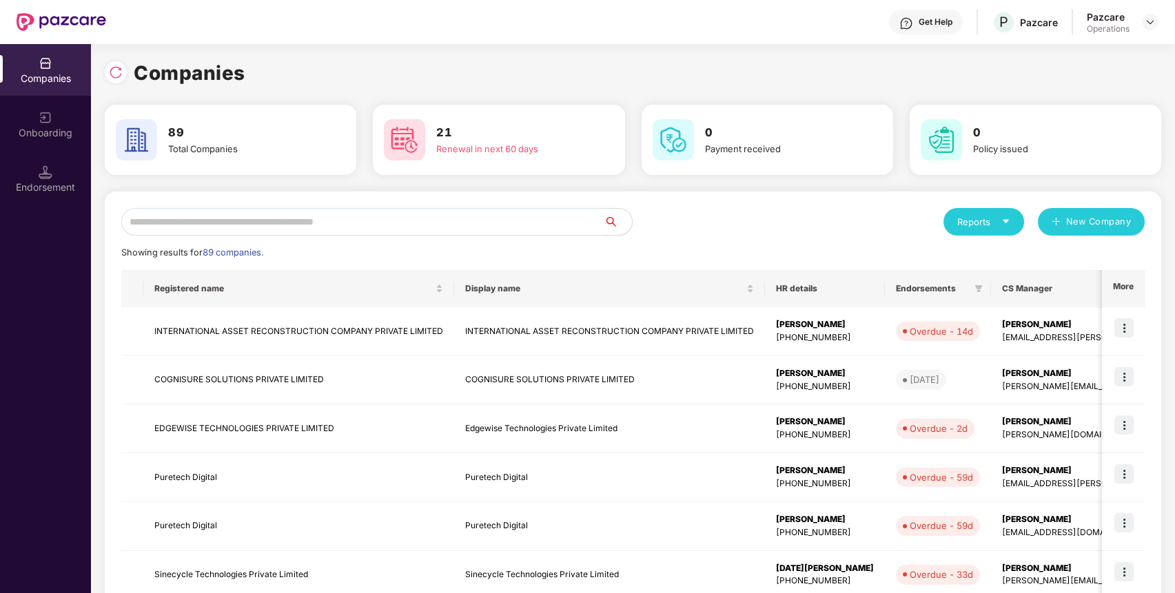
click at [489, 232] on input "text" at bounding box center [362, 222] width 483 height 28
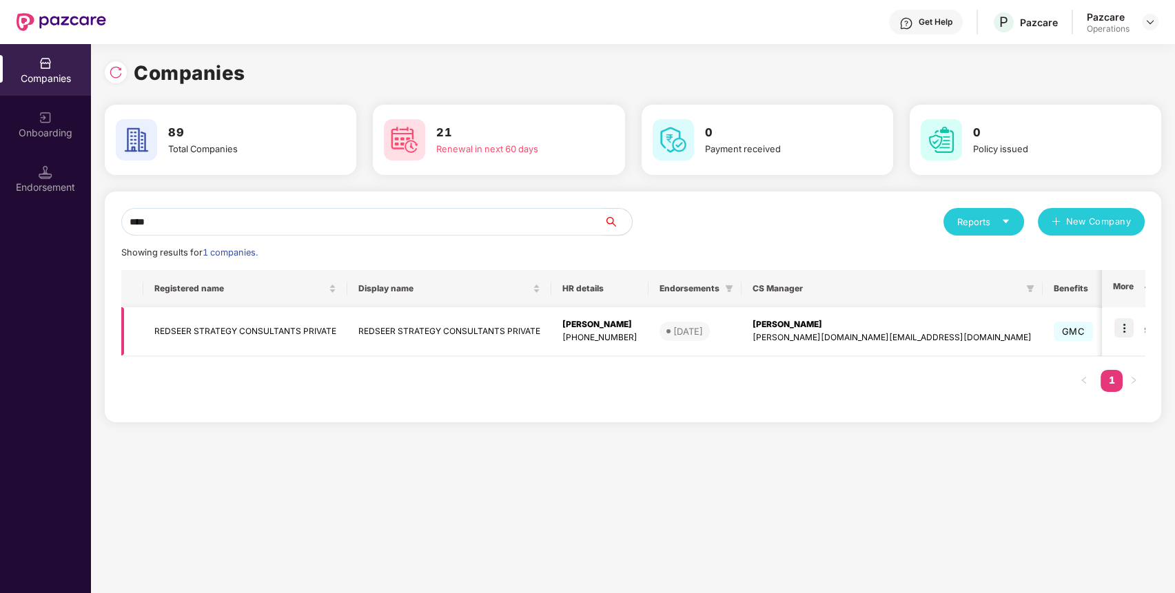
type input "****"
click at [331, 335] on td "REDSEER STRATEGY CONSULTANTS PRIVATE" at bounding box center [245, 331] width 204 height 49
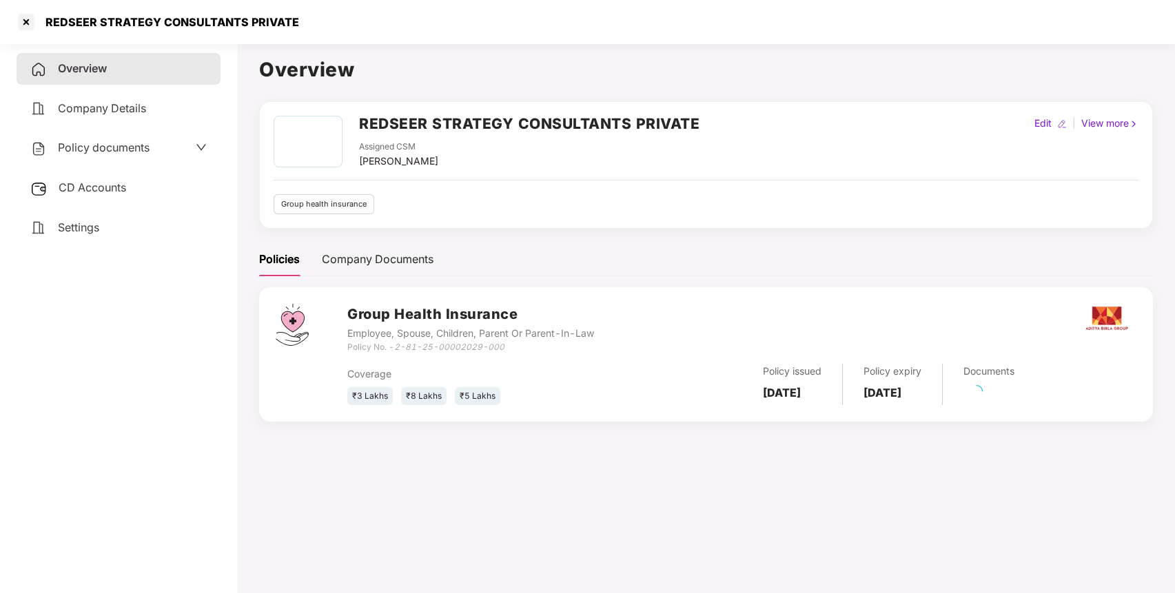
click at [125, 178] on div "CD Accounts" at bounding box center [119, 188] width 204 height 32
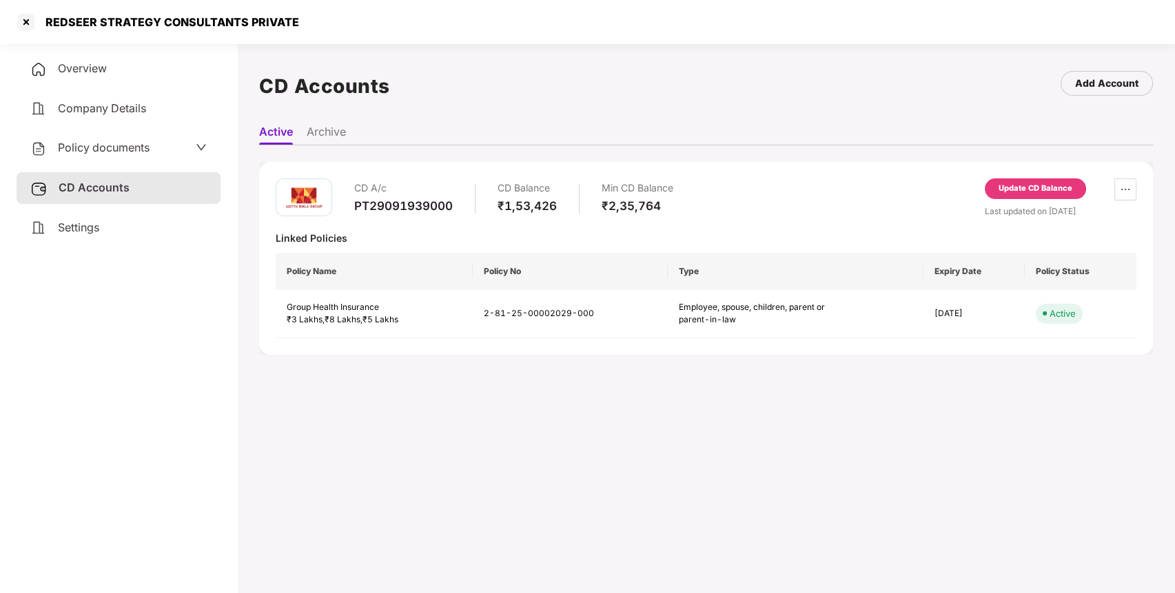
click at [1009, 187] on div "Update CD Balance" at bounding box center [1035, 189] width 74 height 12
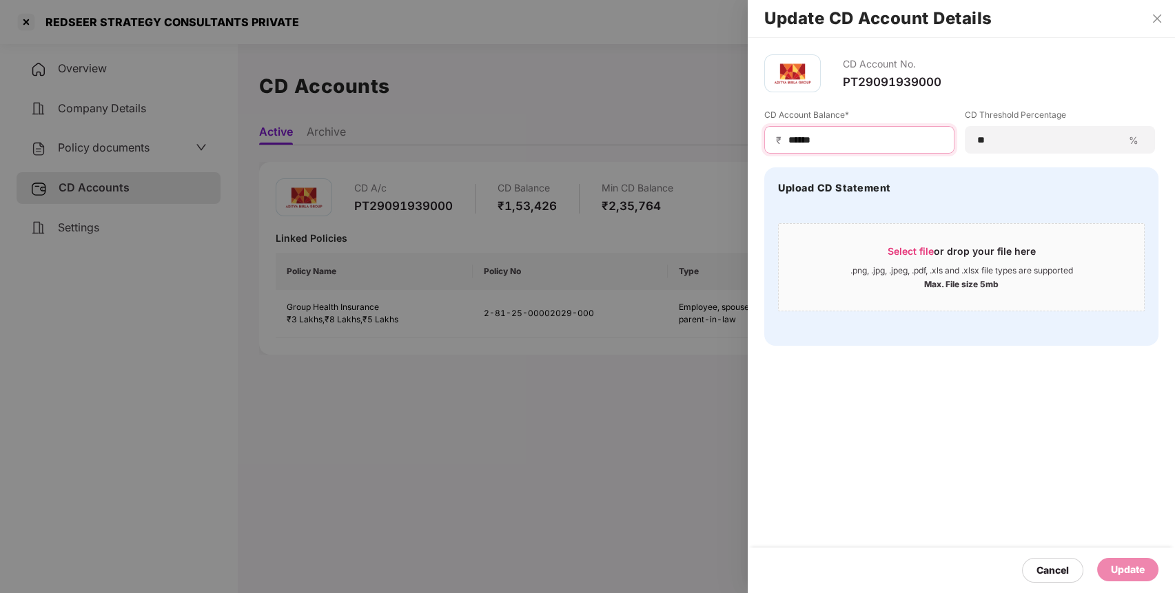
click at [802, 141] on input "******" at bounding box center [865, 140] width 156 height 14
type input "******"
click at [1136, 563] on div "Update" at bounding box center [1128, 569] width 34 height 15
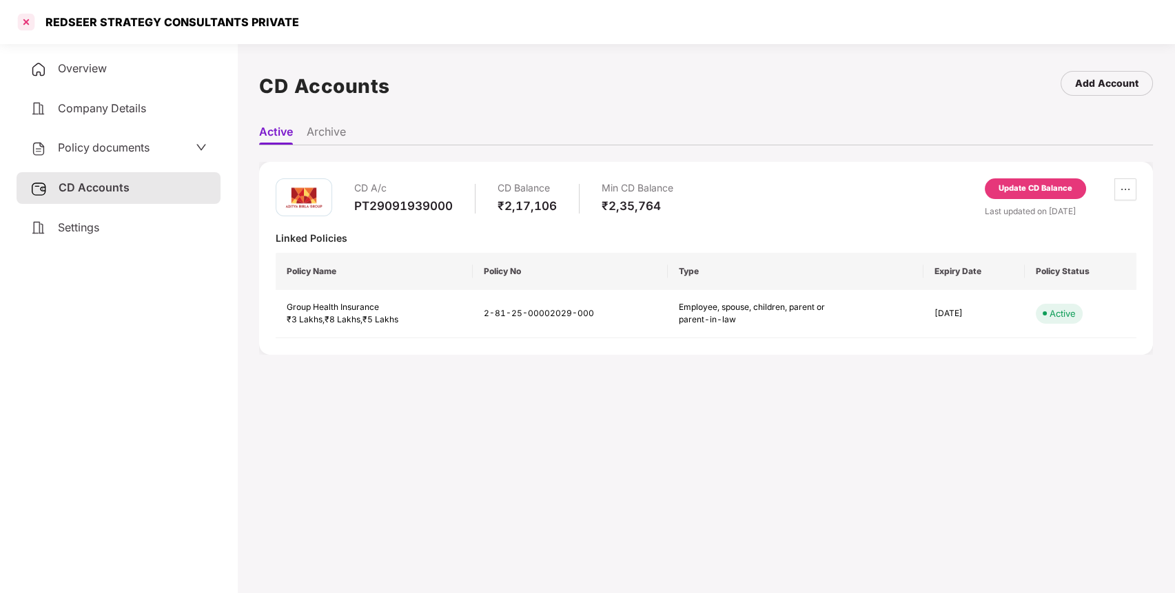
click at [23, 17] on div at bounding box center [26, 22] width 22 height 22
